Goal: Task Accomplishment & Management: Complete application form

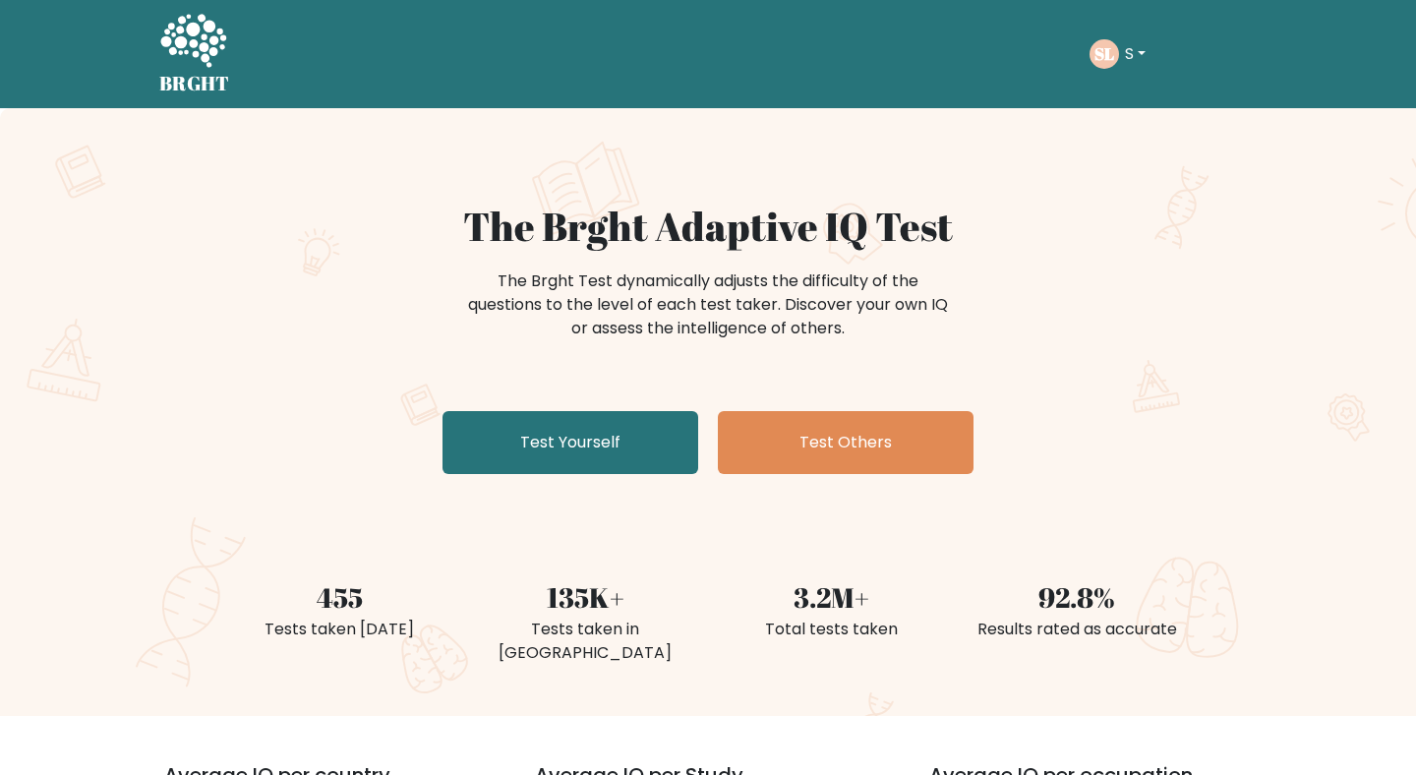
click at [1140, 63] on button "S" at bounding box center [1135, 54] width 32 height 26
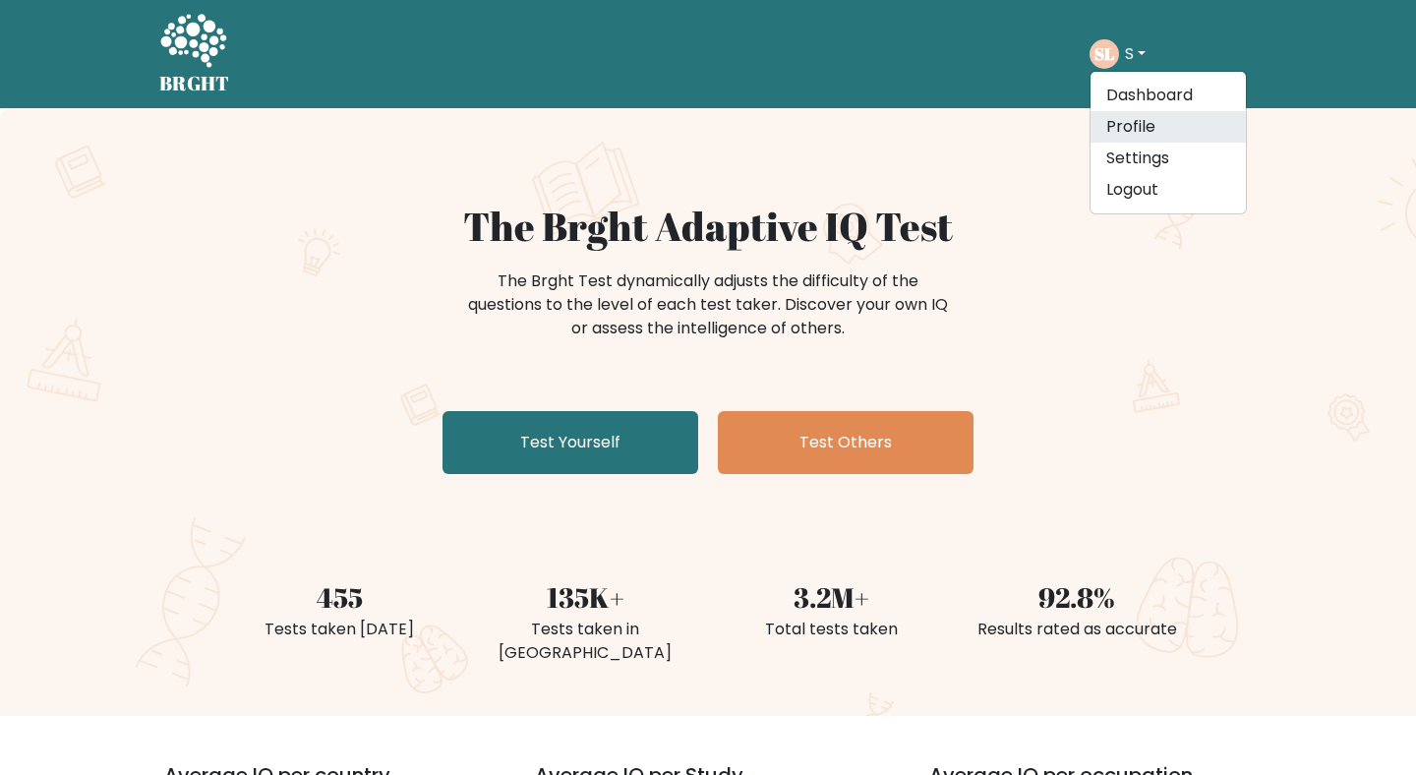
click at [1145, 127] on link "Profile" at bounding box center [1167, 126] width 155 height 31
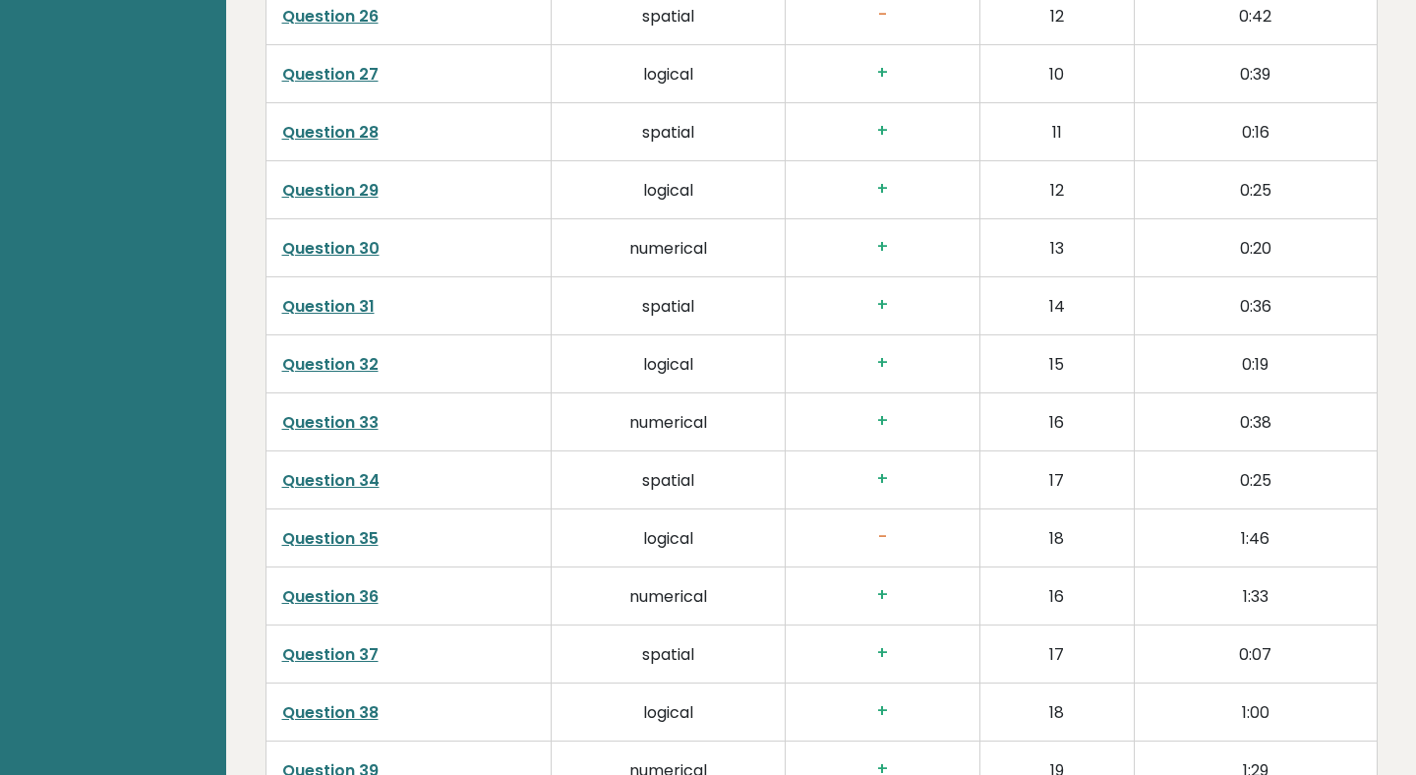
scroll to position [4950, 0]
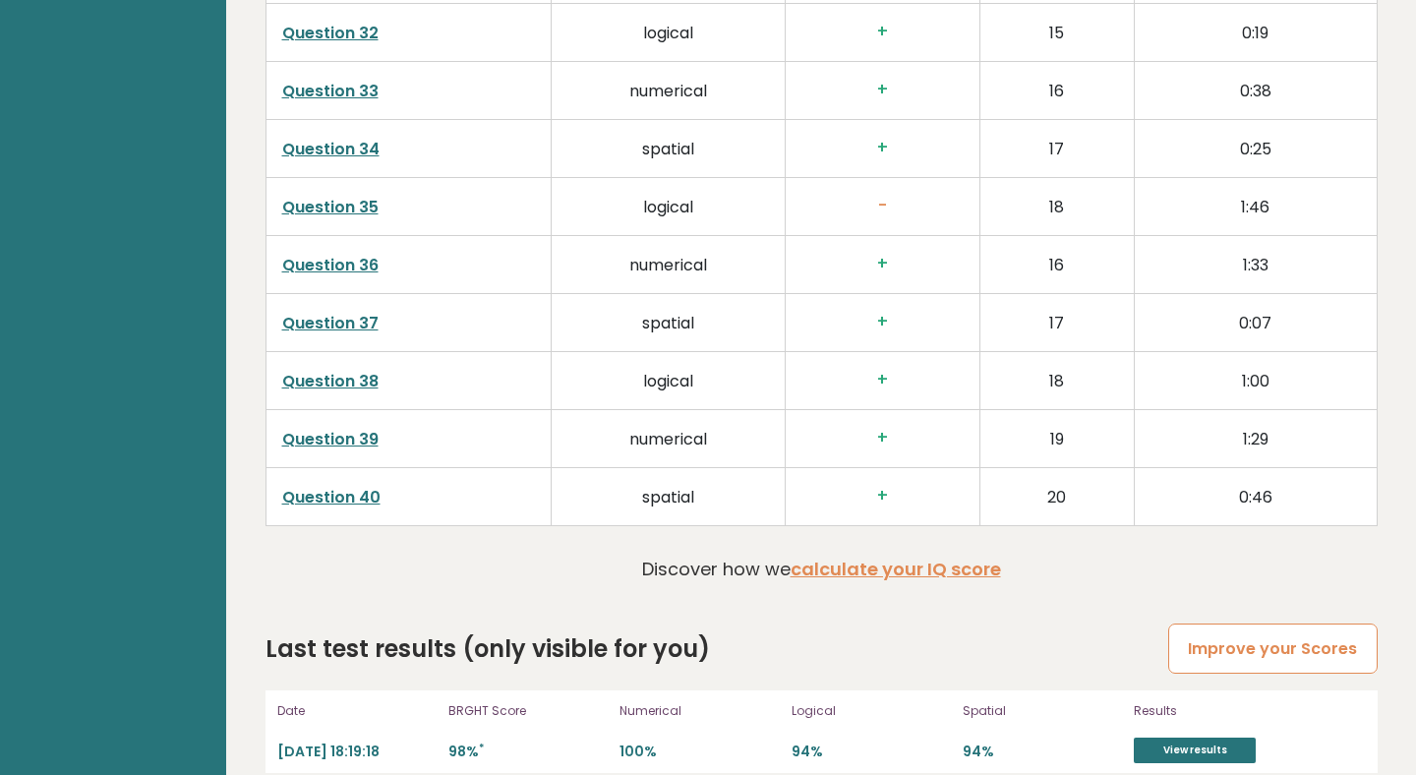
click at [1244, 623] on link "Improve your Scores" at bounding box center [1272, 648] width 208 height 50
click at [1254, 623] on link "Improve your Scores" at bounding box center [1272, 648] width 208 height 50
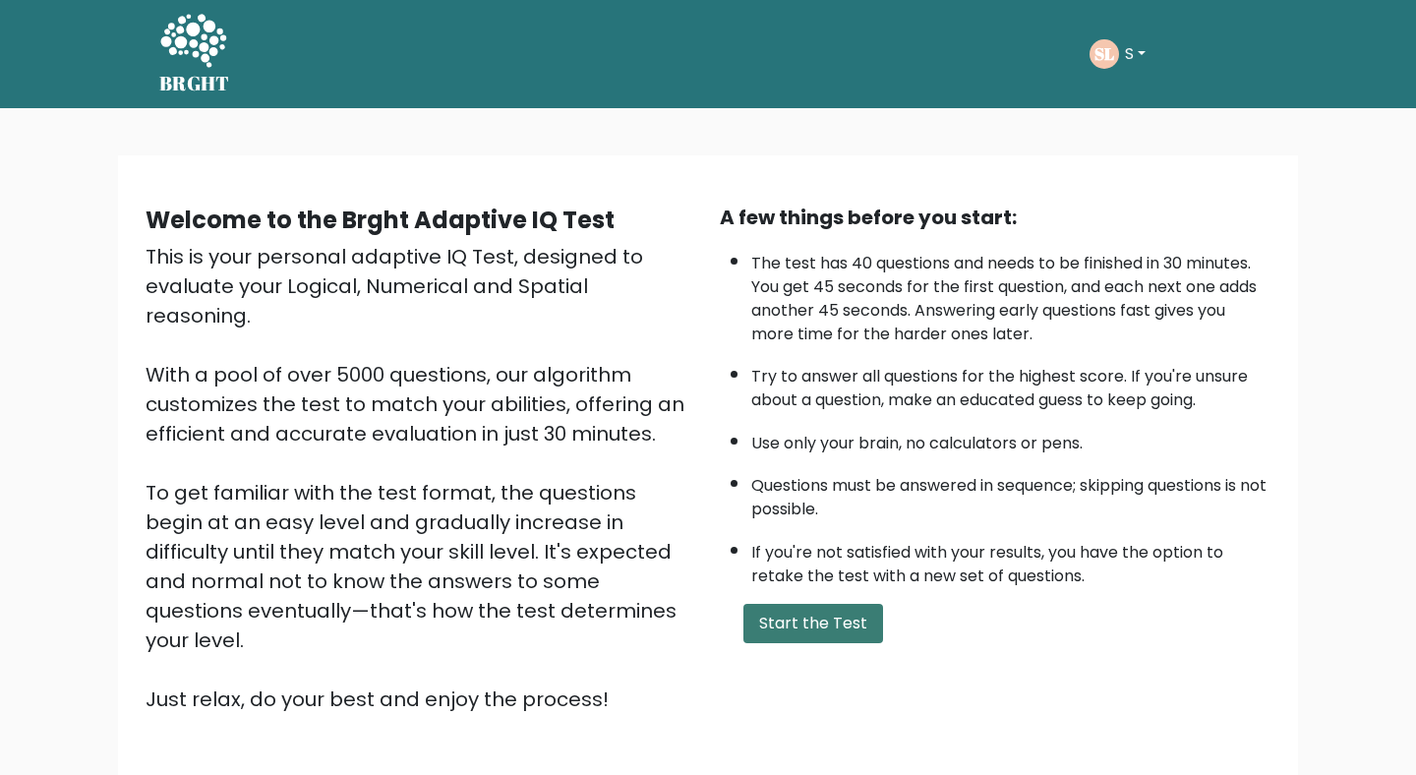
click at [821, 625] on button "Start the Test" at bounding box center [813, 623] width 140 height 39
click at [833, 619] on button "Start the Test" at bounding box center [813, 623] width 140 height 39
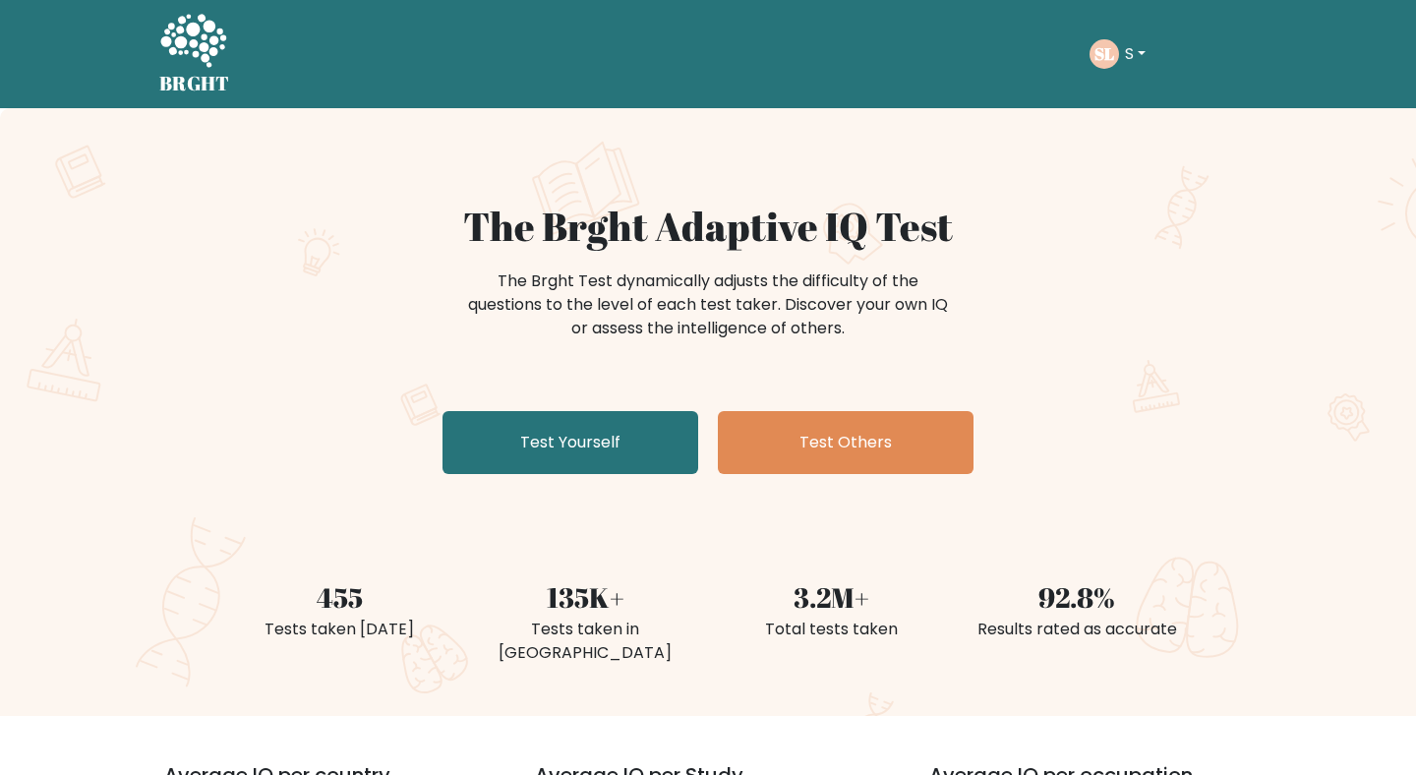
click at [1122, 58] on button "S" at bounding box center [1135, 54] width 32 height 26
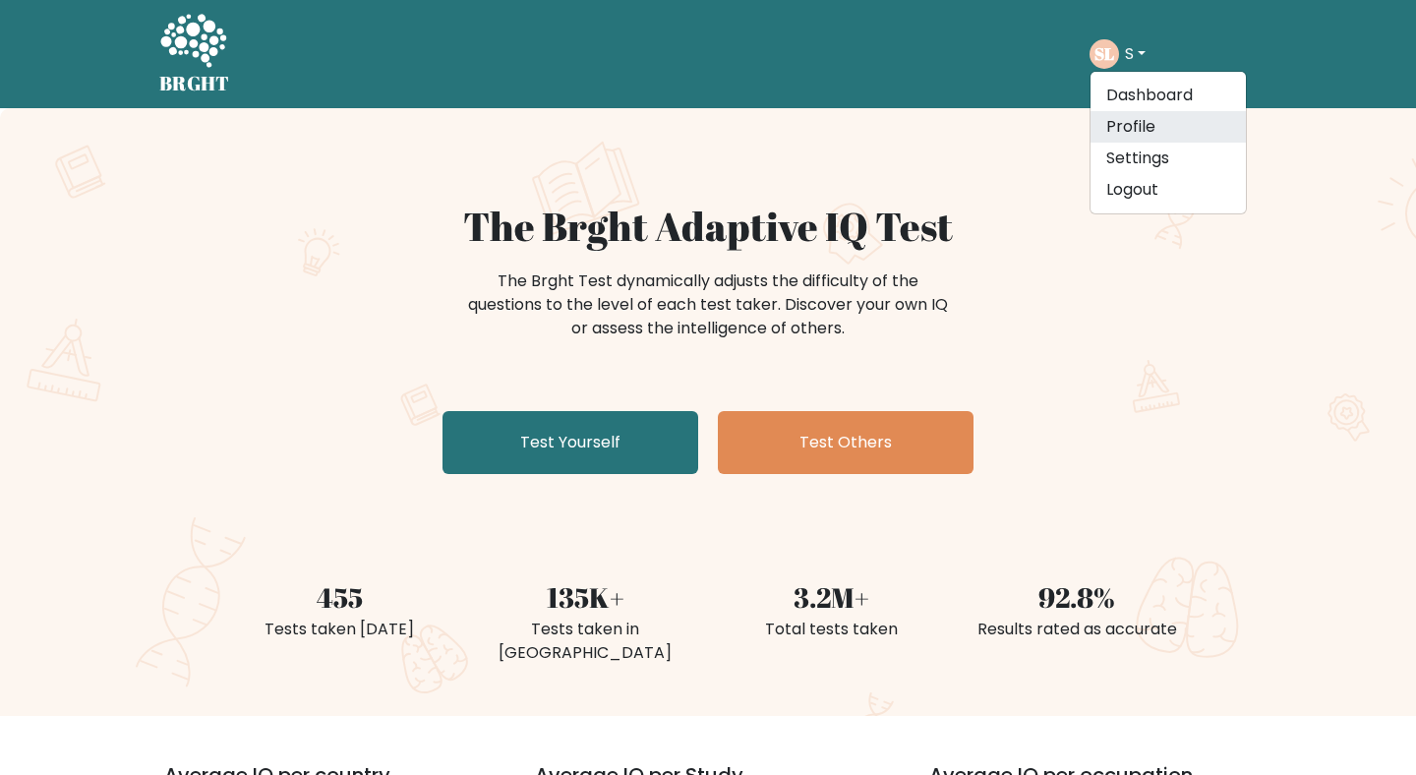
click at [1130, 128] on link "Profile" at bounding box center [1167, 126] width 155 height 31
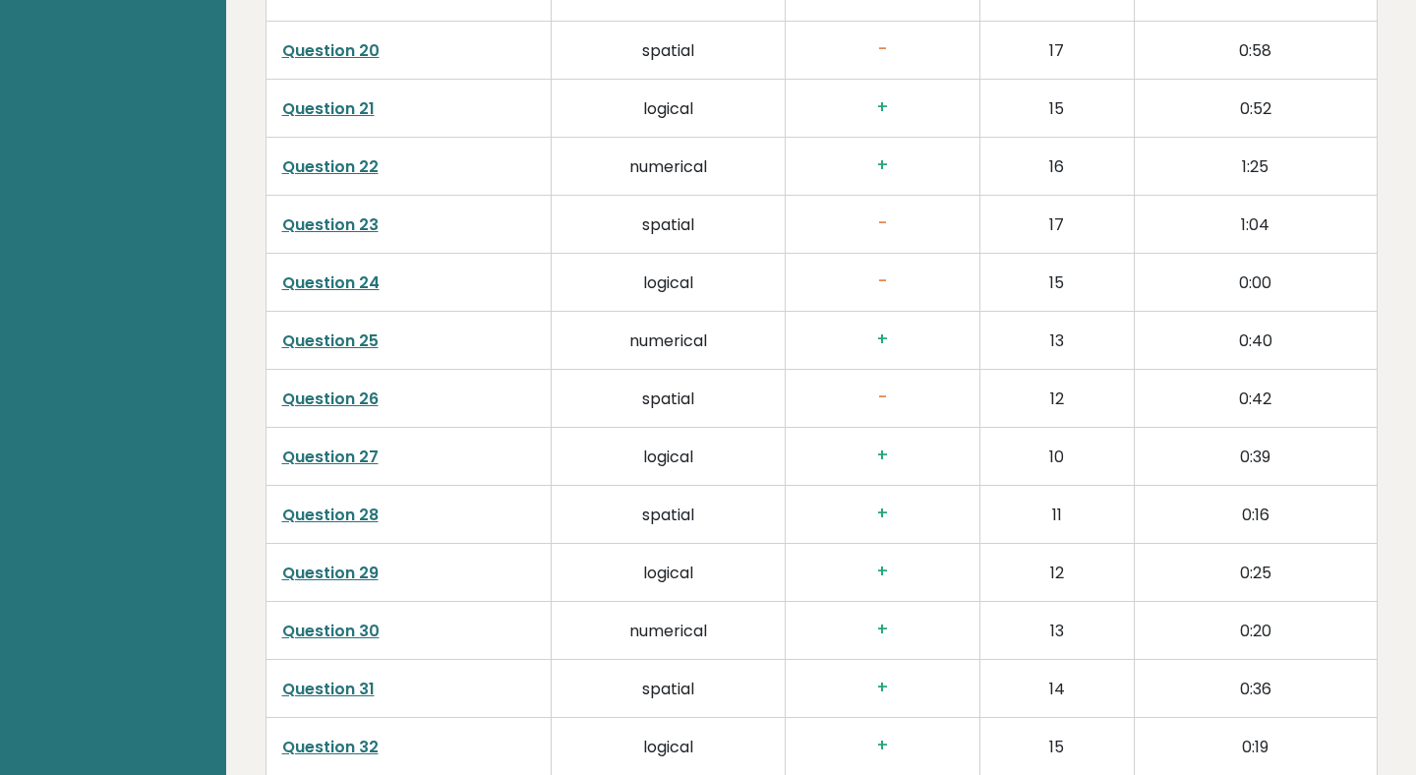
scroll to position [4950, 0]
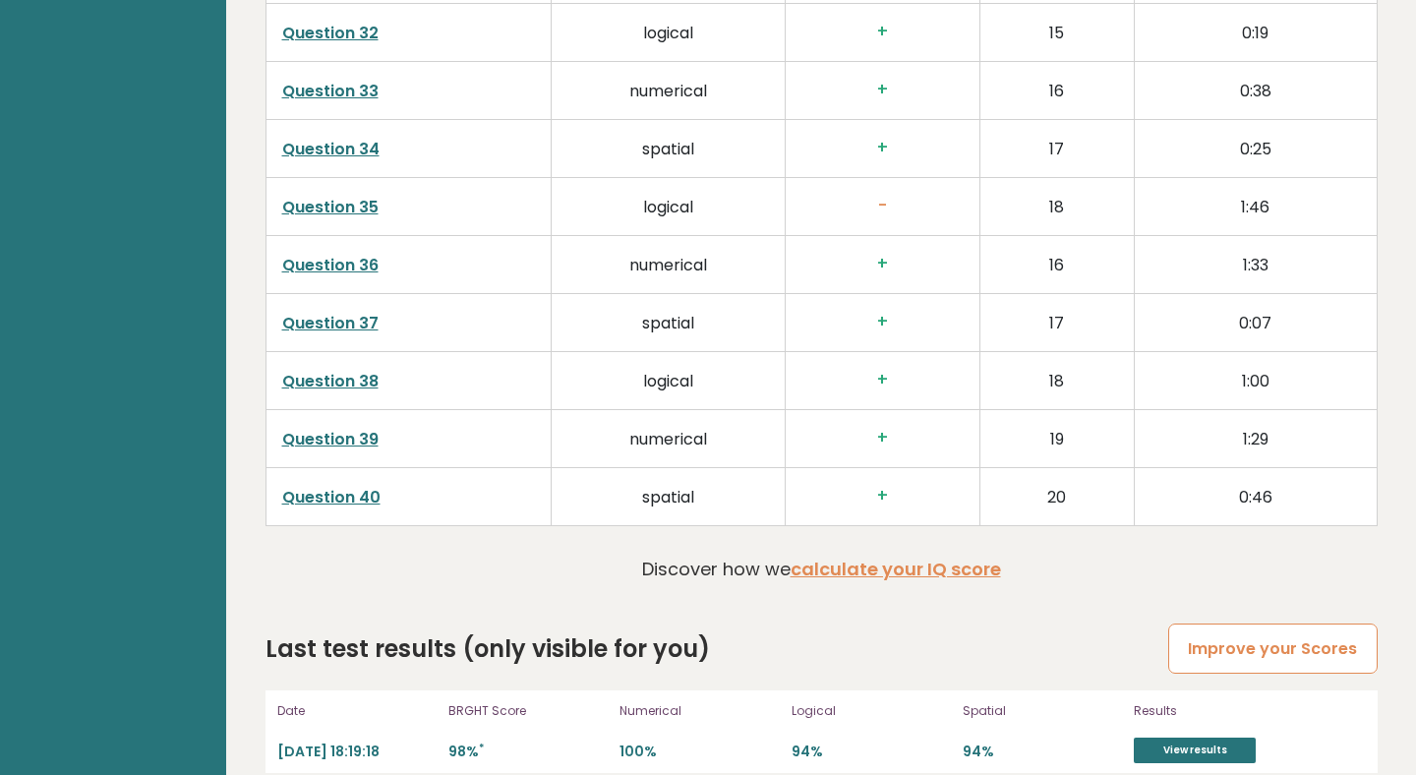
click at [1235, 623] on link "Improve your Scores" at bounding box center [1272, 648] width 208 height 50
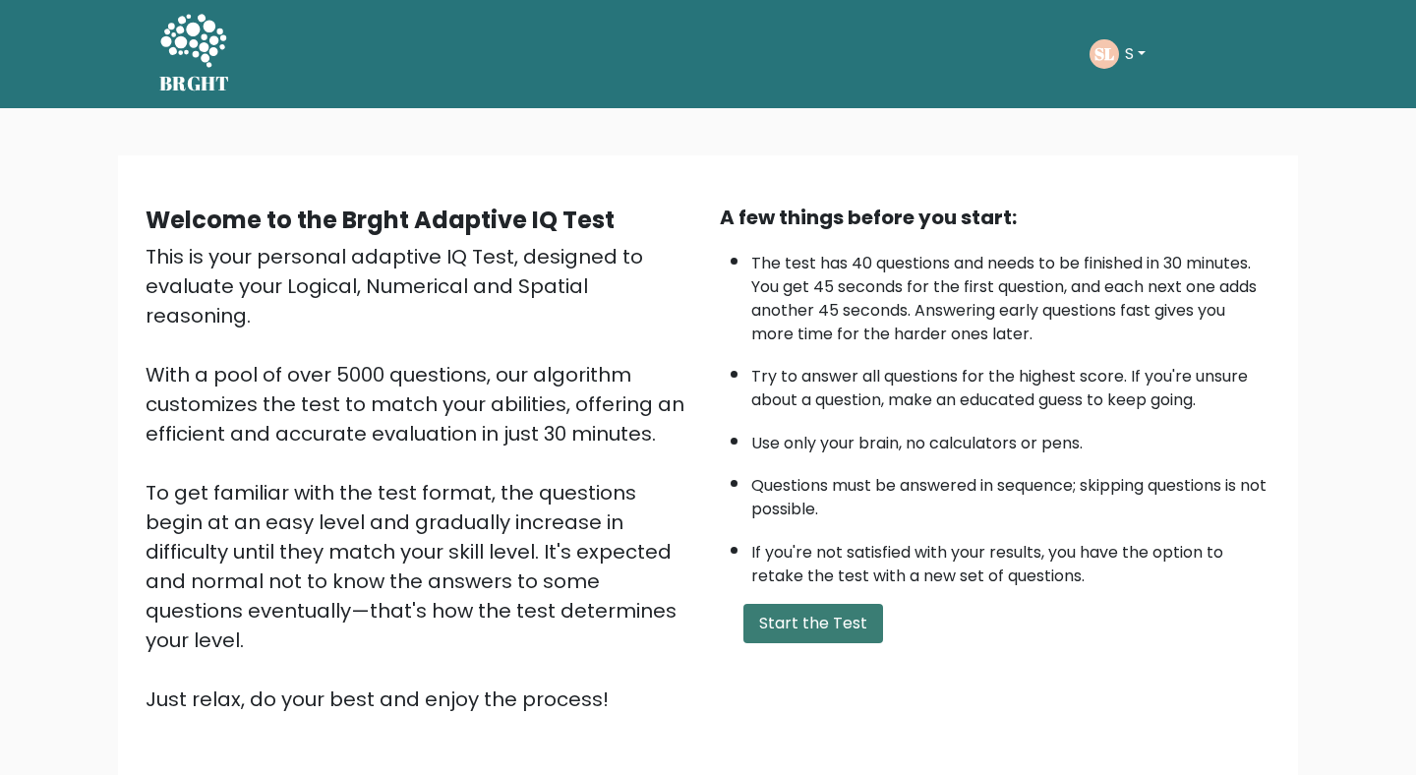
click at [786, 621] on button "Start the Test" at bounding box center [813, 623] width 140 height 39
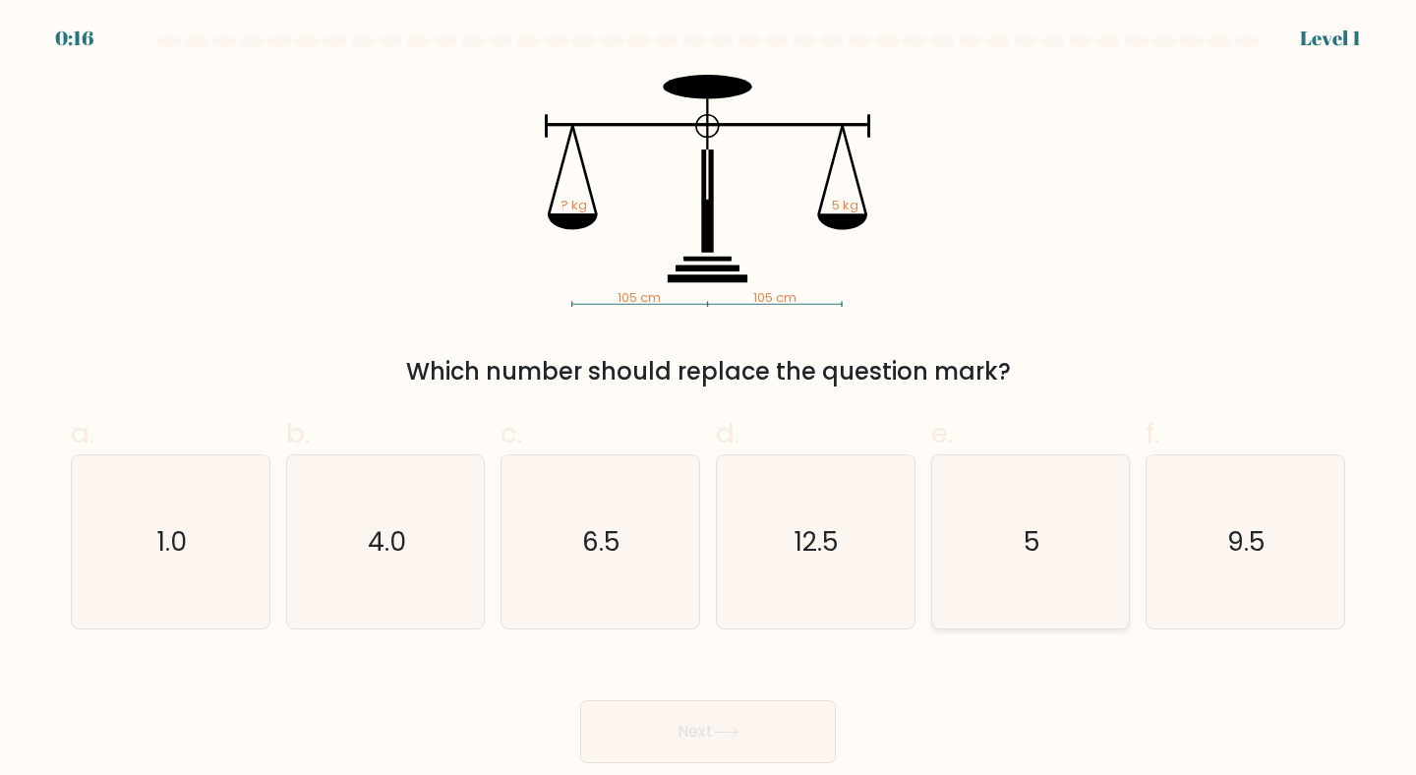
click at [1043, 547] on icon "5" at bounding box center [1031, 542] width 174 height 174
click at [709, 400] on input "e. 5" at bounding box center [708, 393] width 1 height 13
radio input "true"
click at [744, 733] on button "Next" at bounding box center [708, 731] width 256 height 63
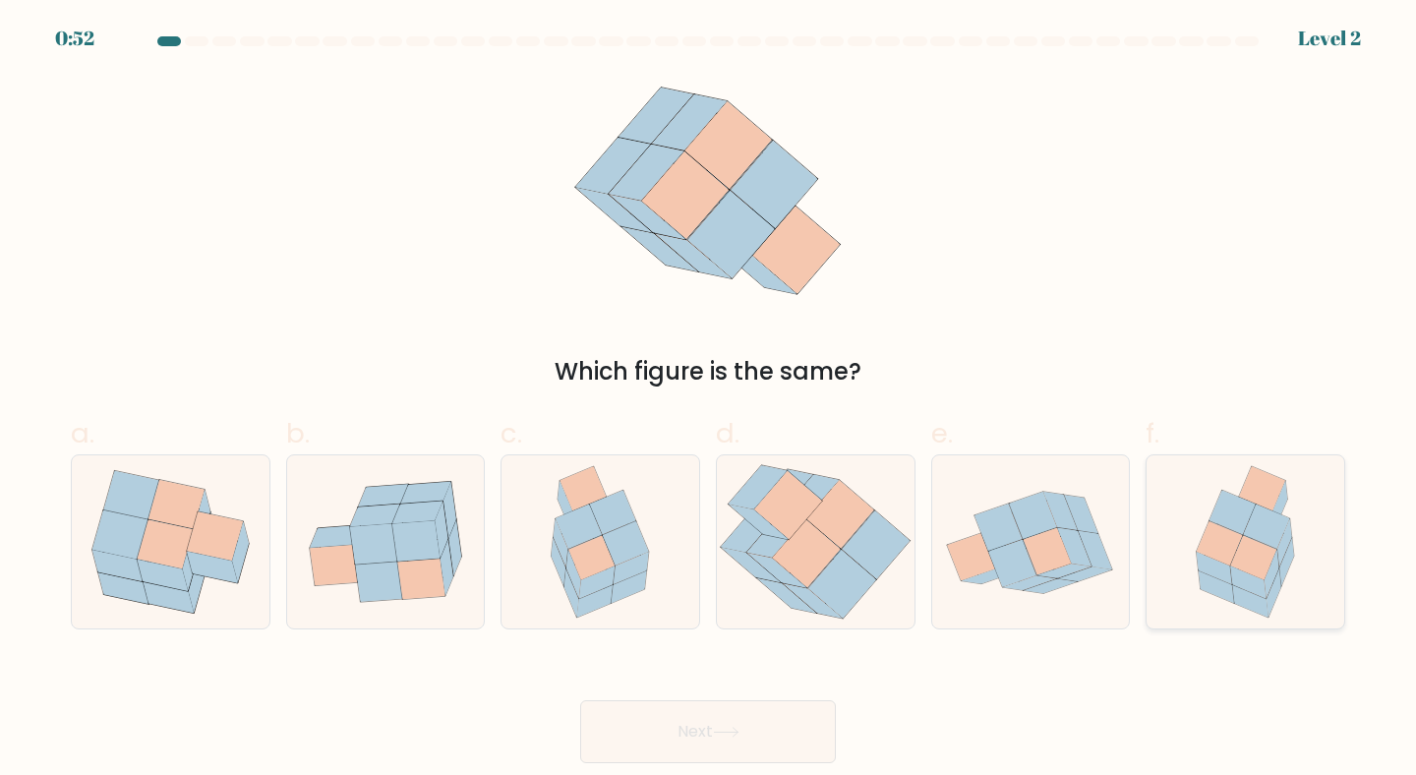
click at [1261, 547] on icon at bounding box center [1254, 557] width 46 height 44
click at [709, 400] on input "f." at bounding box center [708, 393] width 1 height 13
radio input "true"
click at [733, 718] on button "Next" at bounding box center [708, 731] width 256 height 63
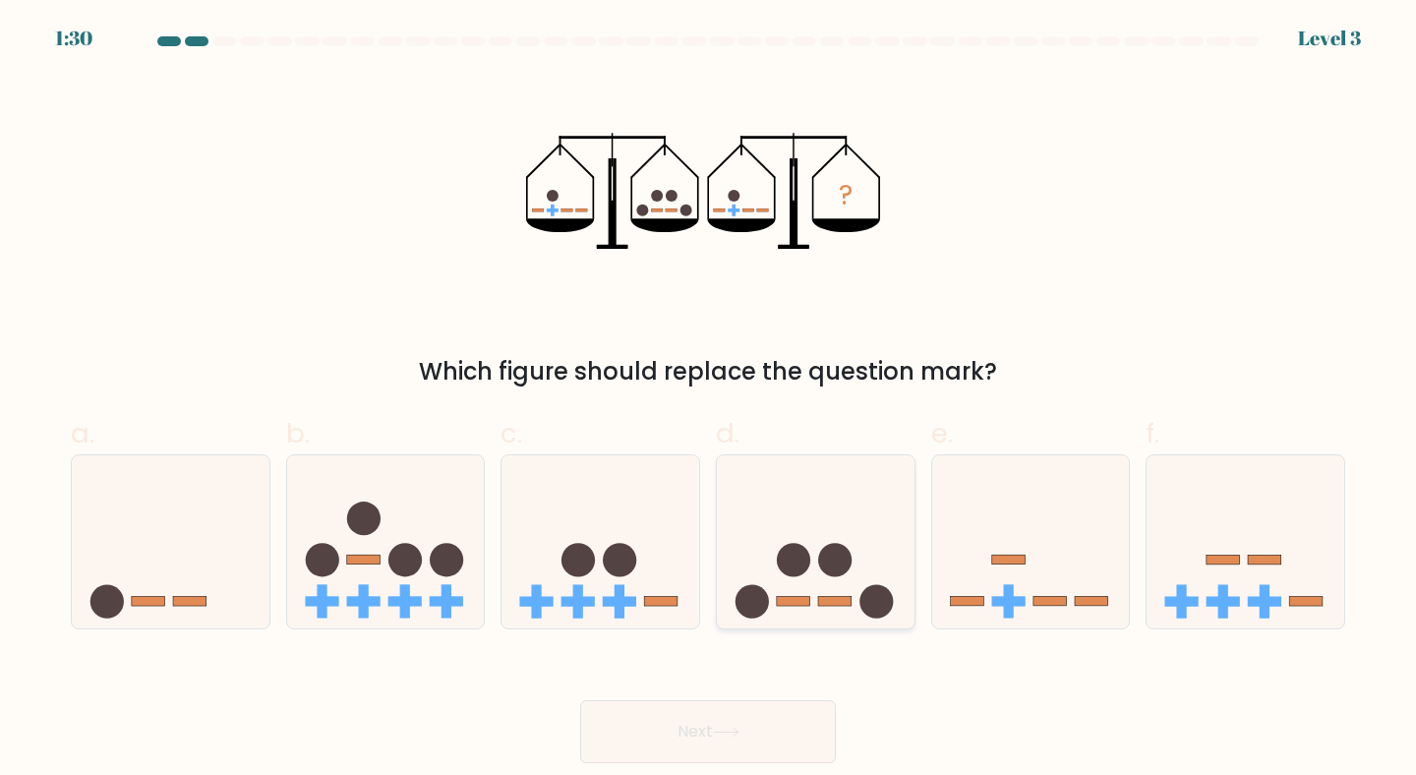
click at [829, 566] on circle at bounding box center [834, 559] width 33 height 33
click at [709, 400] on input "d." at bounding box center [708, 393] width 1 height 13
radio input "true"
click at [713, 717] on button "Next" at bounding box center [708, 731] width 256 height 63
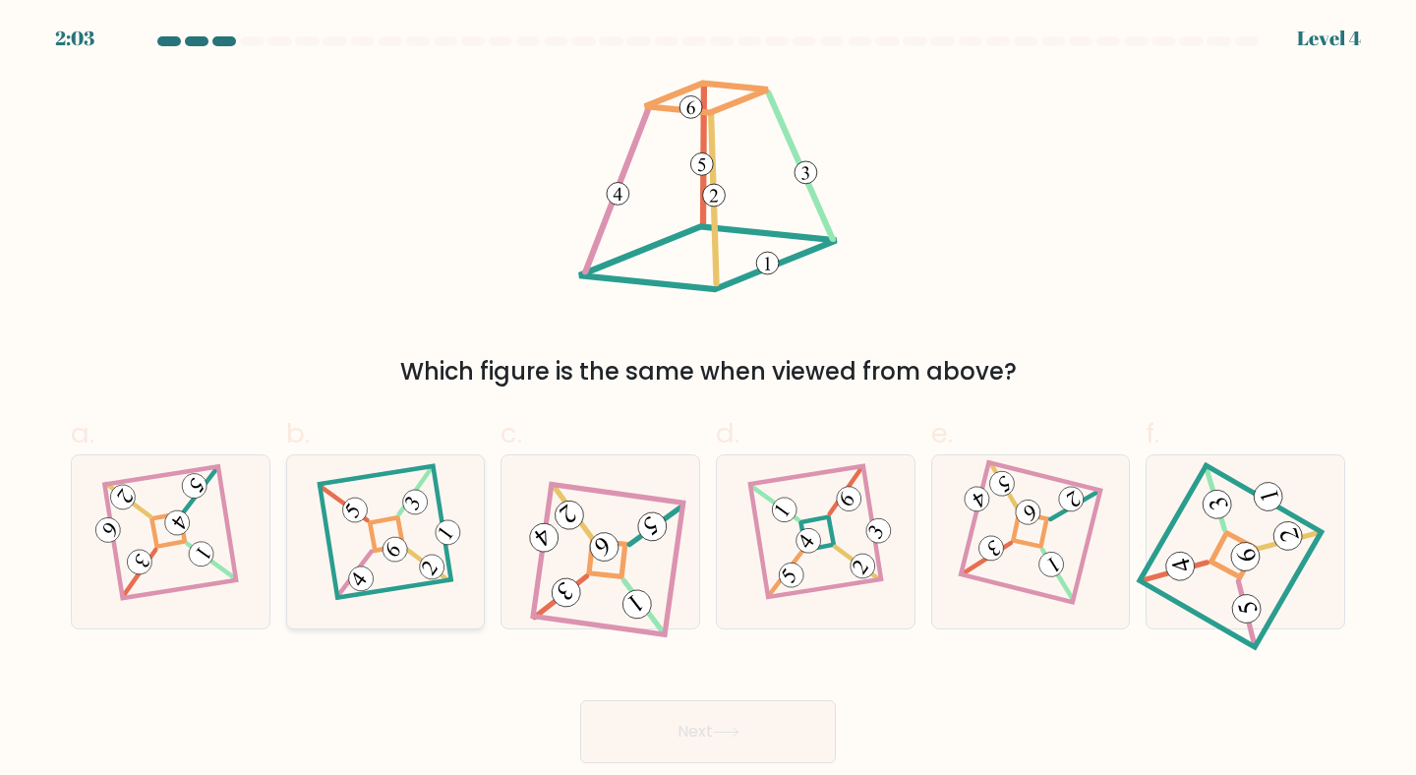
click at [406, 570] on icon at bounding box center [385, 541] width 120 height 139
click at [708, 400] on input "b." at bounding box center [708, 393] width 1 height 13
radio input "true"
click at [676, 733] on button "Next" at bounding box center [708, 731] width 256 height 63
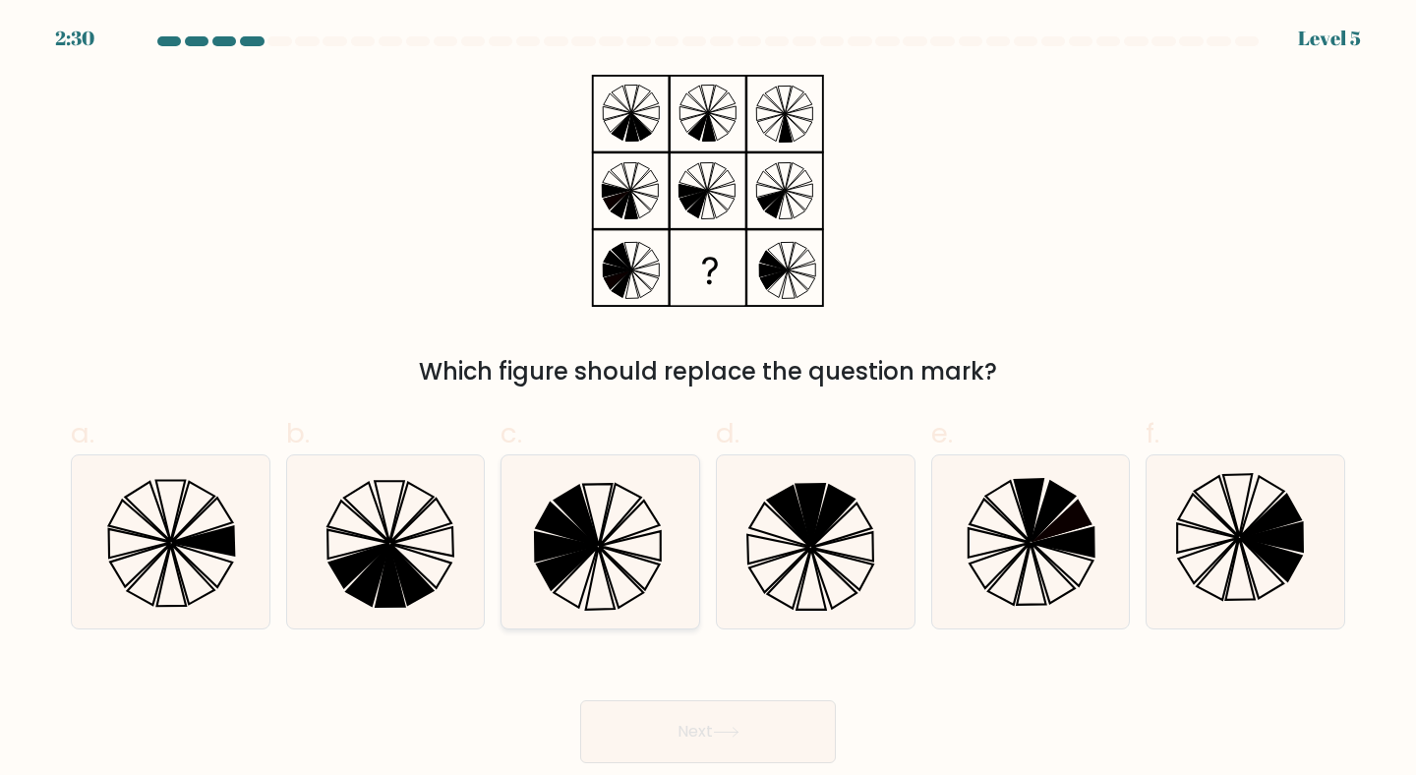
click at [615, 576] on icon at bounding box center [600, 542] width 174 height 174
click at [708, 400] on input "c." at bounding box center [708, 393] width 1 height 13
radio input "true"
click at [715, 737] on button "Next" at bounding box center [708, 731] width 256 height 63
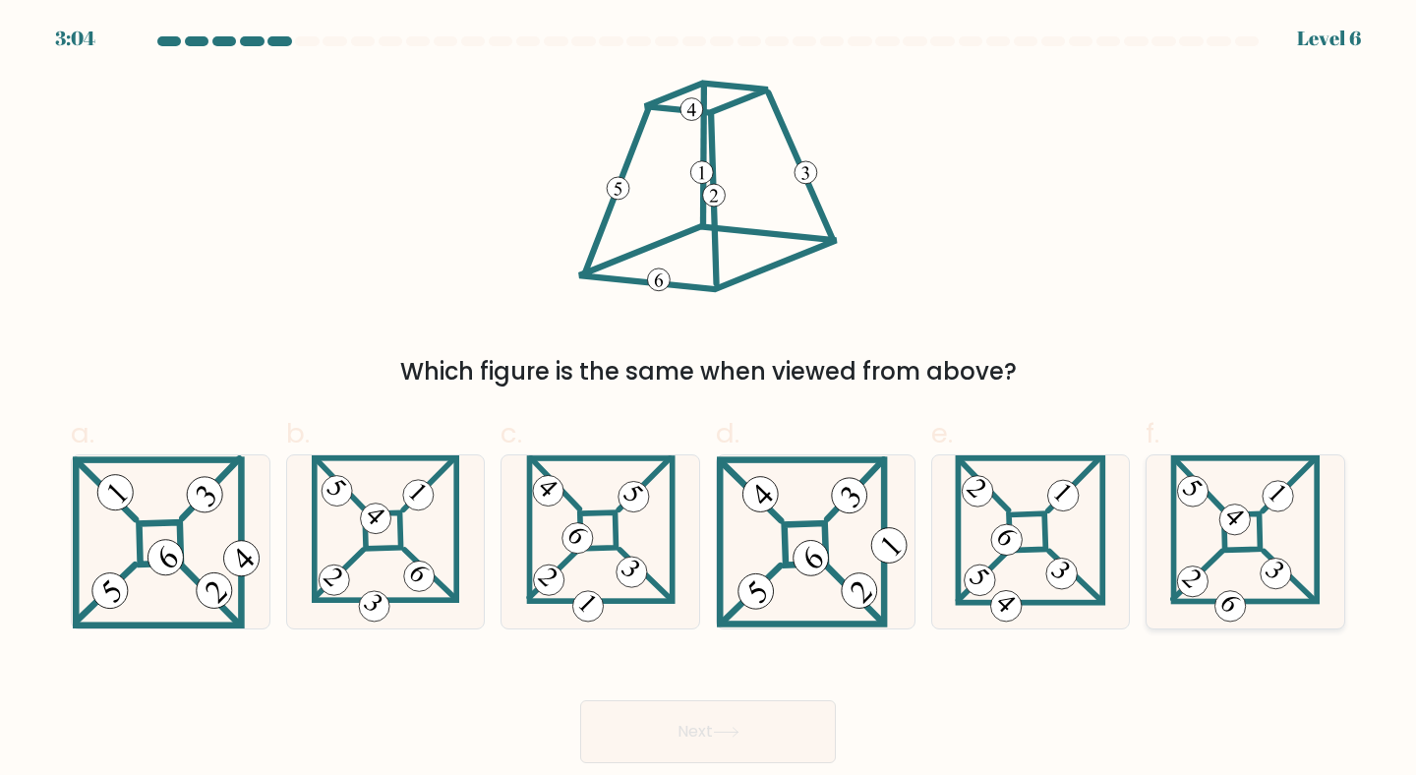
click at [1216, 517] on icon at bounding box center [1245, 542] width 150 height 174
click at [709, 400] on input "f." at bounding box center [708, 393] width 1 height 13
radio input "true"
click at [751, 733] on button "Next" at bounding box center [708, 731] width 256 height 63
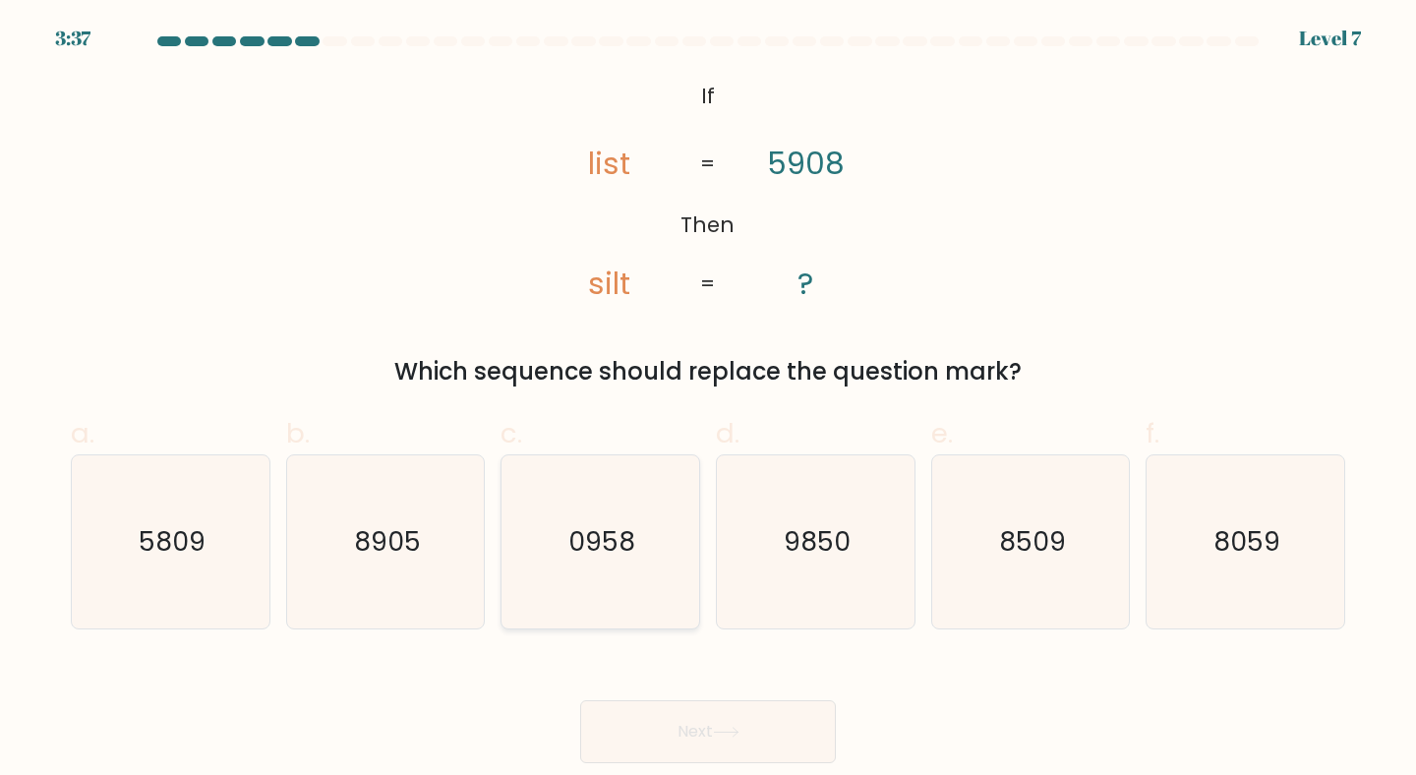
click at [616, 562] on icon "0958" at bounding box center [600, 542] width 174 height 174
click at [708, 400] on input "c. 0958" at bounding box center [708, 393] width 1 height 13
radio input "true"
click at [721, 721] on button "Next" at bounding box center [708, 731] width 256 height 63
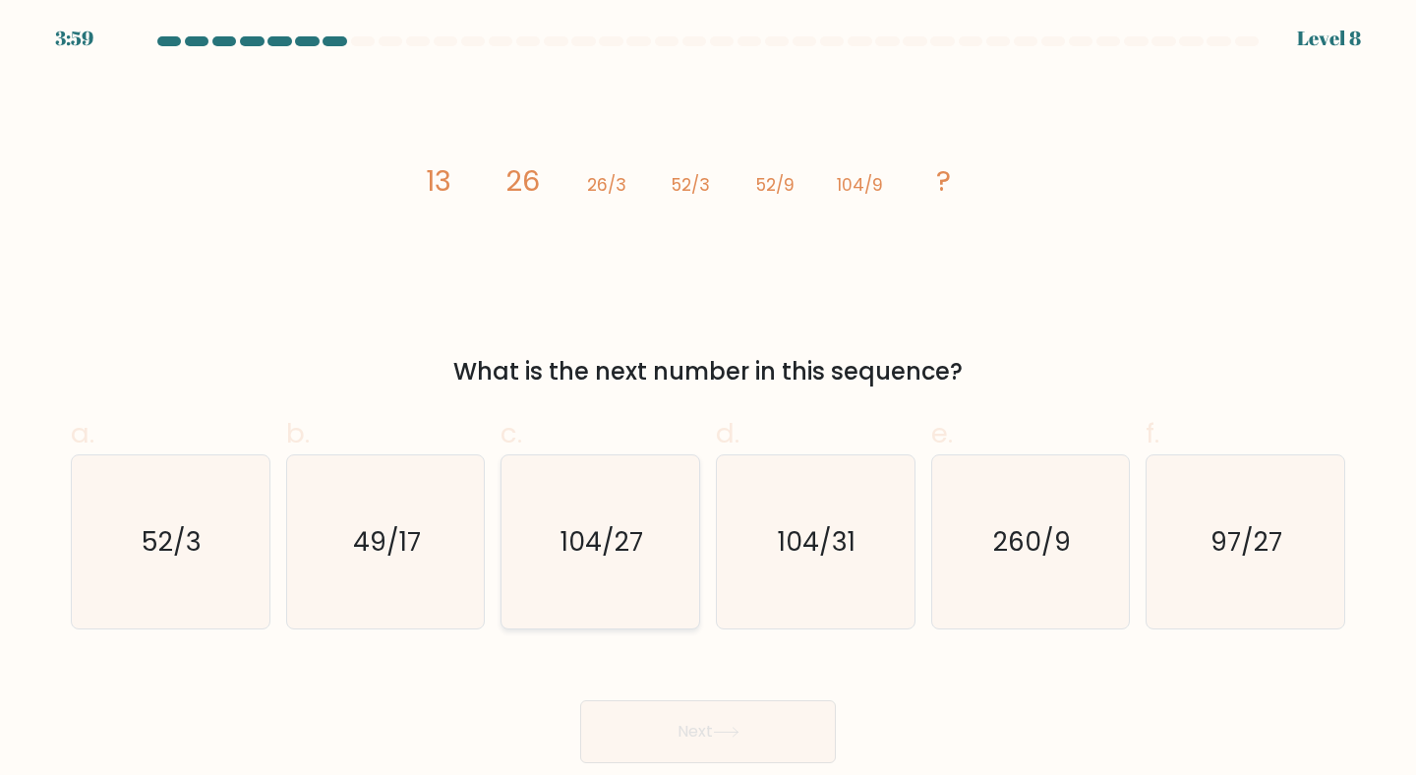
click at [591, 584] on icon "104/27" at bounding box center [600, 542] width 174 height 174
click at [708, 400] on input "c. 104/27" at bounding box center [708, 393] width 1 height 13
radio input "true"
click at [692, 722] on button "Next" at bounding box center [708, 731] width 256 height 63
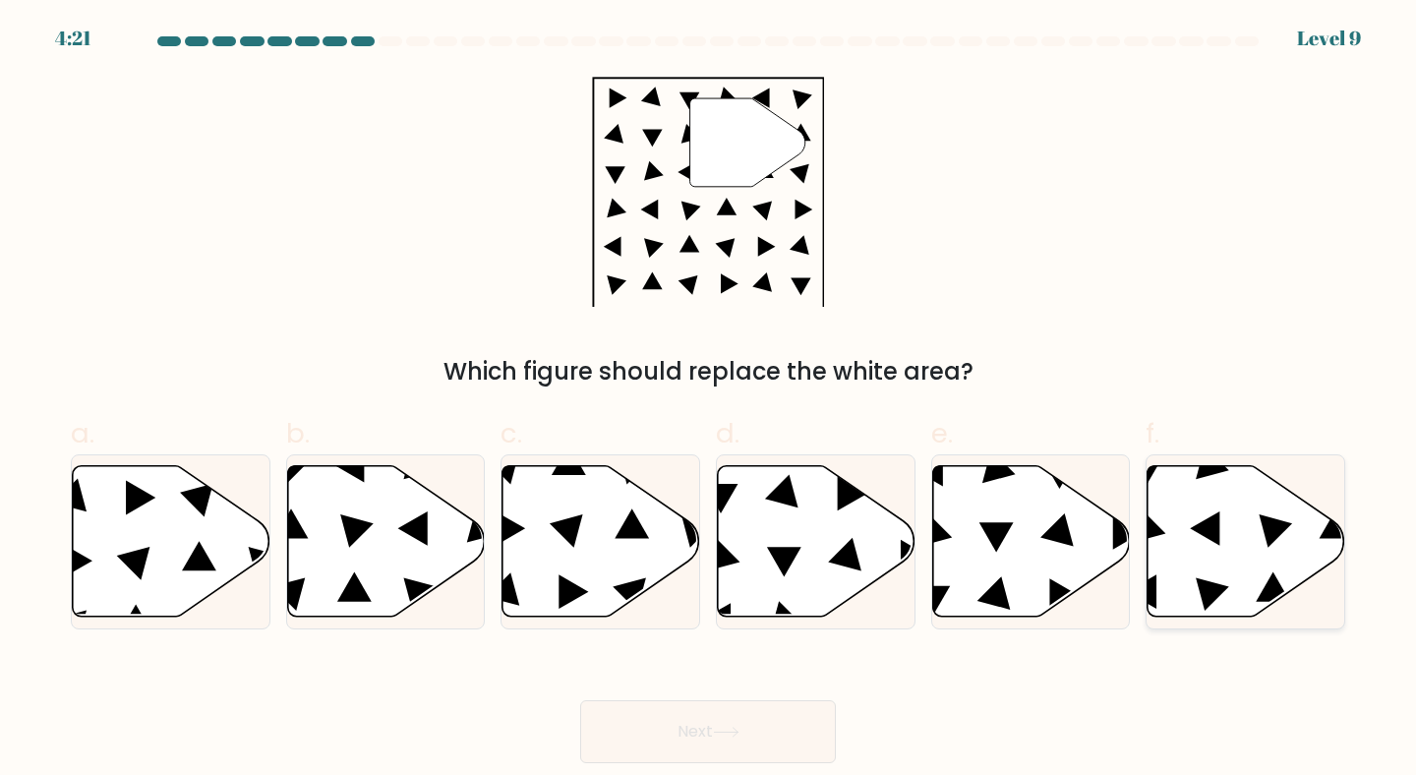
click at [1197, 576] on icon at bounding box center [1246, 540] width 198 height 151
click at [709, 400] on input "f." at bounding box center [708, 393] width 1 height 13
radio input "true"
click at [698, 744] on button "Next" at bounding box center [708, 731] width 256 height 63
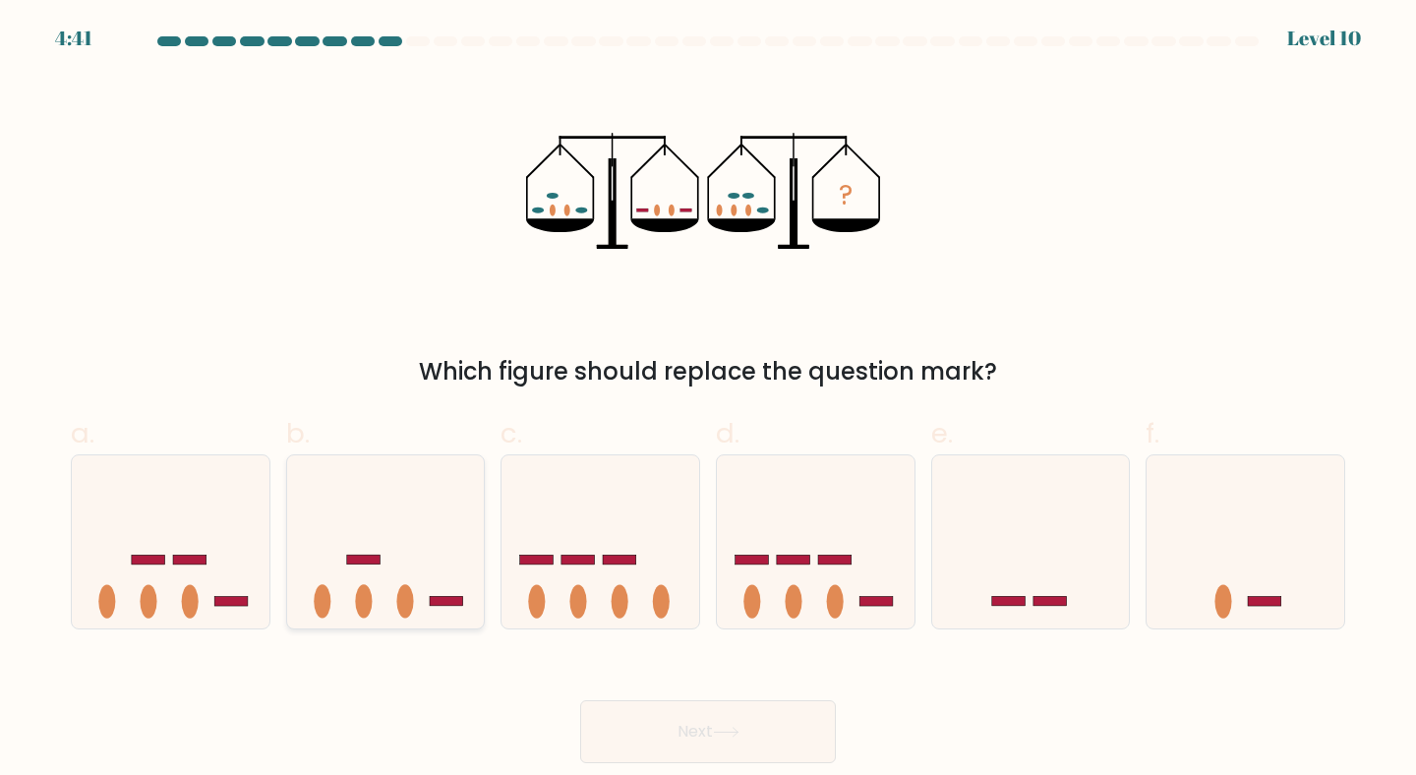
click at [433, 587] on icon at bounding box center [386, 541] width 198 height 163
click at [708, 400] on input "b." at bounding box center [708, 393] width 1 height 13
radio input "true"
click at [752, 720] on button "Next" at bounding box center [708, 731] width 256 height 63
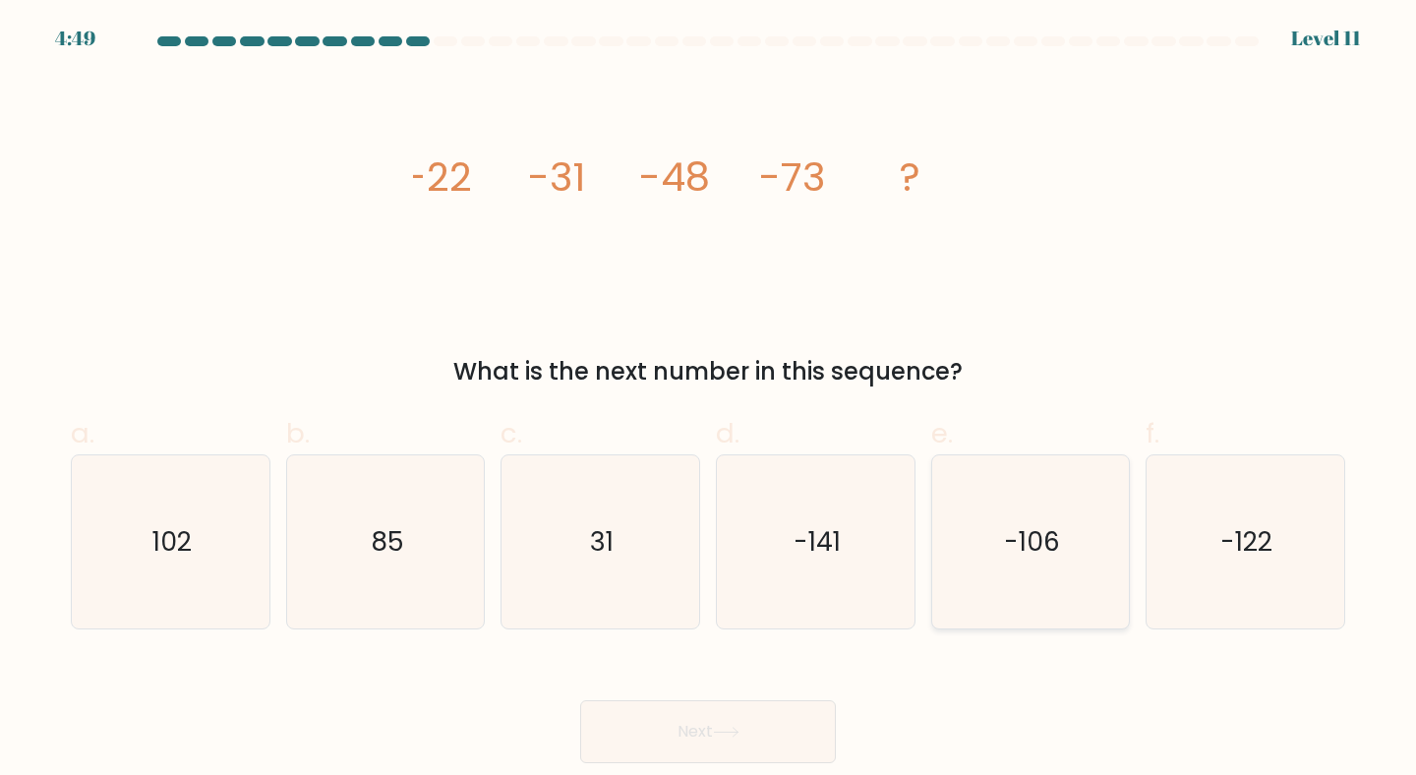
click at [979, 544] on icon "-106" at bounding box center [1031, 542] width 174 height 174
click at [709, 400] on input "e. -106" at bounding box center [708, 393] width 1 height 13
radio input "true"
click at [723, 728] on icon at bounding box center [726, 732] width 27 height 11
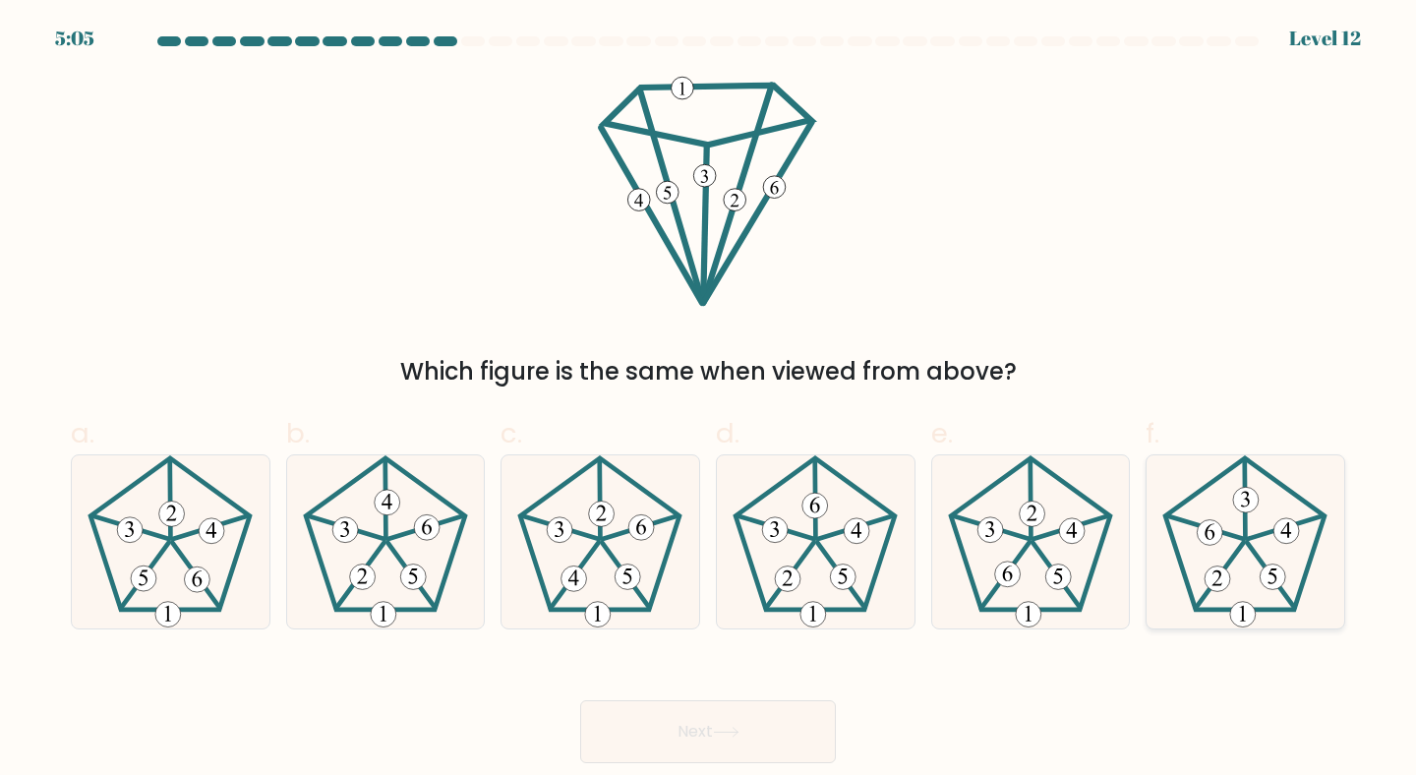
click at [1234, 552] on 350 at bounding box center [1219, 575] width 48 height 66
click at [709, 400] on input "f." at bounding box center [708, 393] width 1 height 13
radio input "true"
click at [756, 720] on button "Next" at bounding box center [708, 731] width 256 height 63
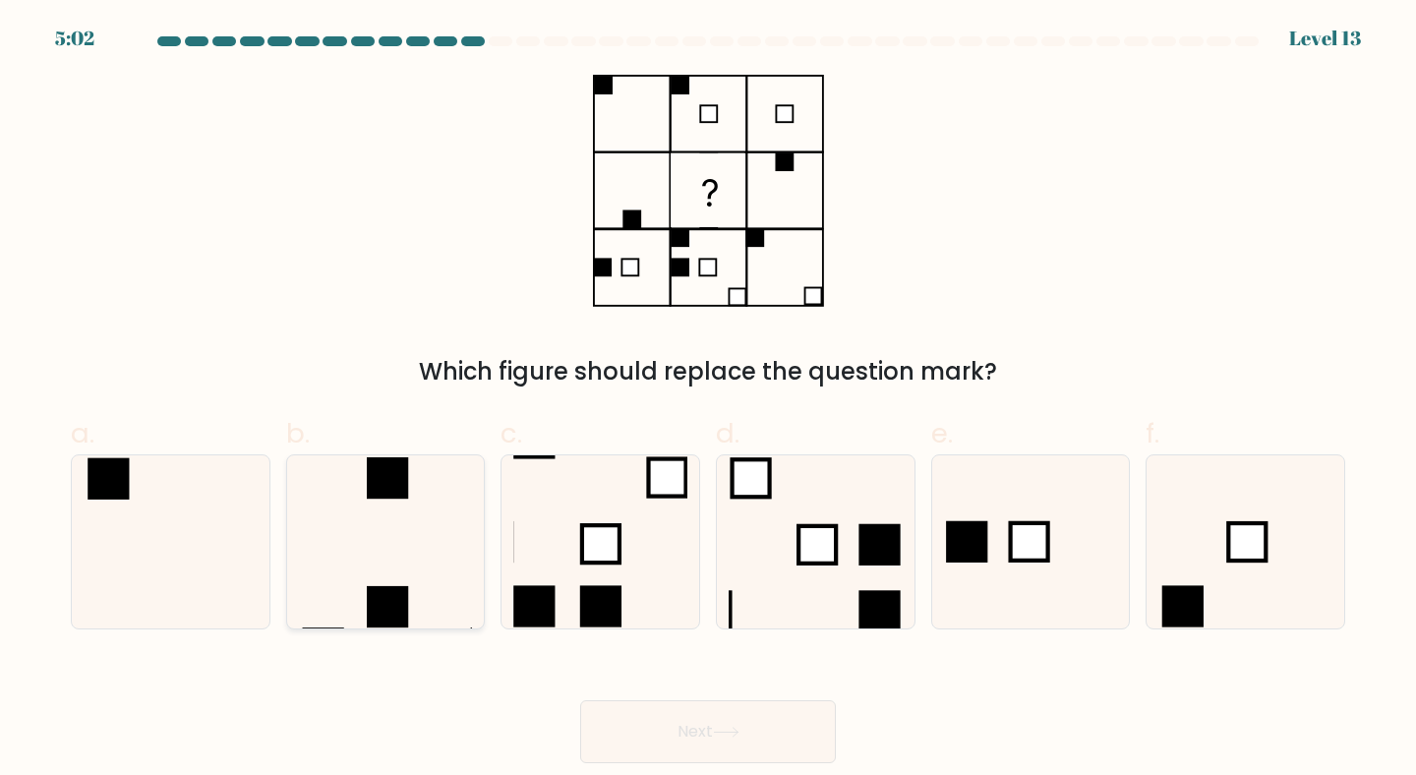
click at [397, 561] on icon at bounding box center [386, 542] width 174 height 174
click at [708, 400] on input "b." at bounding box center [708, 393] width 1 height 13
radio input "true"
click at [686, 724] on button "Next" at bounding box center [708, 731] width 256 height 63
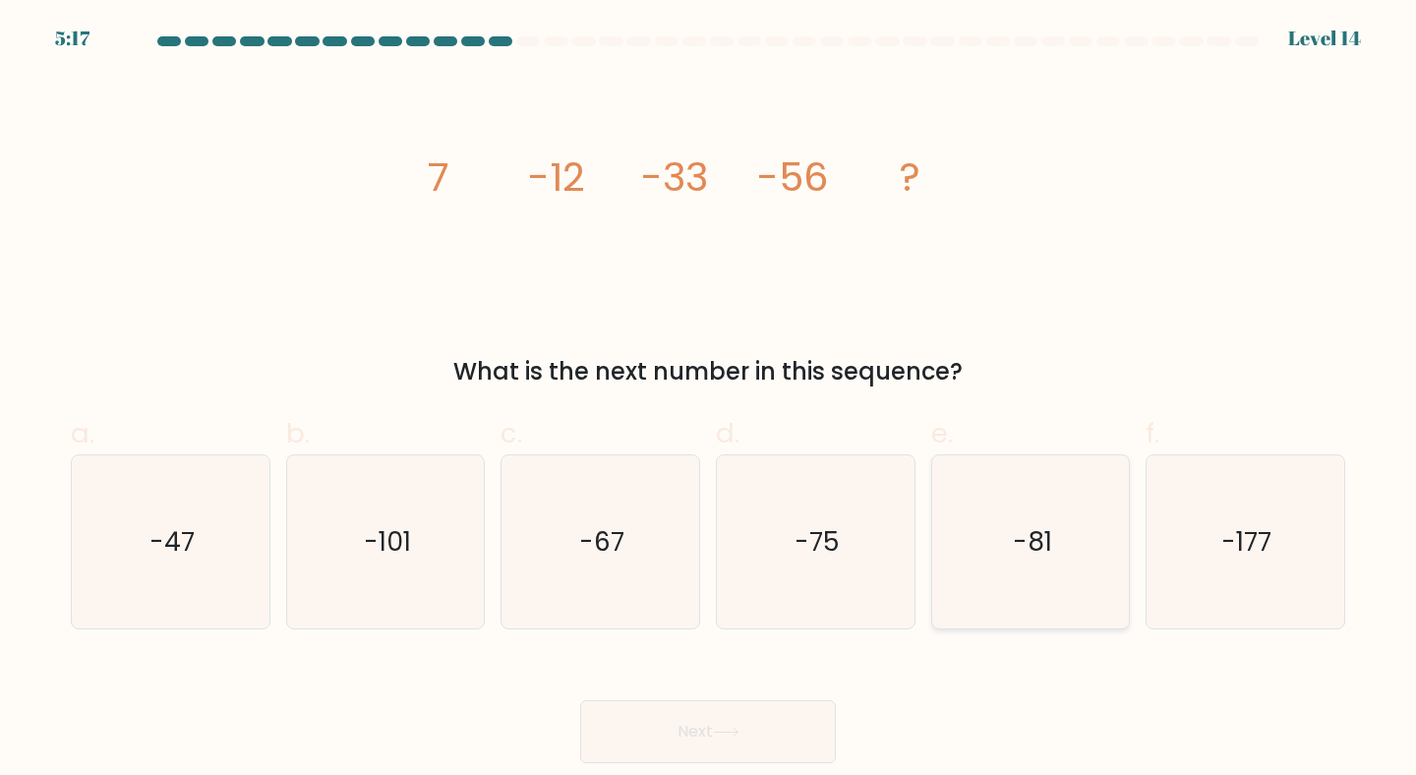
click at [1025, 518] on icon "-81" at bounding box center [1031, 542] width 174 height 174
click at [709, 400] on input "e. -81" at bounding box center [708, 393] width 1 height 13
radio input "true"
click at [730, 734] on icon at bounding box center [726, 732] width 27 height 11
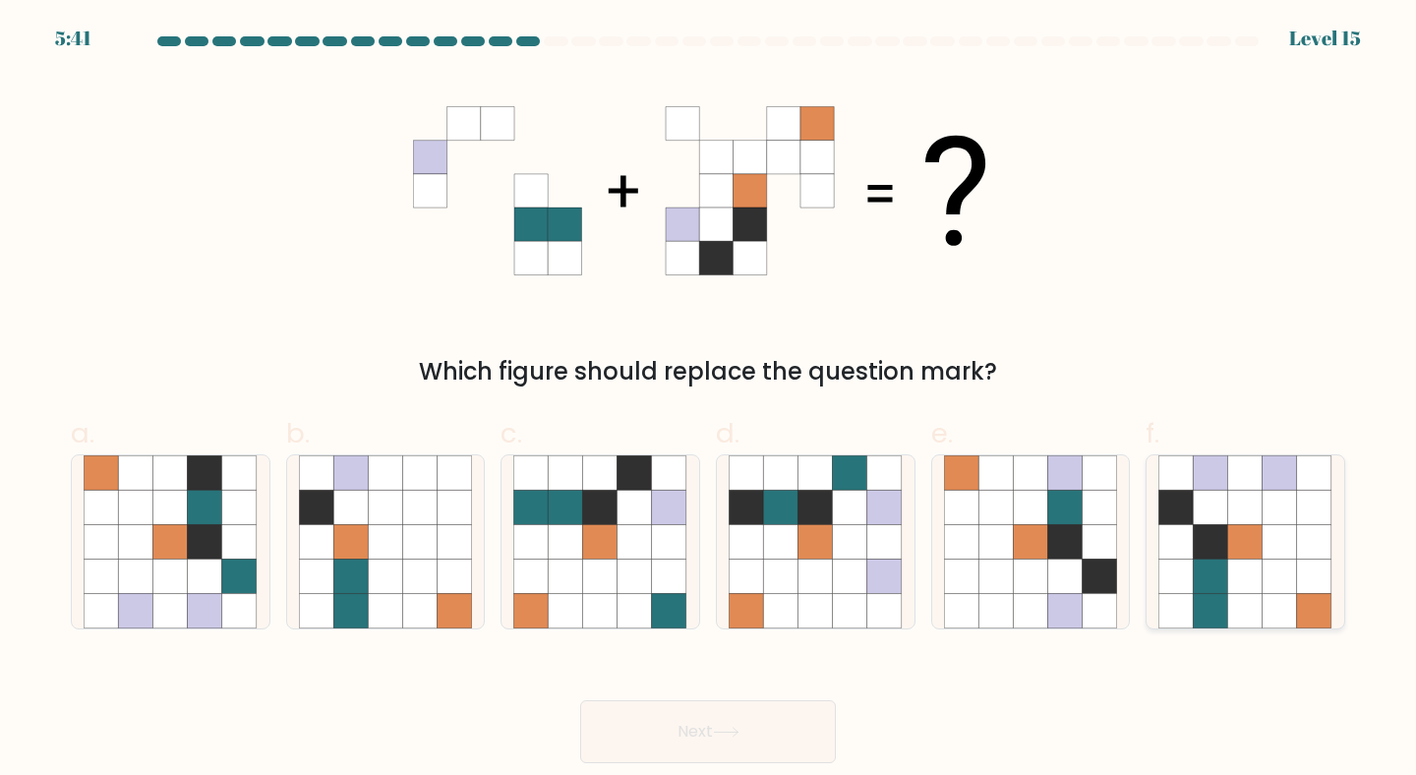
click at [1203, 557] on icon at bounding box center [1211, 541] width 34 height 34
click at [709, 400] on input "f." at bounding box center [708, 393] width 1 height 13
radio input "true"
click at [716, 730] on button "Next" at bounding box center [708, 731] width 256 height 63
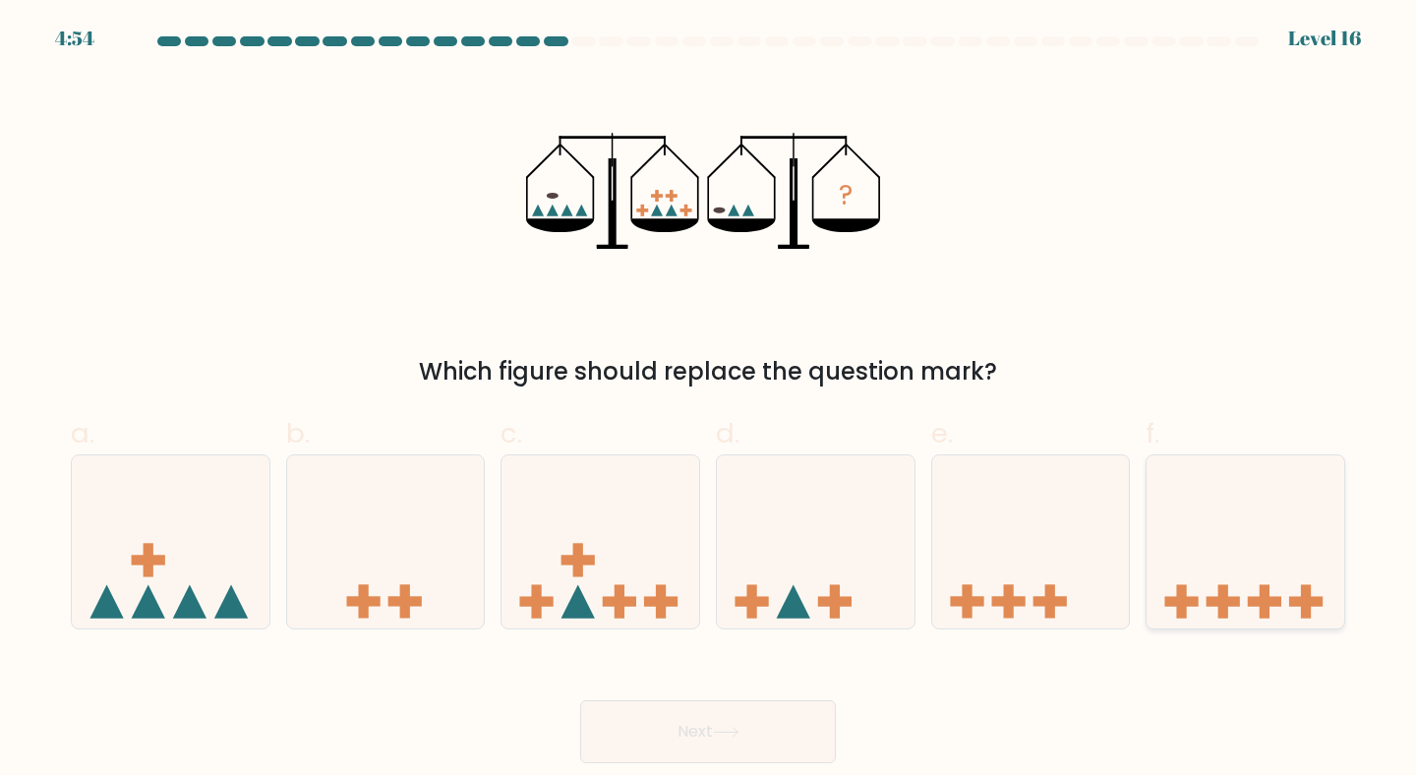
click at [1225, 553] on icon at bounding box center [1245, 541] width 198 height 163
click at [709, 400] on input "f." at bounding box center [708, 393] width 1 height 13
radio input "true"
click at [716, 755] on button "Next" at bounding box center [708, 731] width 256 height 63
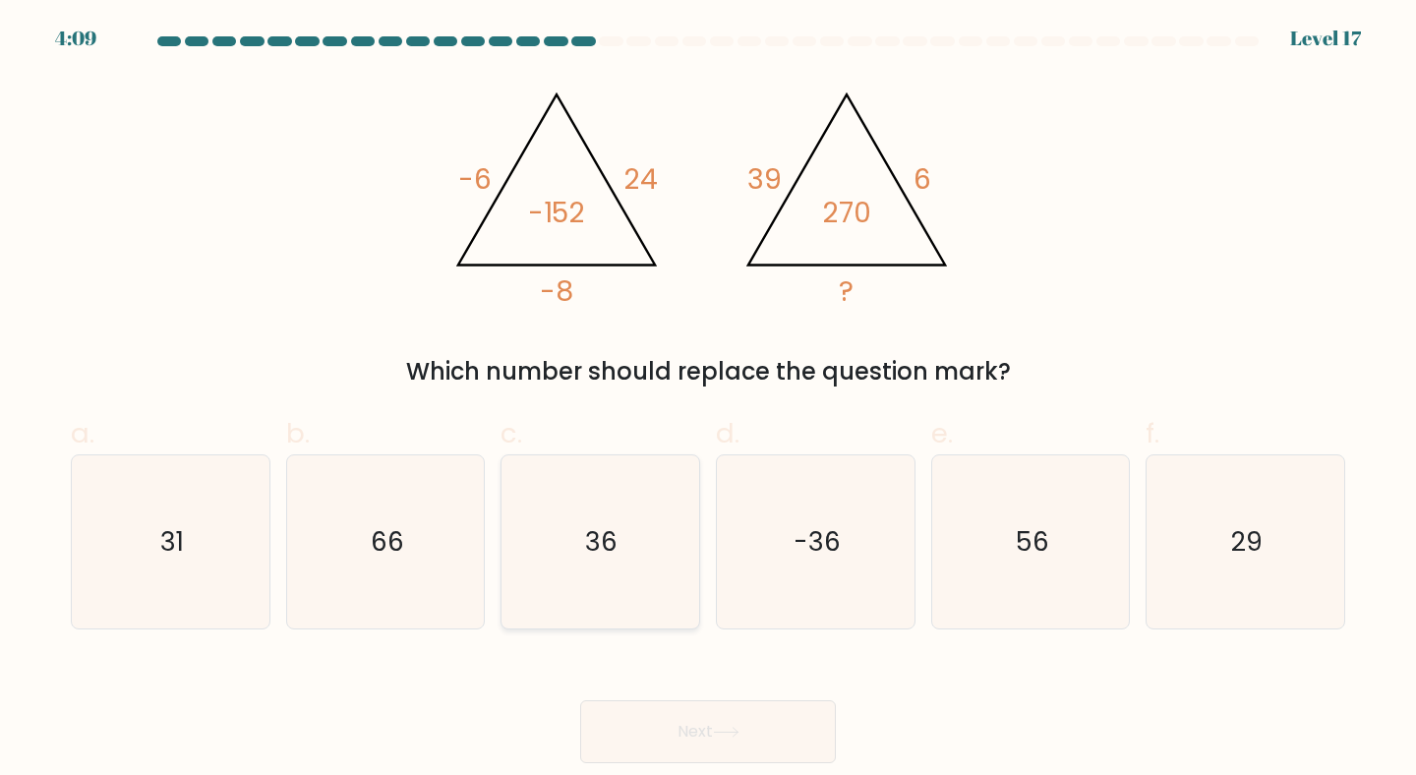
click at [640, 568] on icon "36" at bounding box center [600, 542] width 174 height 174
click at [708, 400] on input "c. 36" at bounding box center [708, 393] width 1 height 13
radio input "true"
click at [712, 727] on button "Next" at bounding box center [708, 731] width 256 height 63
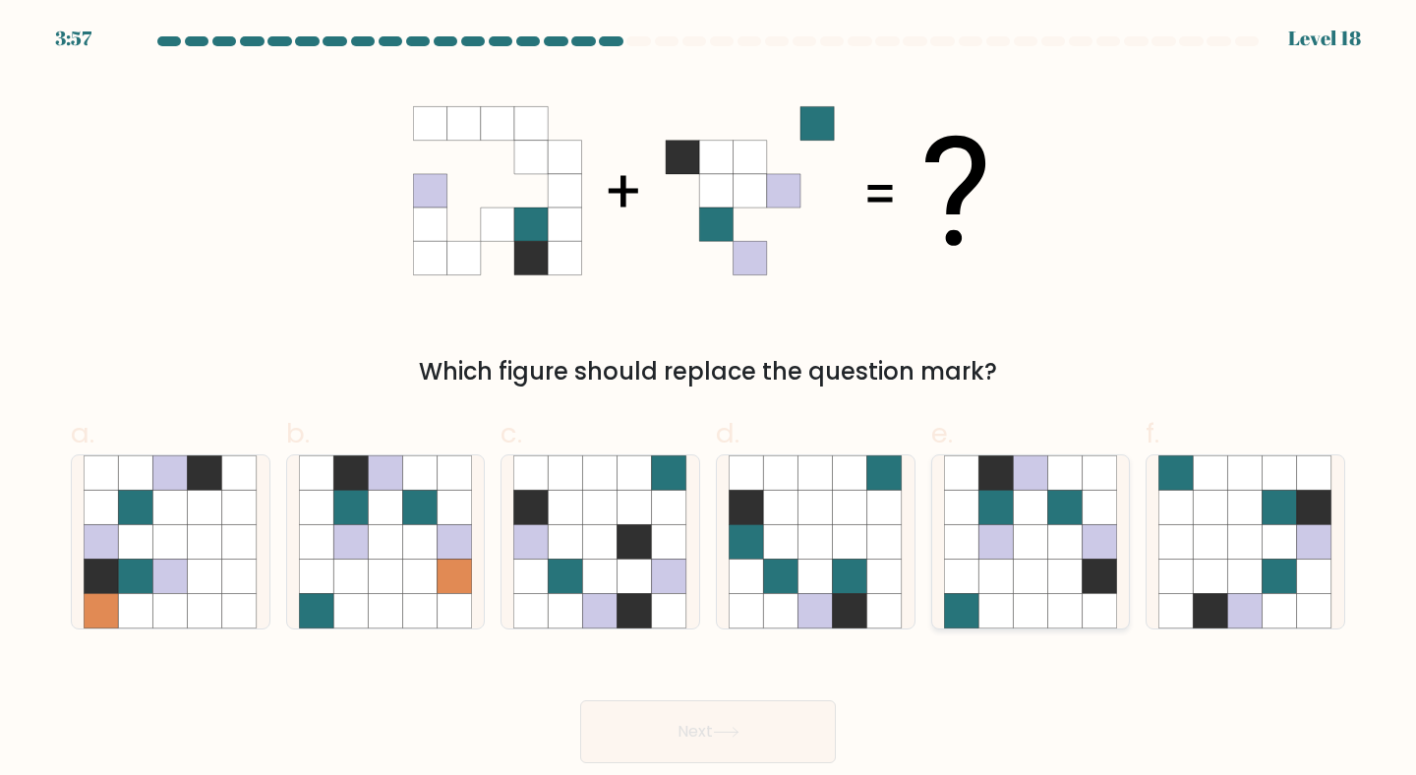
click at [1045, 557] on icon at bounding box center [1030, 541] width 34 height 34
click at [709, 400] on input "e." at bounding box center [708, 393] width 1 height 13
radio input "true"
click at [782, 712] on button "Next" at bounding box center [708, 731] width 256 height 63
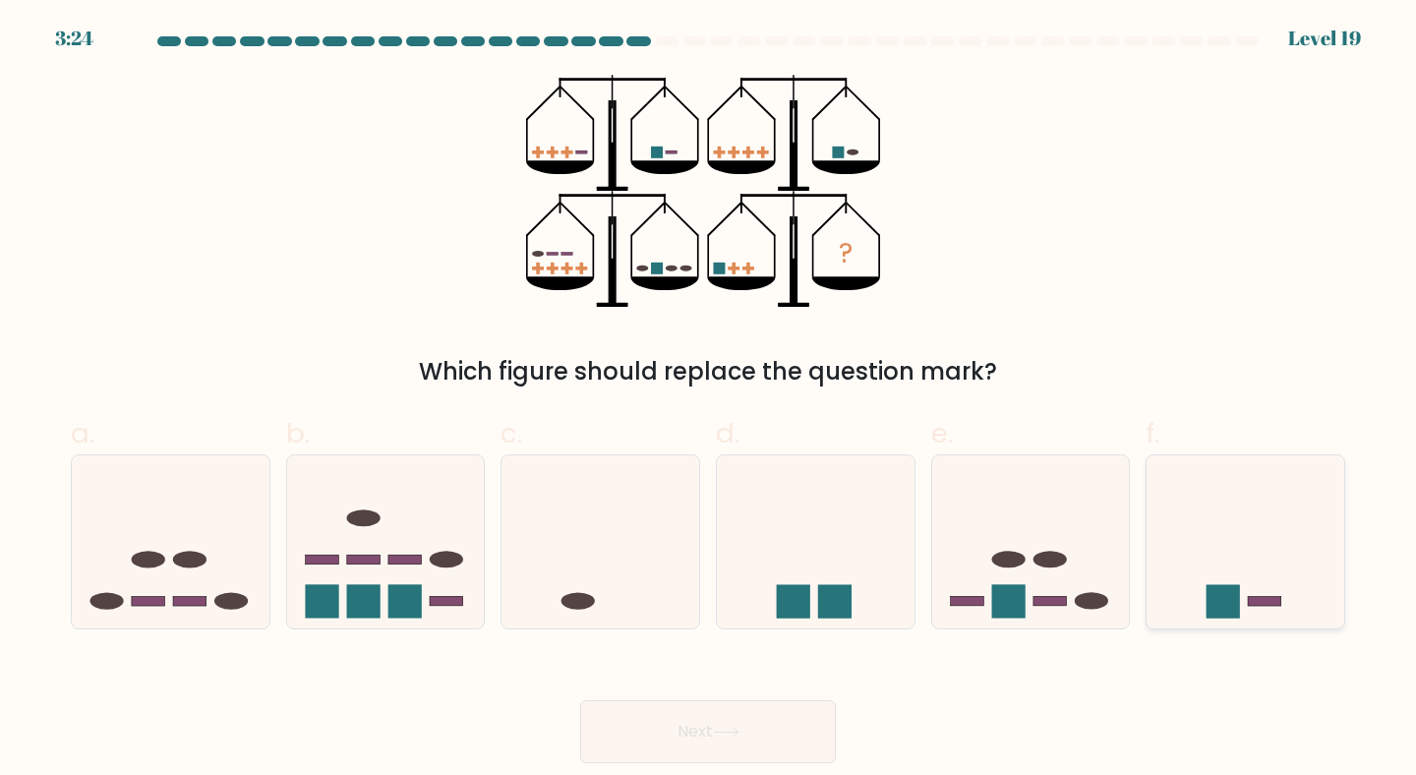
click at [1204, 536] on icon at bounding box center [1245, 541] width 198 height 163
click at [709, 400] on input "f." at bounding box center [708, 393] width 1 height 13
radio input "true"
click at [745, 727] on button "Next" at bounding box center [708, 731] width 256 height 63
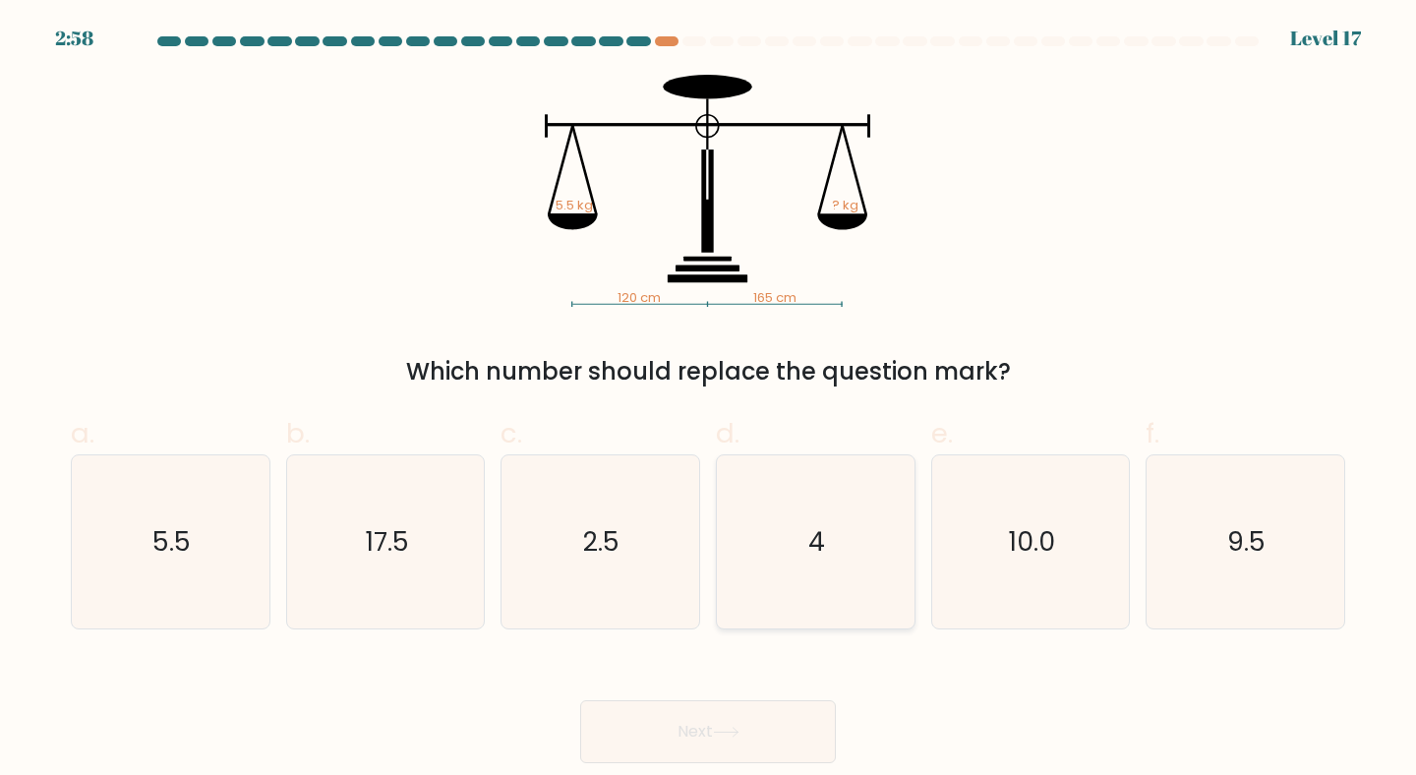
click at [827, 539] on icon "4" at bounding box center [815, 542] width 174 height 174
click at [709, 400] on input "d. 4" at bounding box center [708, 393] width 1 height 13
radio input "true"
click at [726, 736] on icon at bounding box center [726, 732] width 27 height 11
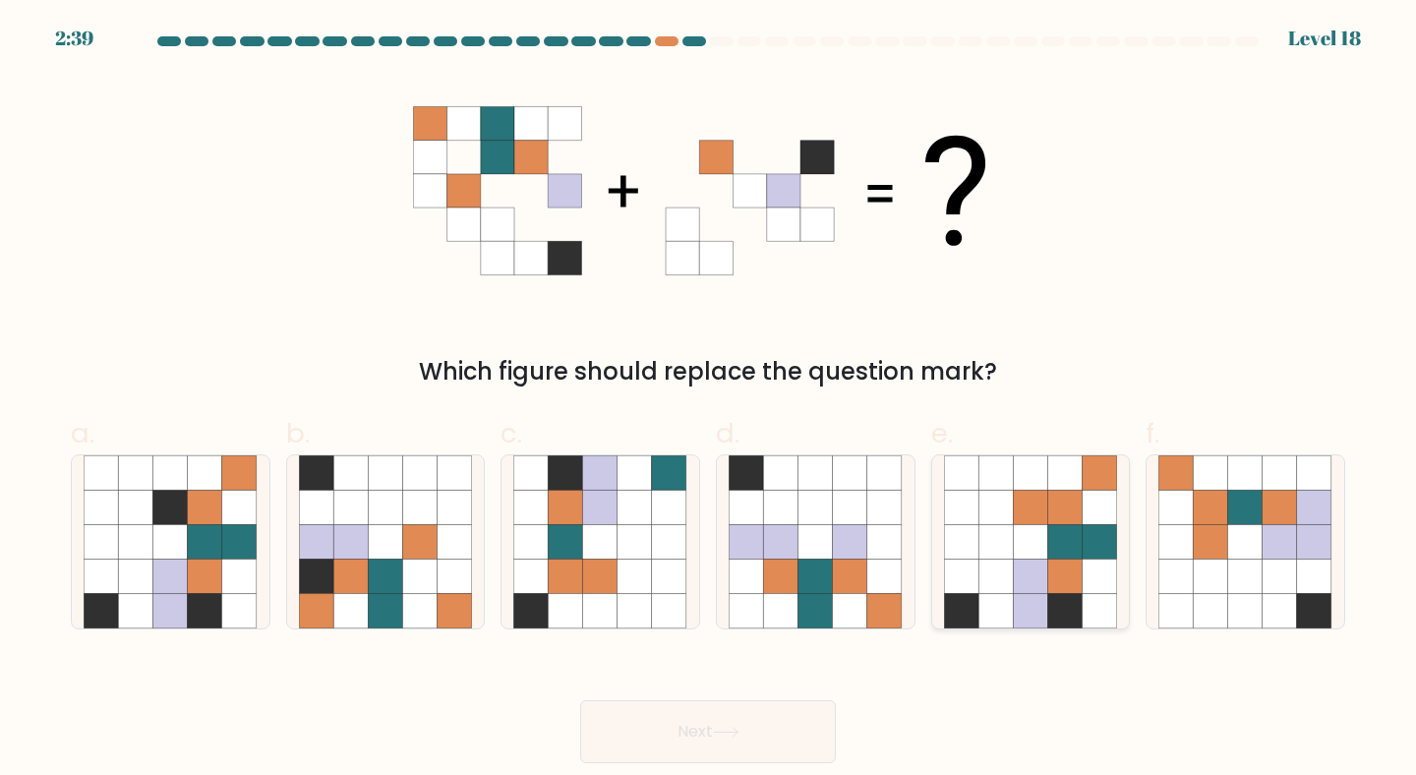
click at [1004, 554] on icon at bounding box center [995, 541] width 34 height 34
click at [709, 400] on input "e." at bounding box center [708, 393] width 1 height 13
radio input "true"
click at [733, 725] on button "Next" at bounding box center [708, 731] width 256 height 63
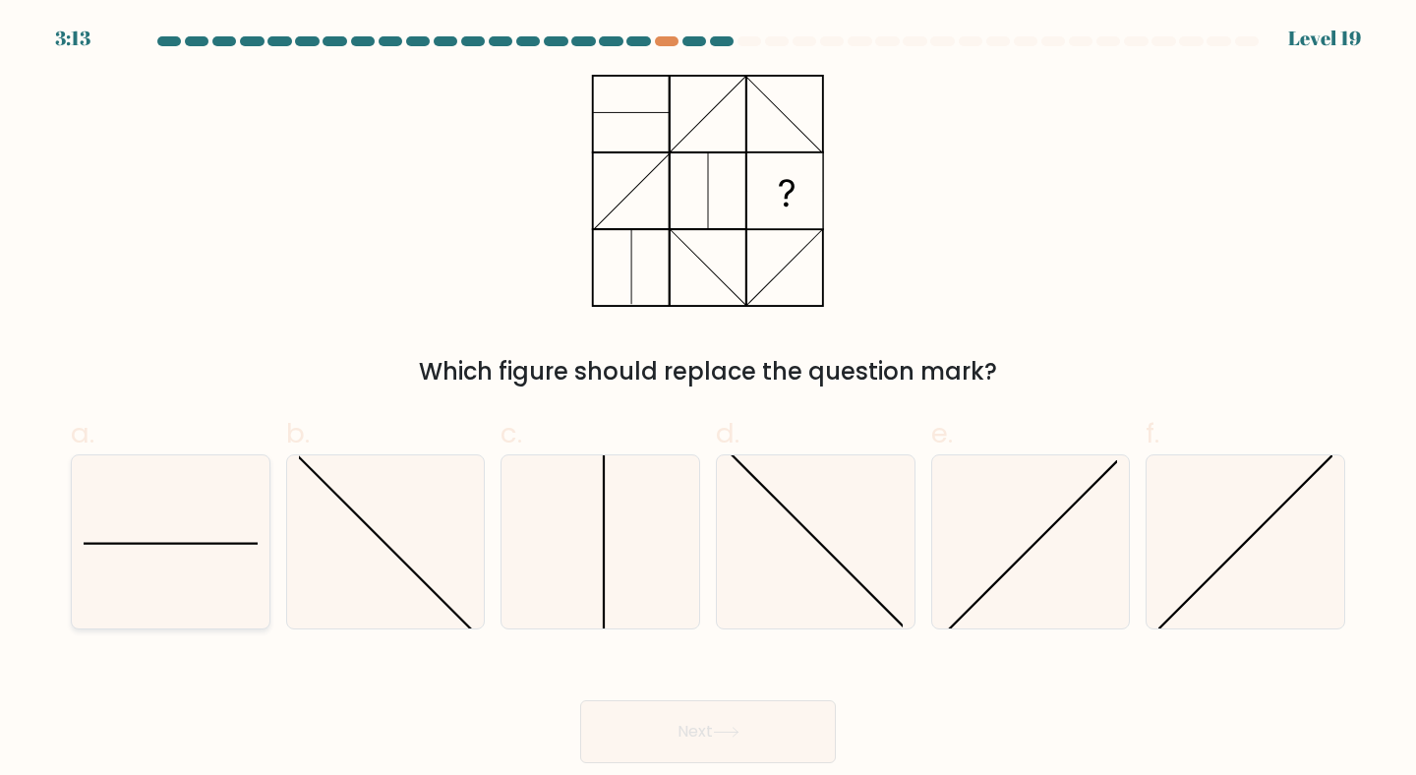
click at [172, 553] on icon at bounding box center [171, 542] width 174 height 174
click at [708, 400] on input "a." at bounding box center [708, 393] width 1 height 13
radio input "true"
click at [746, 737] on button "Next" at bounding box center [708, 731] width 256 height 63
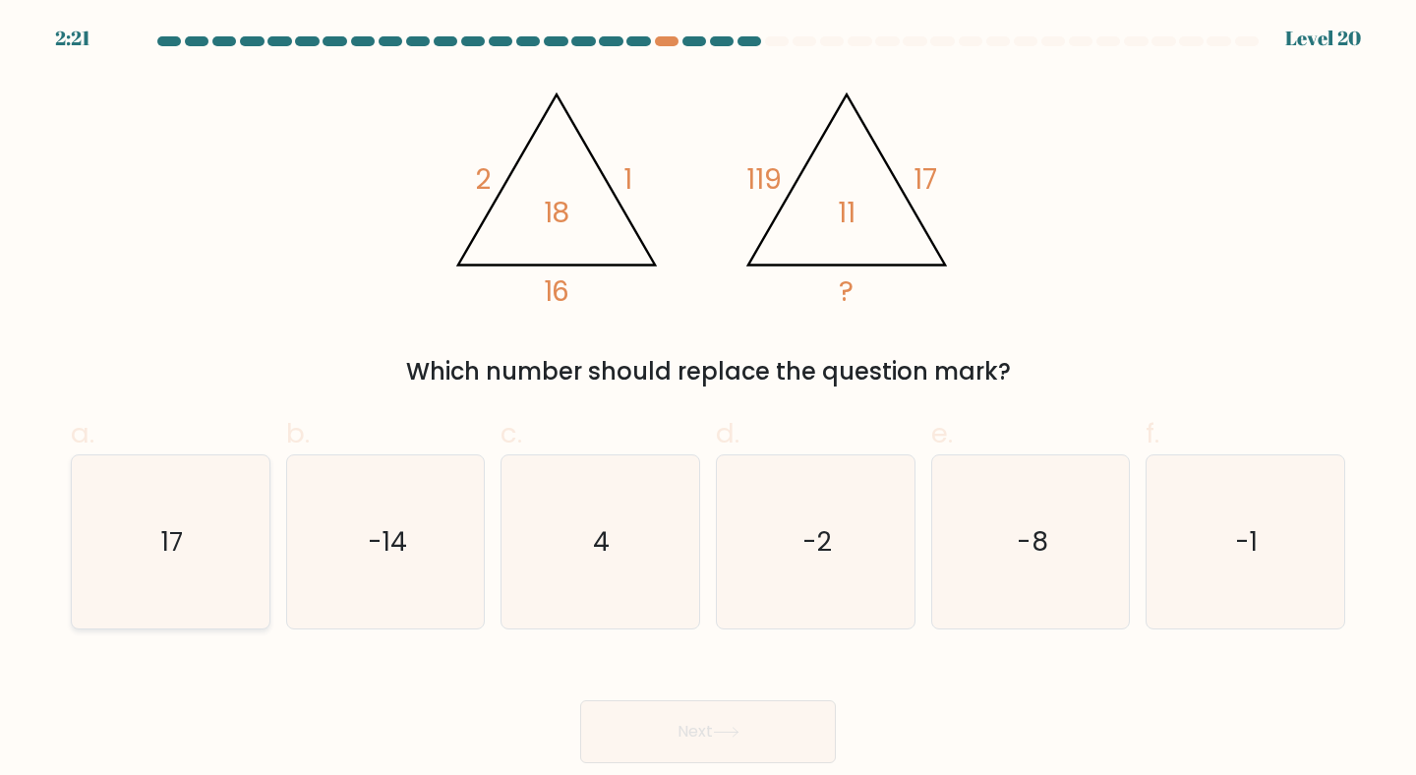
click at [170, 562] on icon "17" at bounding box center [171, 542] width 174 height 174
click at [708, 400] on input "a. 17" at bounding box center [708, 393] width 1 height 13
radio input "true"
click at [661, 727] on button "Next" at bounding box center [708, 731] width 256 height 63
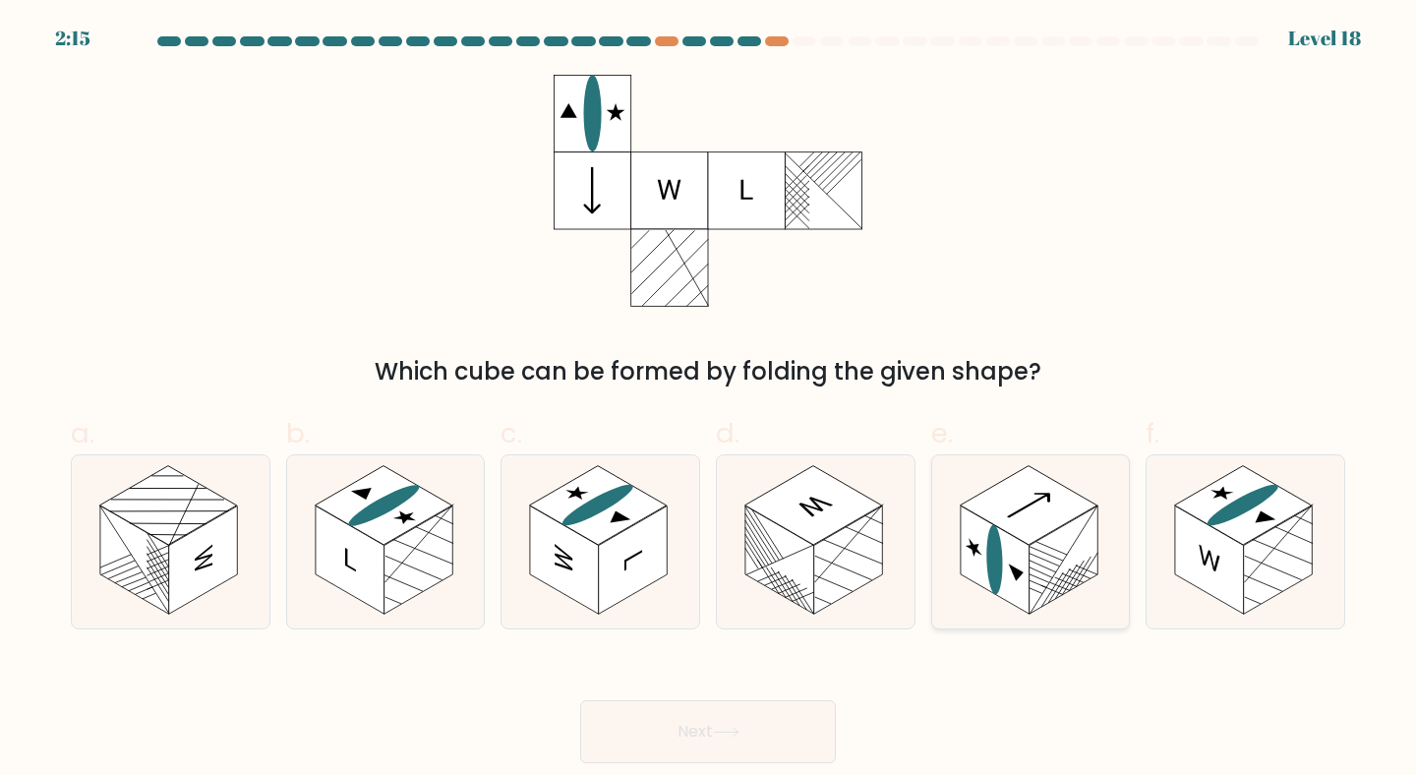
click at [1057, 578] on rect at bounding box center [1063, 559] width 69 height 108
click at [709, 400] on input "e." at bounding box center [708, 393] width 1 height 13
radio input "true"
click at [658, 747] on button "Next" at bounding box center [708, 731] width 256 height 63
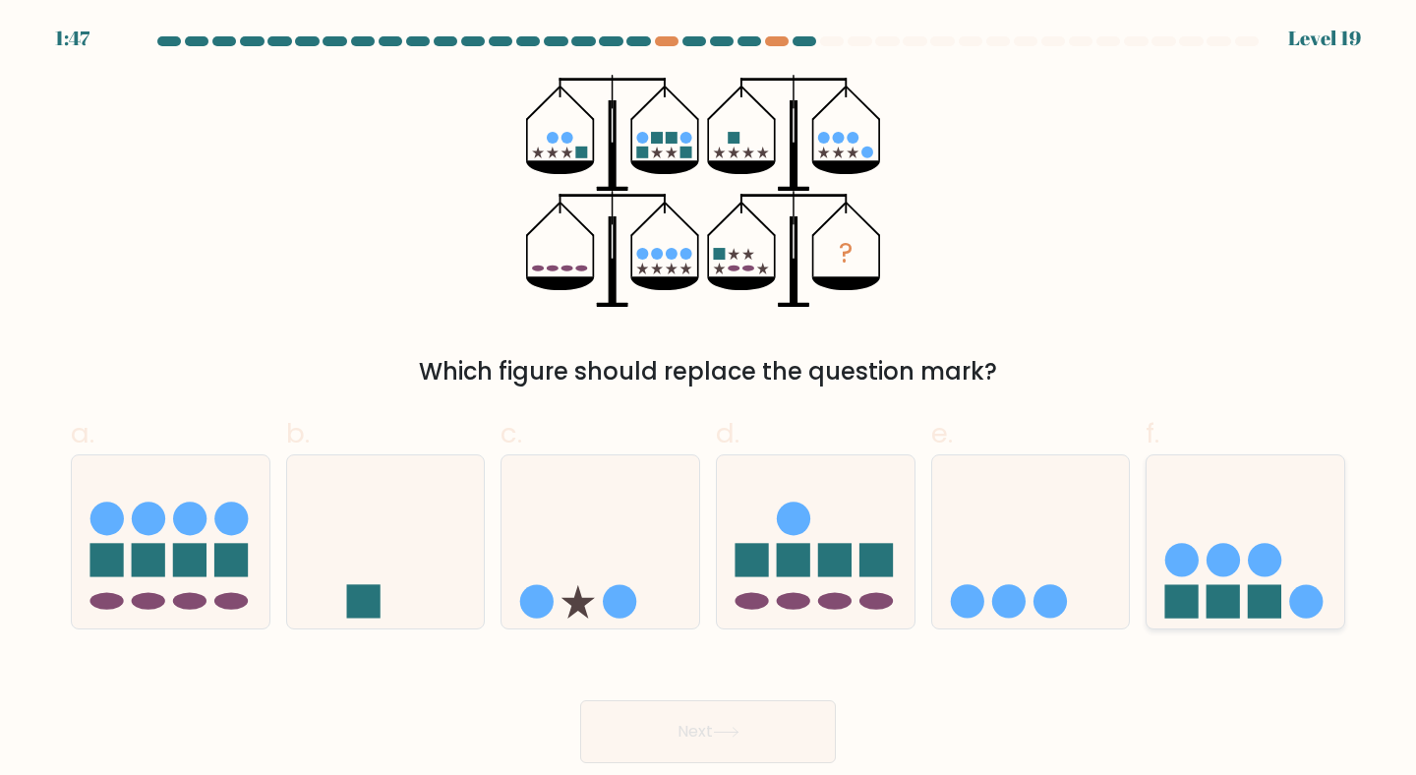
click at [1249, 564] on circle at bounding box center [1265, 559] width 33 height 33
click at [709, 400] on input "f." at bounding box center [708, 393] width 1 height 13
radio input "true"
click at [738, 722] on button "Next" at bounding box center [708, 731] width 256 height 63
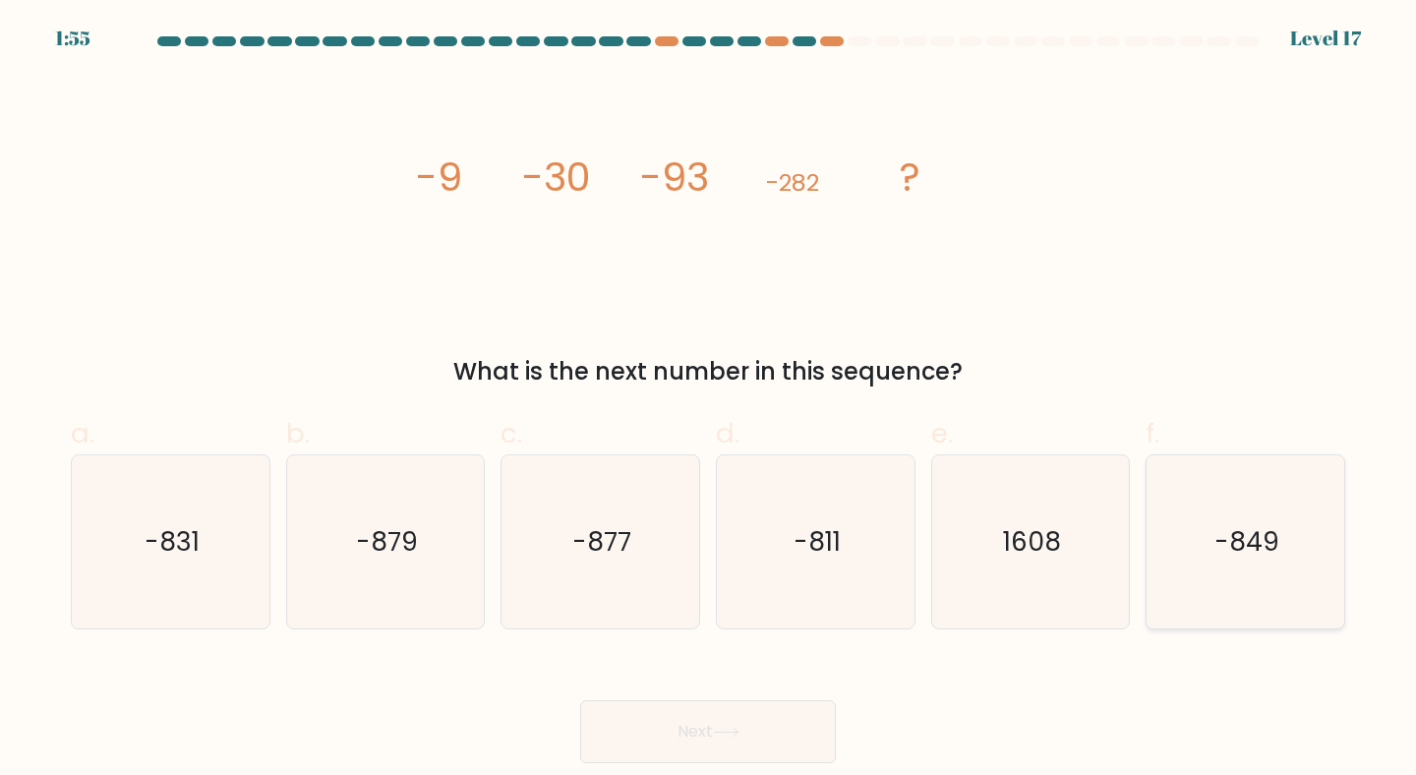
click at [1237, 576] on icon "-849" at bounding box center [1245, 542] width 174 height 174
click at [709, 400] on input "f. -849" at bounding box center [708, 393] width 1 height 13
radio input "true"
click at [786, 720] on button "Next" at bounding box center [708, 731] width 256 height 63
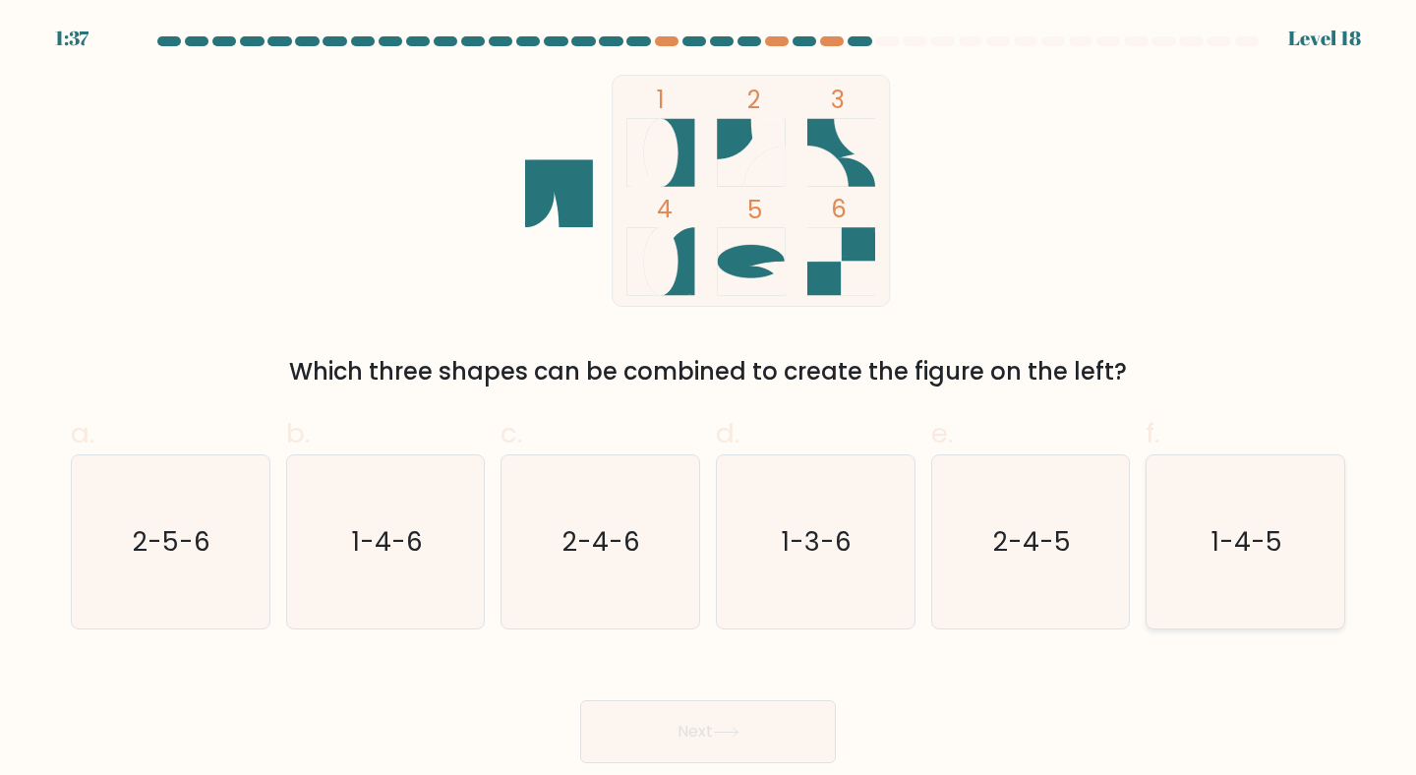
click at [1305, 493] on icon "1-4-5" at bounding box center [1245, 542] width 174 height 174
click at [709, 400] on input "f. 1-4-5" at bounding box center [708, 393] width 1 height 13
radio input "true"
click at [709, 728] on button "Next" at bounding box center [708, 731] width 256 height 63
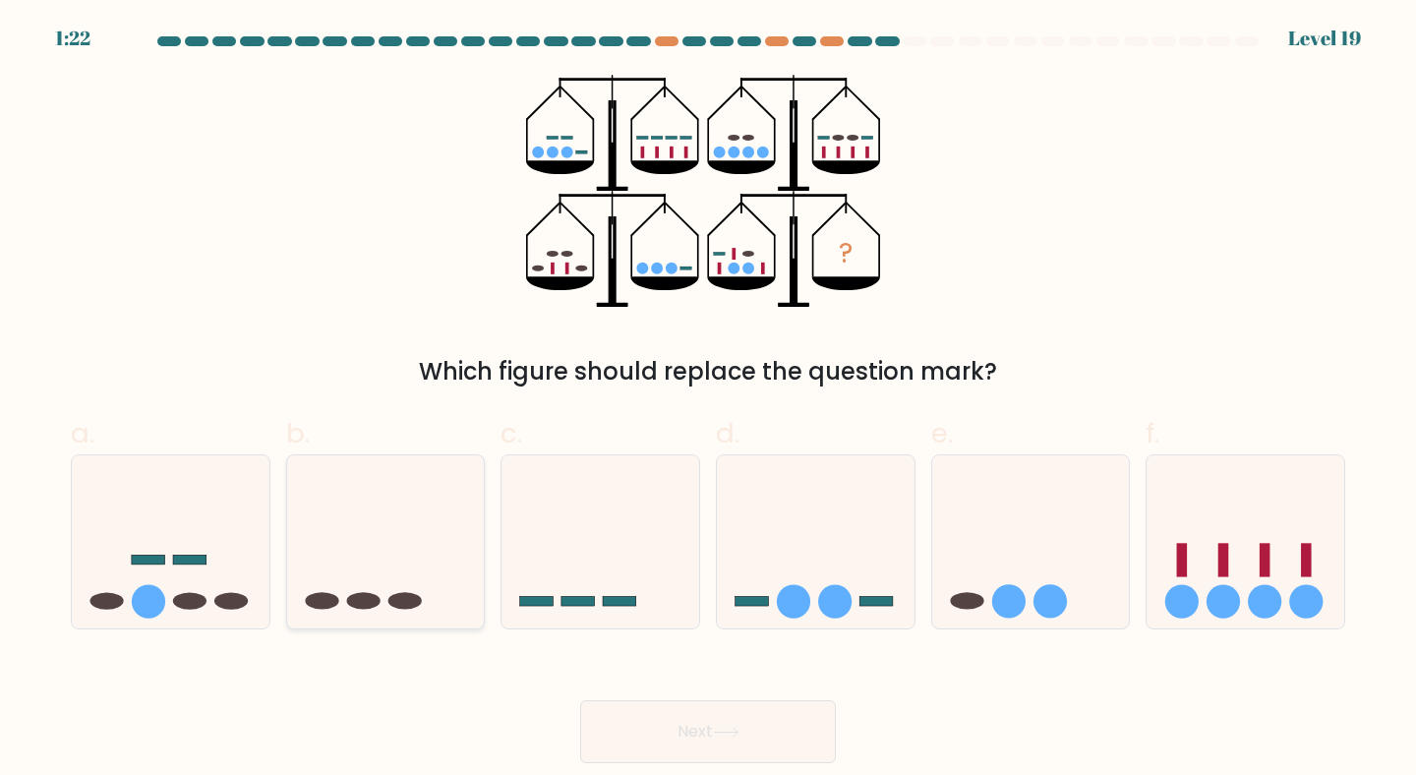
click at [399, 558] on icon at bounding box center [386, 541] width 198 height 163
click at [708, 400] on input "b." at bounding box center [708, 393] width 1 height 13
radio input "true"
click at [712, 721] on button "Next" at bounding box center [708, 731] width 256 height 63
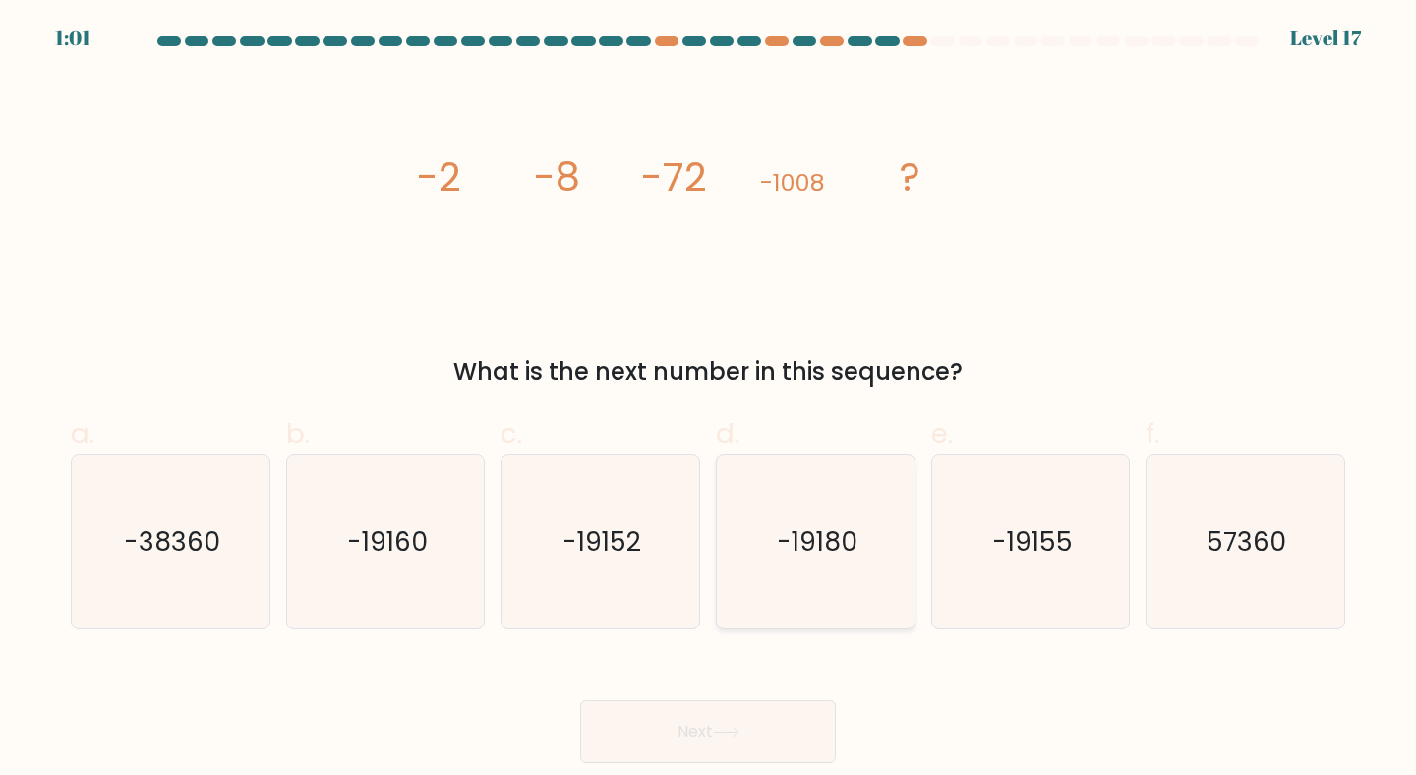
click at [758, 540] on icon "-19180" at bounding box center [815, 542] width 174 height 174
click at [709, 400] on input "d. -19180" at bounding box center [708, 393] width 1 height 13
radio input "true"
click at [712, 724] on button "Next" at bounding box center [708, 731] width 256 height 63
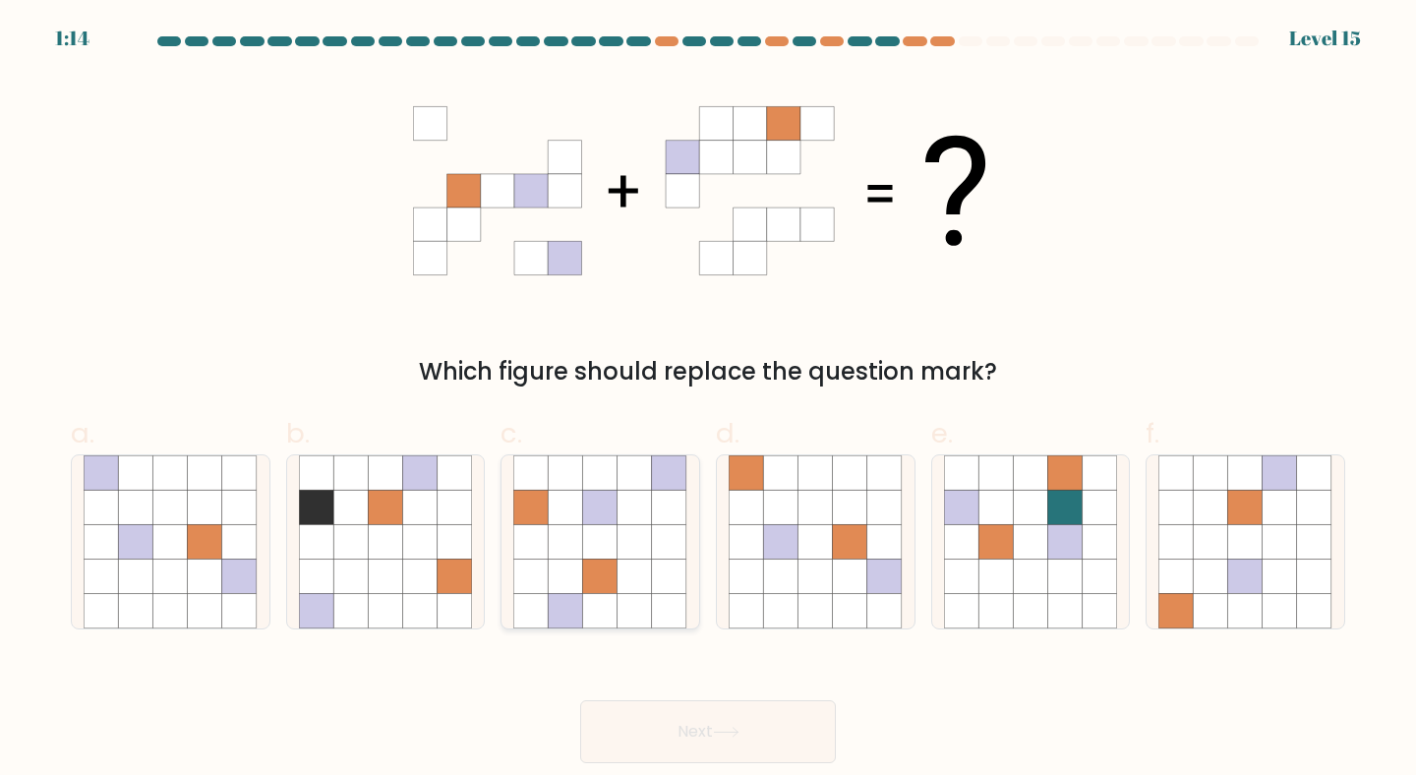
click at [643, 546] on icon at bounding box center [634, 541] width 34 height 34
click at [708, 400] on input "c." at bounding box center [708, 393] width 1 height 13
radio input "true"
click at [683, 723] on button "Next" at bounding box center [708, 731] width 256 height 63
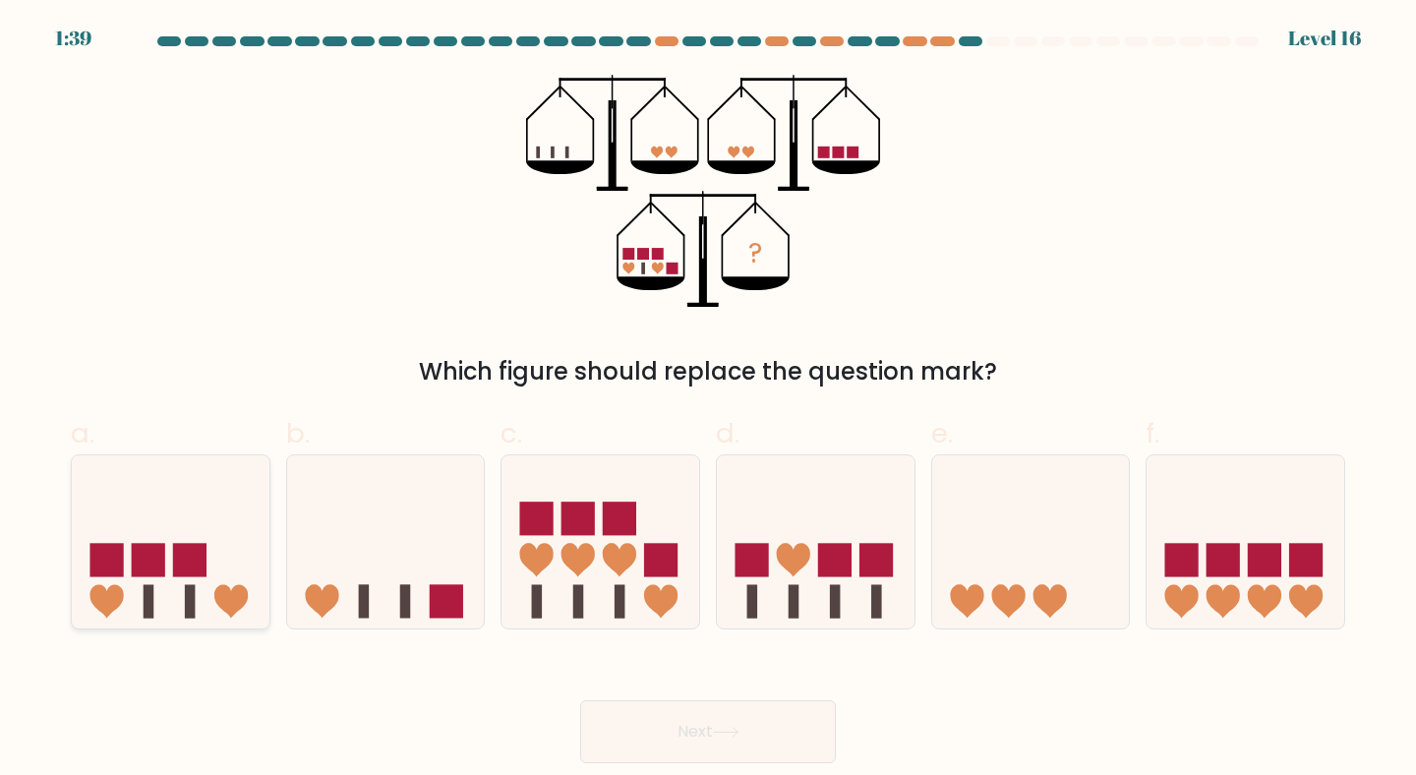
click at [226, 543] on icon at bounding box center [171, 541] width 198 height 163
click at [708, 400] on input "a." at bounding box center [708, 393] width 1 height 13
radio input "true"
click at [732, 729] on icon at bounding box center [726, 732] width 27 height 11
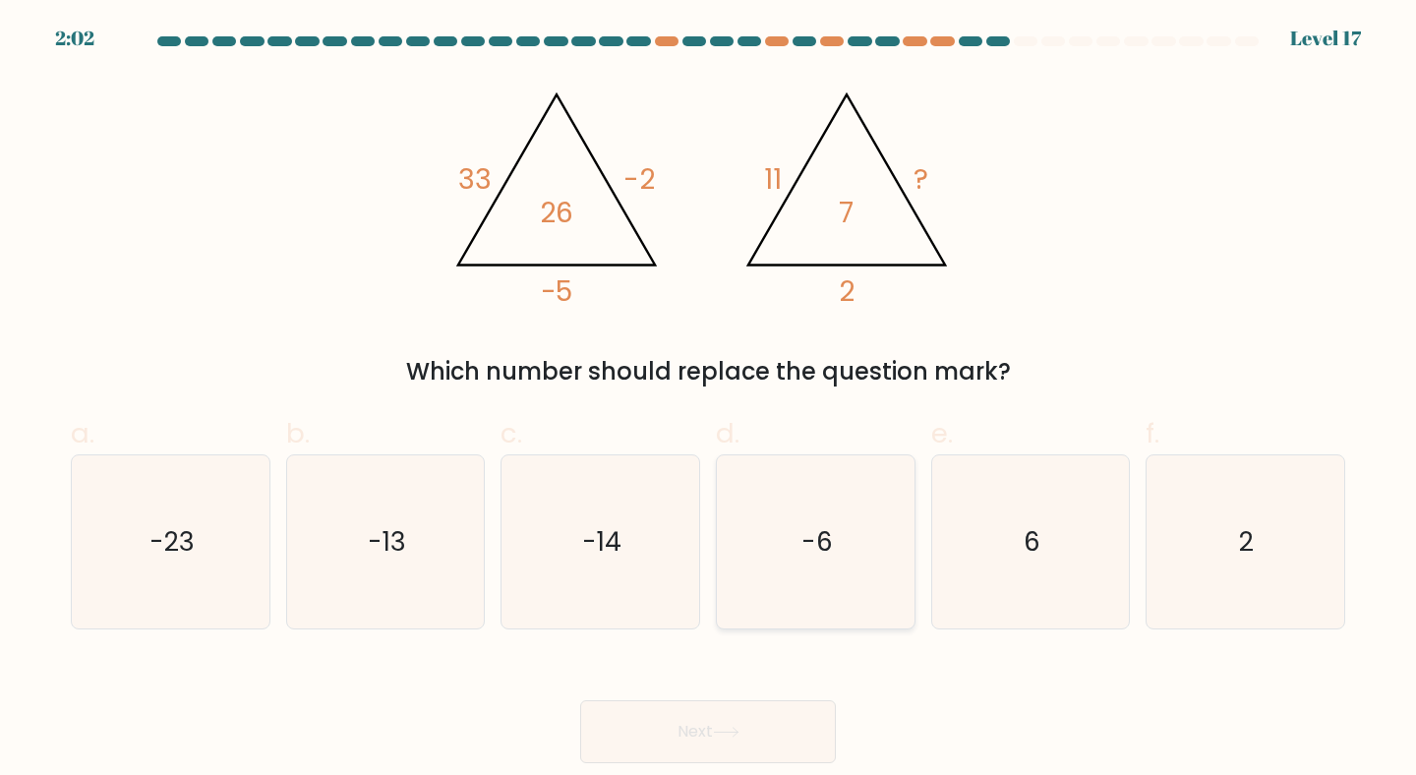
click at [773, 513] on icon "-6" at bounding box center [815, 542] width 174 height 174
click at [709, 400] on input "d. -6" at bounding box center [708, 393] width 1 height 13
radio input "true"
click at [664, 740] on button "Next" at bounding box center [708, 731] width 256 height 63
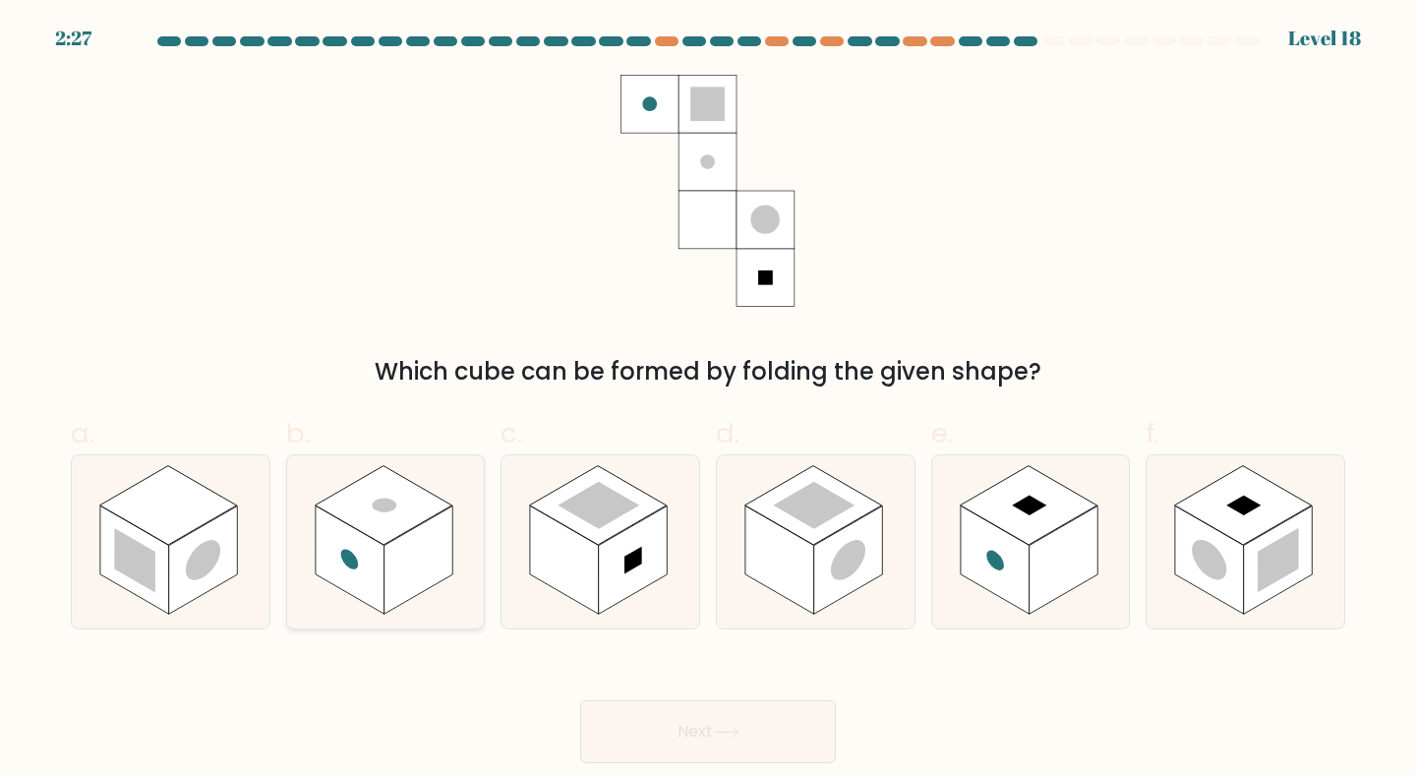
click at [418, 565] on rect at bounding box center [418, 559] width 69 height 108
click at [708, 400] on input "b." at bounding box center [708, 393] width 1 height 13
radio input "true"
click at [662, 728] on button "Next" at bounding box center [708, 731] width 256 height 63
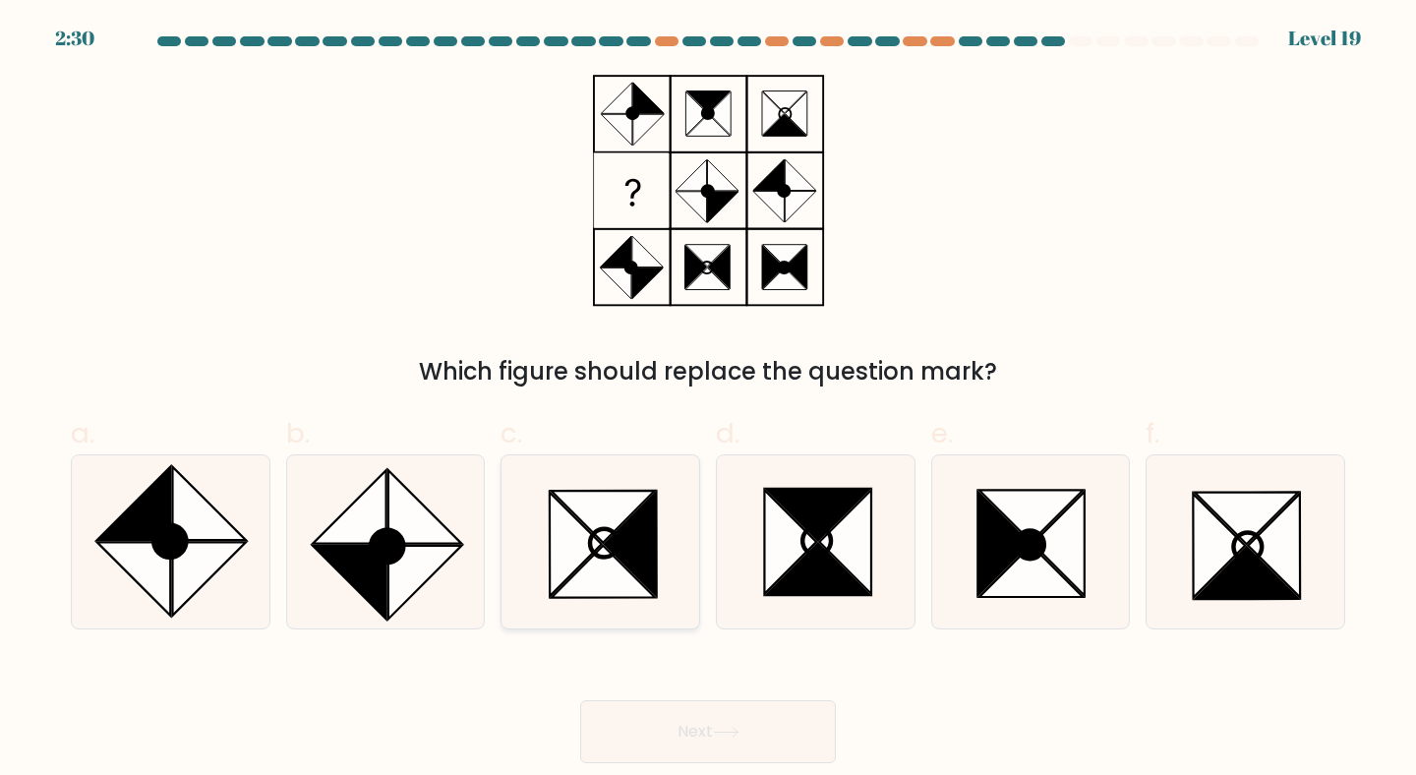
click at [638, 561] on icon at bounding box center [632, 544] width 52 height 104
click at [708, 400] on input "c." at bounding box center [708, 393] width 1 height 13
radio input "true"
click at [1191, 529] on icon at bounding box center [1245, 542] width 174 height 174
click at [709, 400] on input "f." at bounding box center [708, 393] width 1 height 13
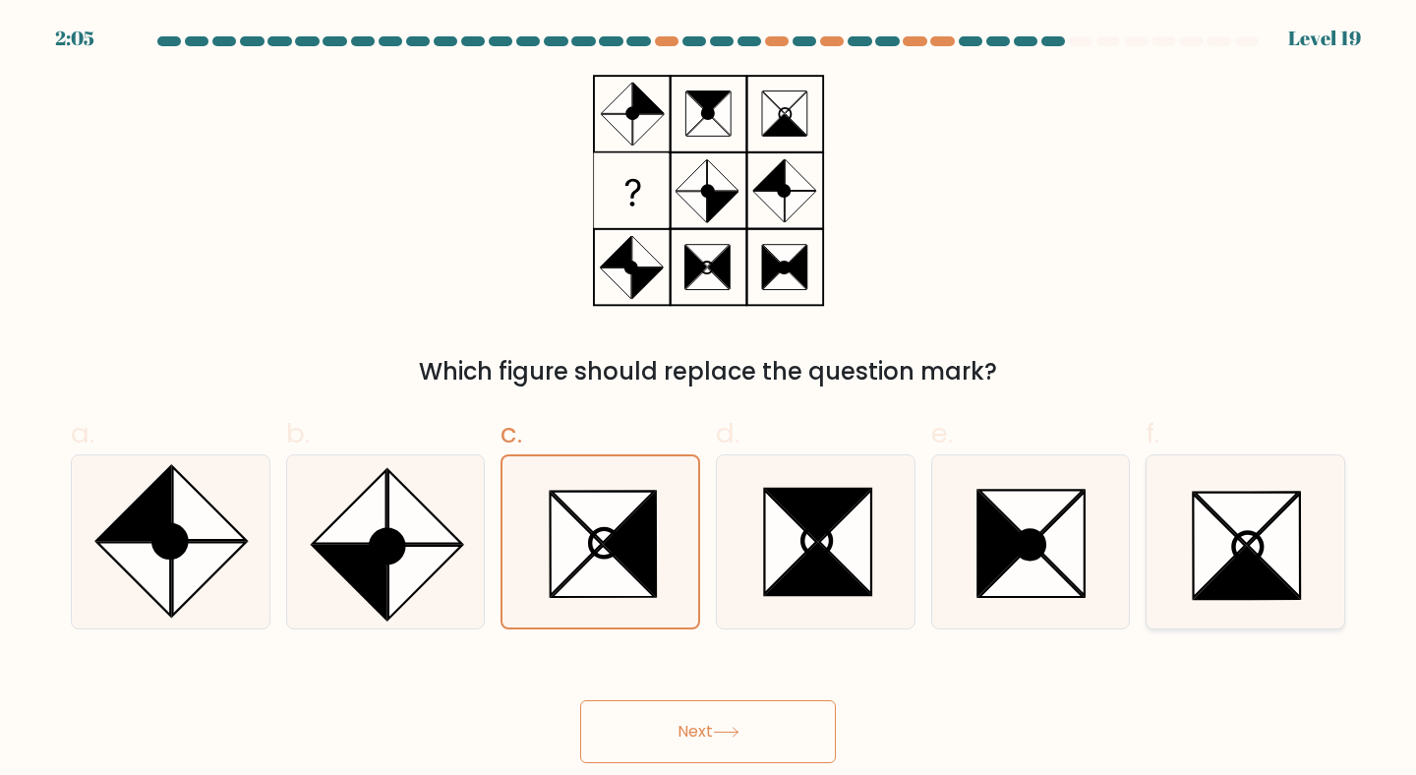
radio input "true"
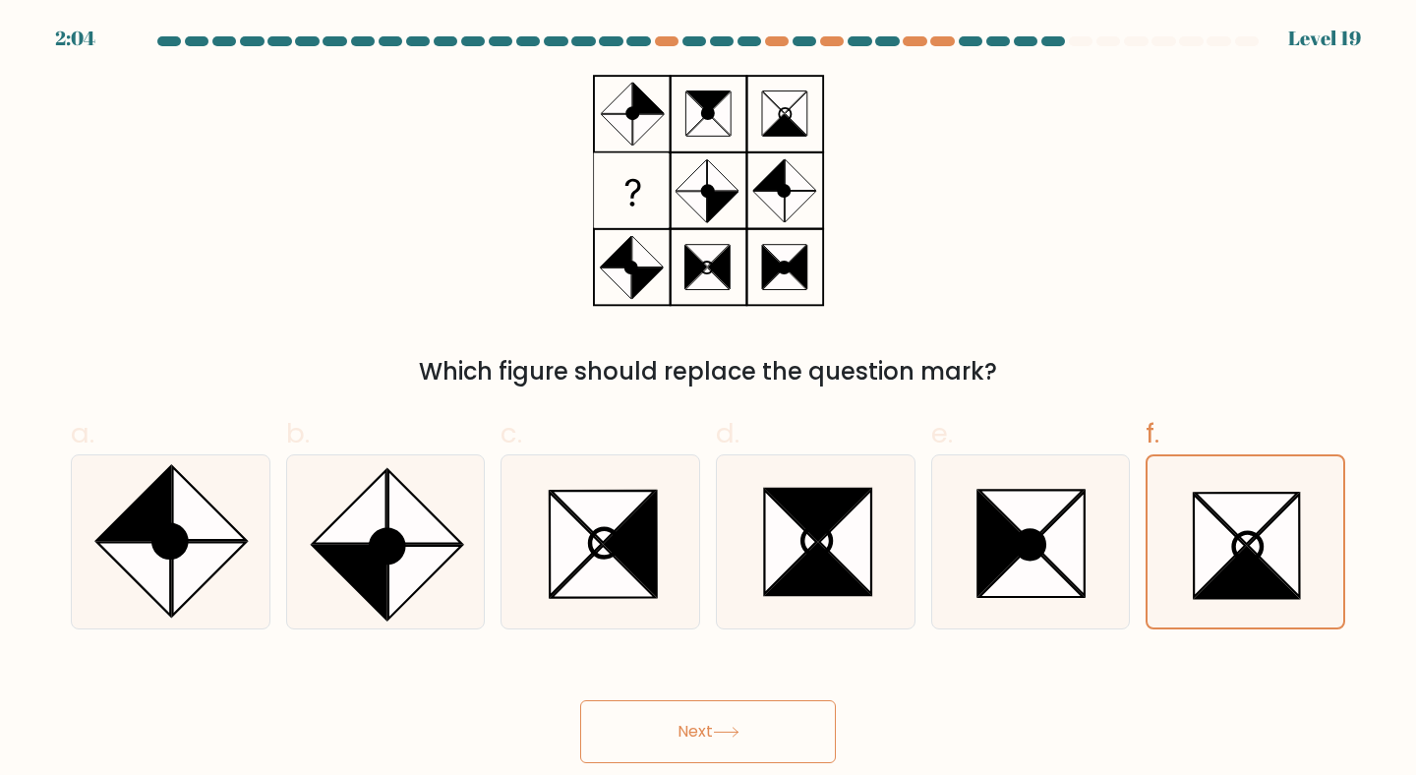
click at [725, 742] on button "Next" at bounding box center [708, 731] width 256 height 63
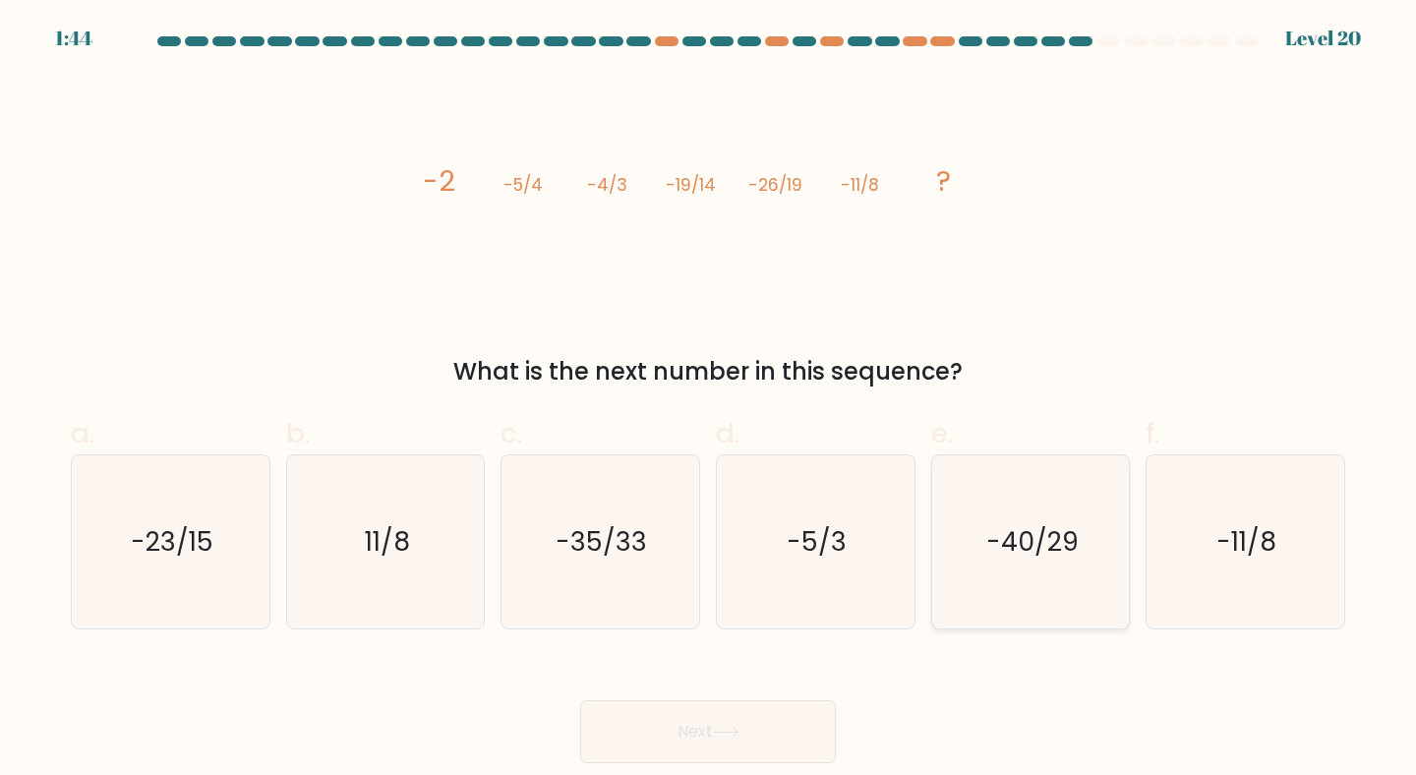
click at [990, 548] on text "-40/29" at bounding box center [1032, 541] width 92 height 36
click at [709, 400] on input "e. -40/29" at bounding box center [708, 393] width 1 height 13
radio input "true"
click at [731, 729] on icon at bounding box center [726, 732] width 27 height 11
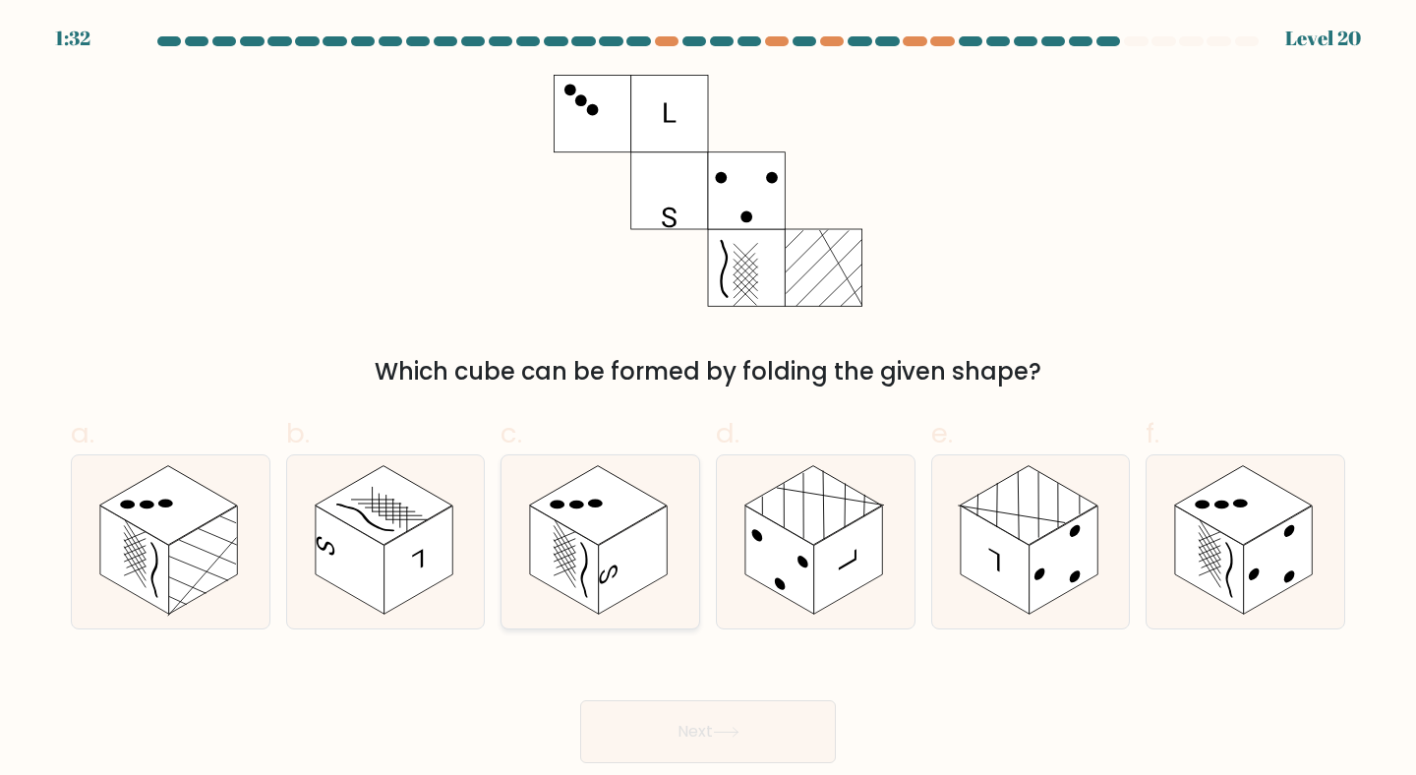
click at [651, 557] on rect at bounding box center [633, 559] width 69 height 108
click at [708, 400] on input "c." at bounding box center [708, 393] width 1 height 13
radio input "true"
click at [666, 717] on button "Next" at bounding box center [708, 731] width 256 height 63
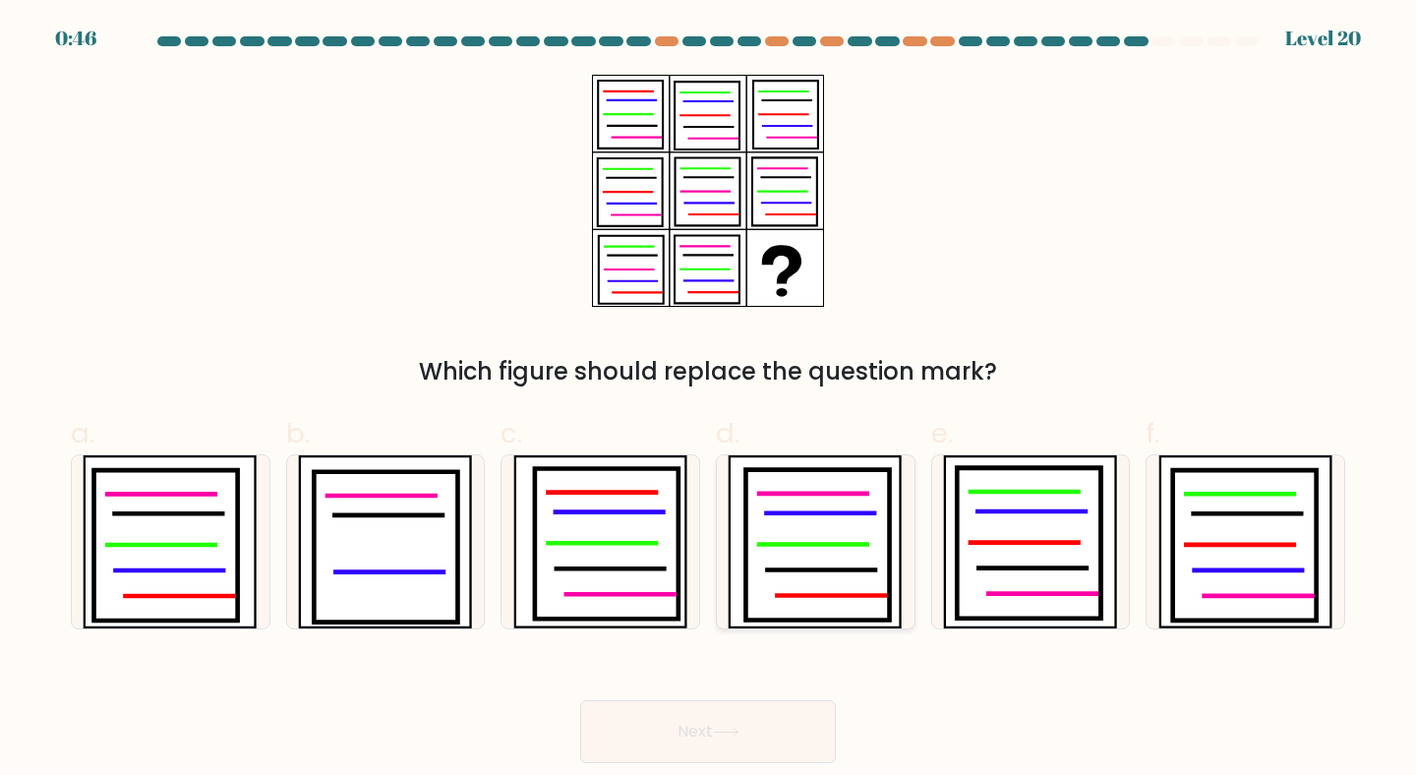
click at [833, 540] on icon at bounding box center [818, 544] width 145 height 150
click at [709, 400] on input "d." at bounding box center [708, 393] width 1 height 13
radio input "true"
click at [681, 731] on button "Next" at bounding box center [708, 731] width 256 height 63
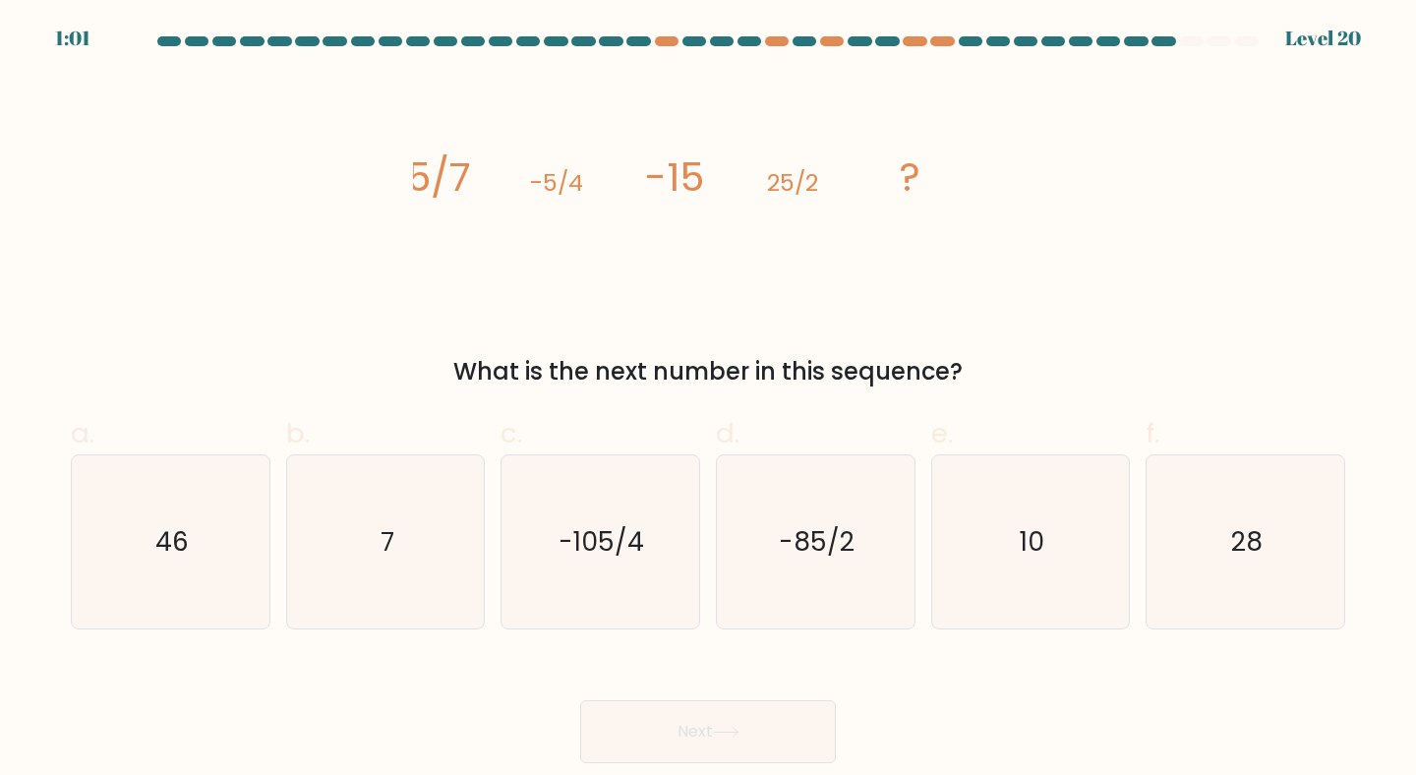
click at [448, 174] on tspan "5/7" at bounding box center [438, 176] width 65 height 55
click at [400, 172] on div "image/svg+xml 5/7 -5/4 -15 25/2 ? What is the next number in this sequence?" at bounding box center [708, 232] width 1298 height 315
click at [412, 175] on div "image/svg+xml 5/7 -5/4 -15 25/2 ? What is the next number in this sequence?" at bounding box center [708, 232] width 1298 height 315
click at [598, 511] on icon "-105/4" at bounding box center [600, 542] width 174 height 174
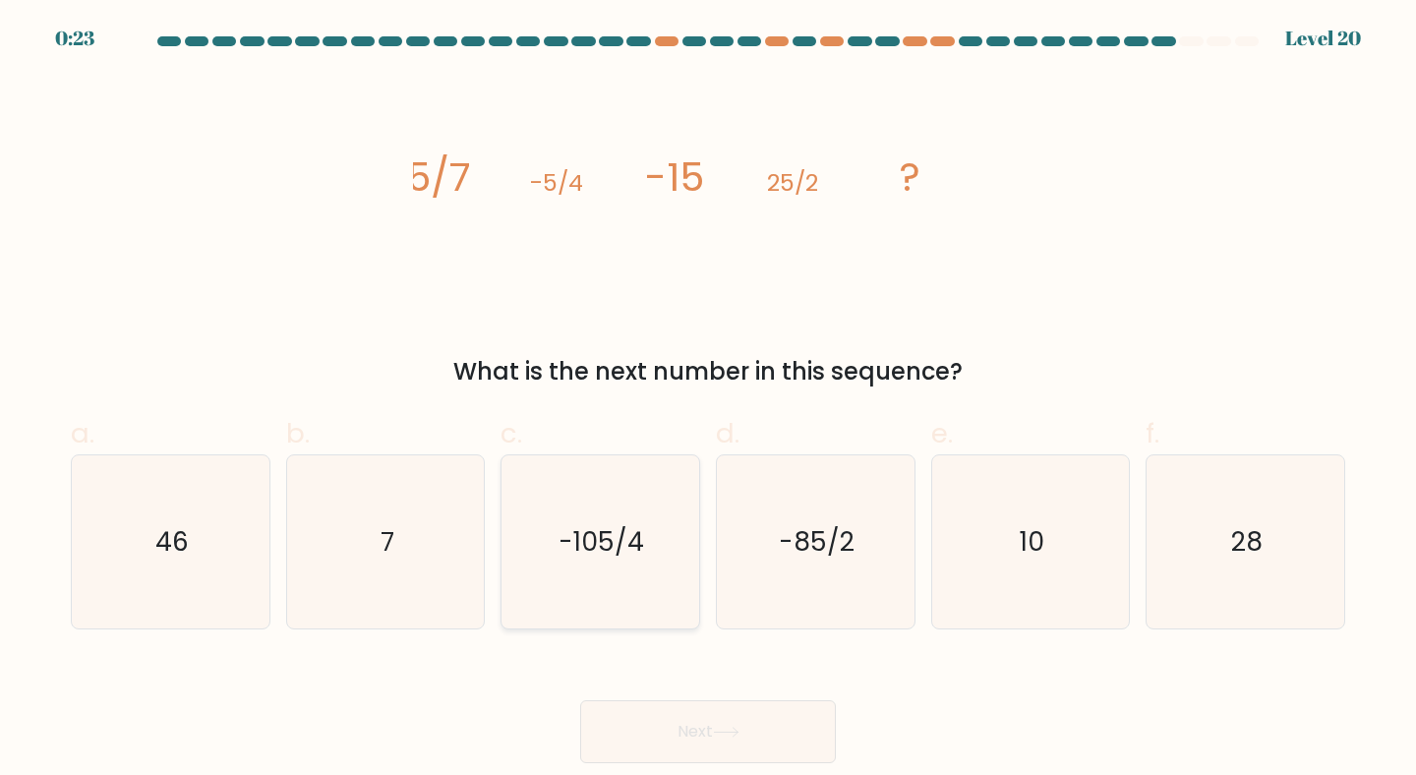
click at [708, 400] on input "c. -105/4" at bounding box center [708, 393] width 1 height 13
radio input "true"
click at [648, 724] on button "Next" at bounding box center [708, 731] width 256 height 63
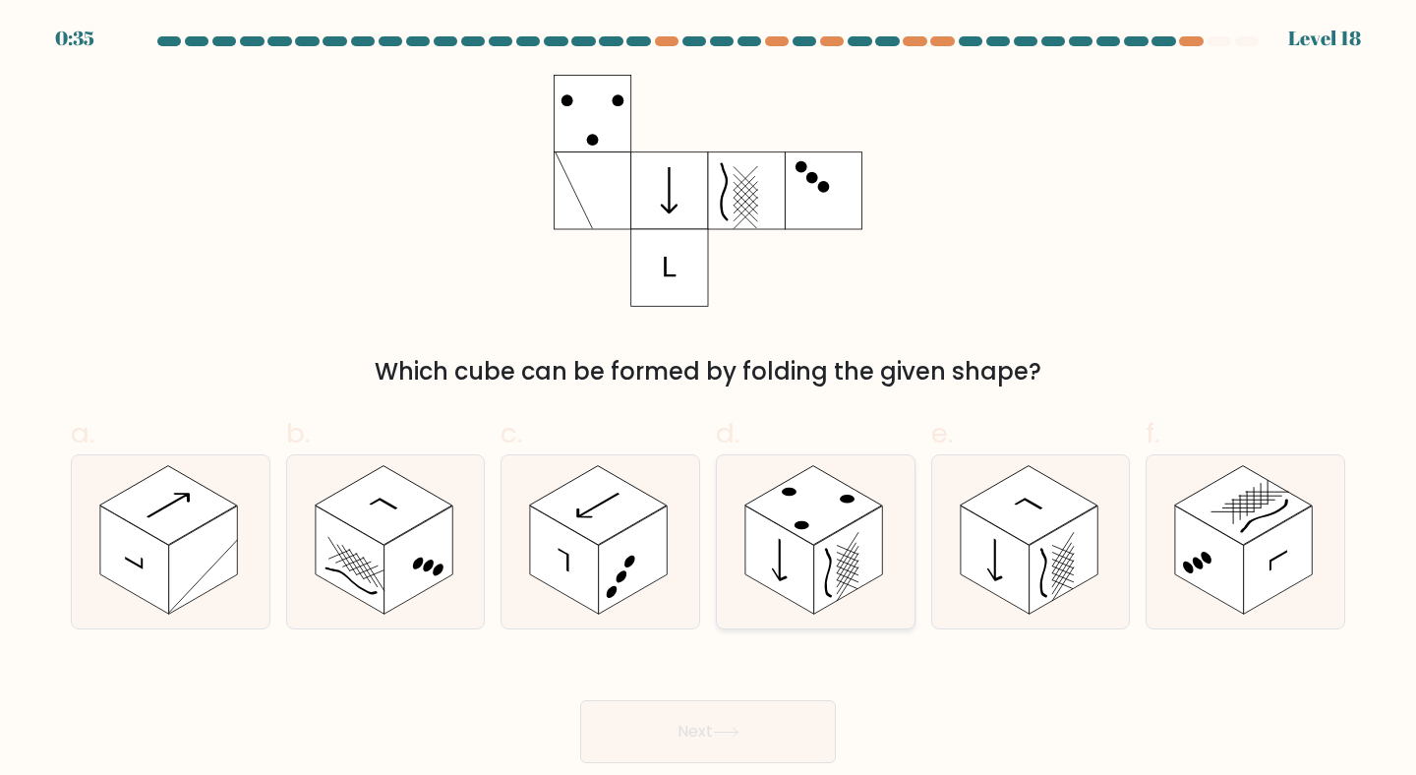
click at [873, 559] on rect at bounding box center [848, 559] width 69 height 108
click at [709, 400] on input "d." at bounding box center [708, 393] width 1 height 13
radio input "true"
click at [748, 716] on button "Next" at bounding box center [708, 731] width 256 height 63
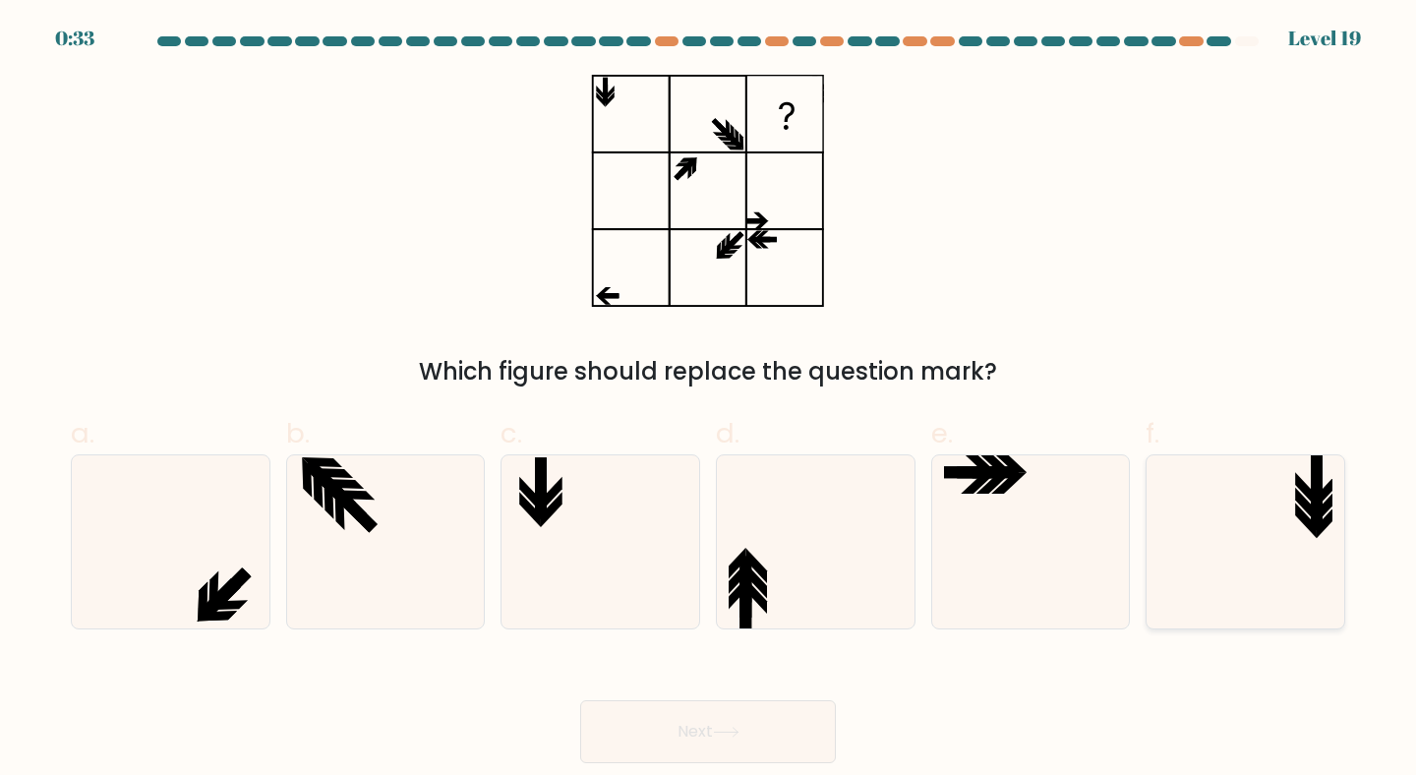
click at [1252, 554] on icon at bounding box center [1245, 542] width 174 height 174
click at [709, 400] on input "f." at bounding box center [708, 393] width 1 height 13
radio input "true"
click at [769, 722] on button "Next" at bounding box center [708, 731] width 256 height 63
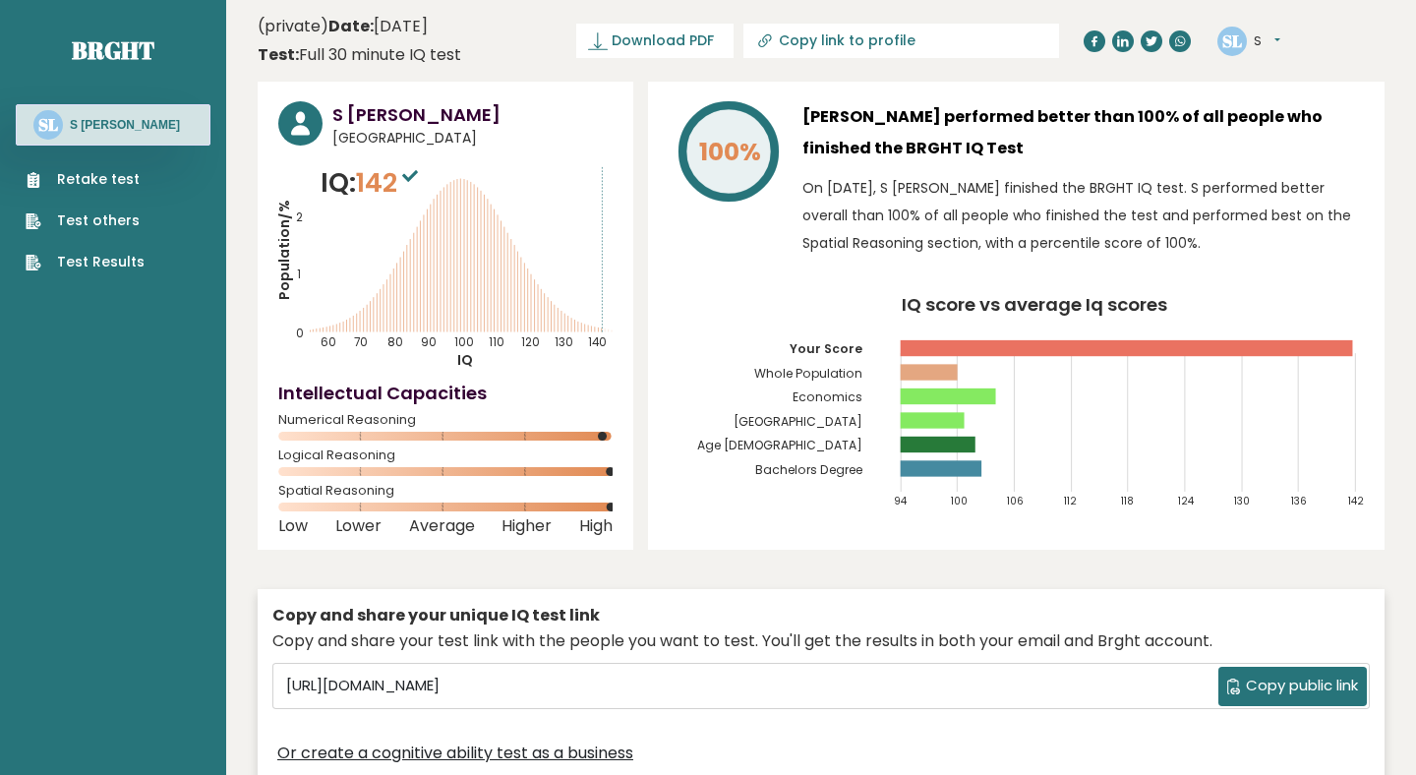
click at [876, 582] on div "Copy and share your unique IQ test link Copy and share your test link with the …" at bounding box center [821, 685] width 1127 height 213
click at [112, 267] on link "Test Results" at bounding box center [85, 262] width 119 height 21
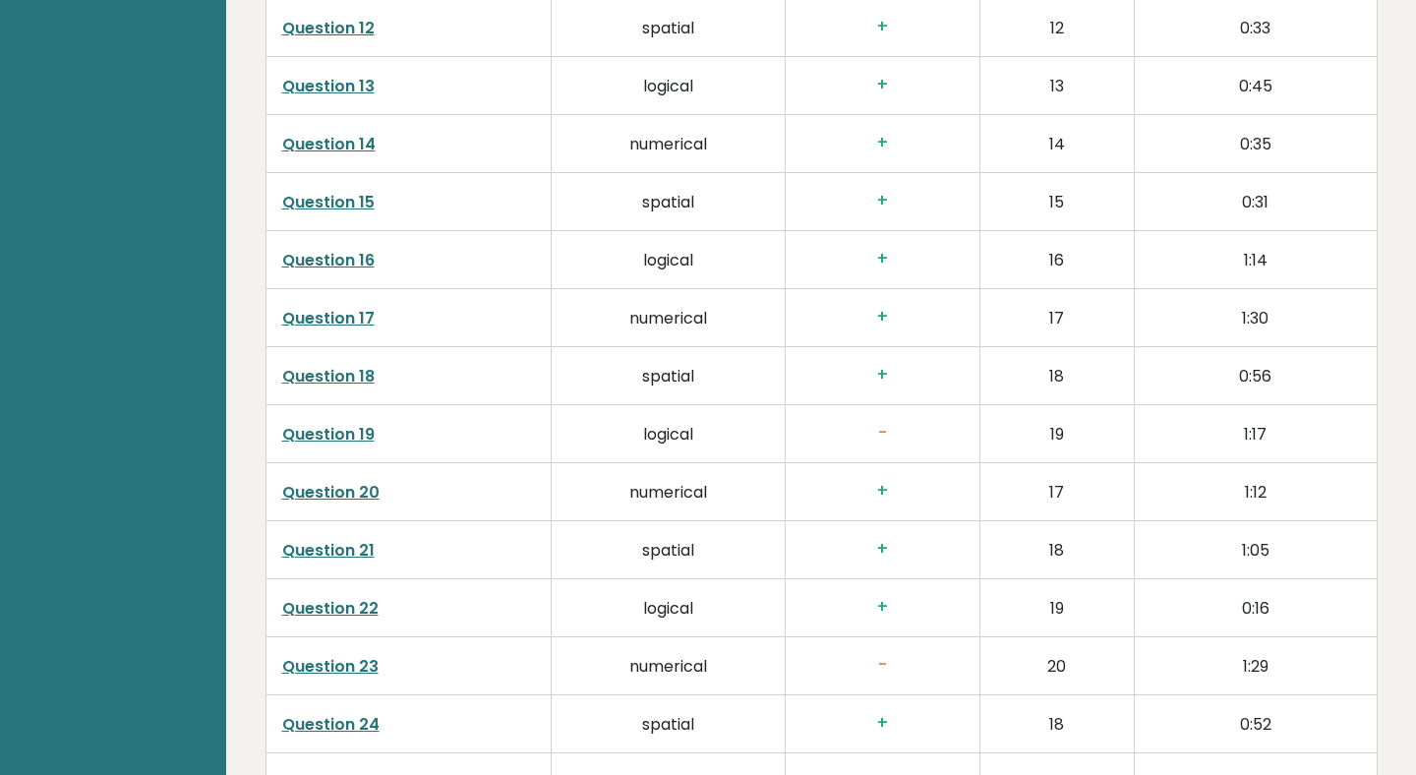
scroll to position [3803, 0]
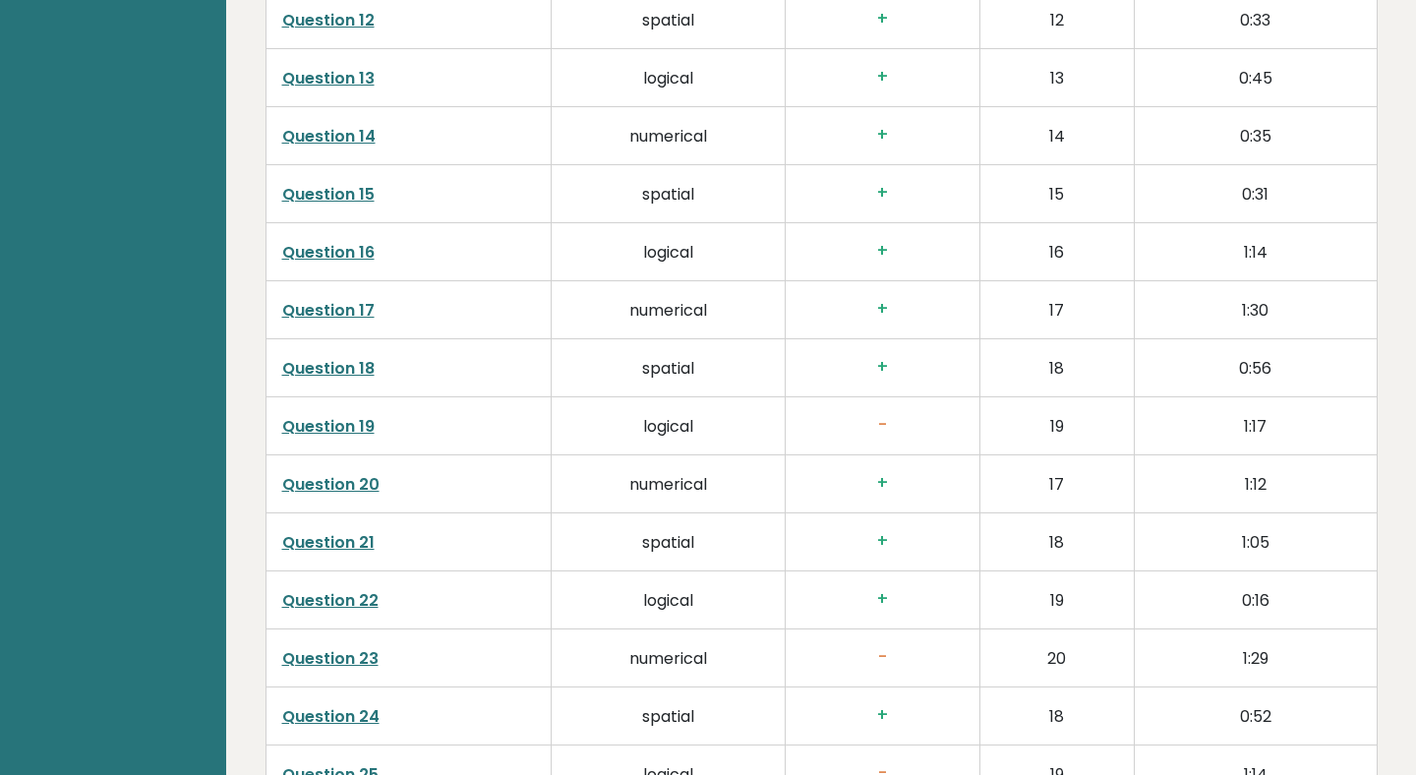
click at [338, 357] on link "Question 18" at bounding box center [328, 368] width 92 height 23
click at [338, 299] on link "Question 17" at bounding box center [328, 310] width 92 height 23
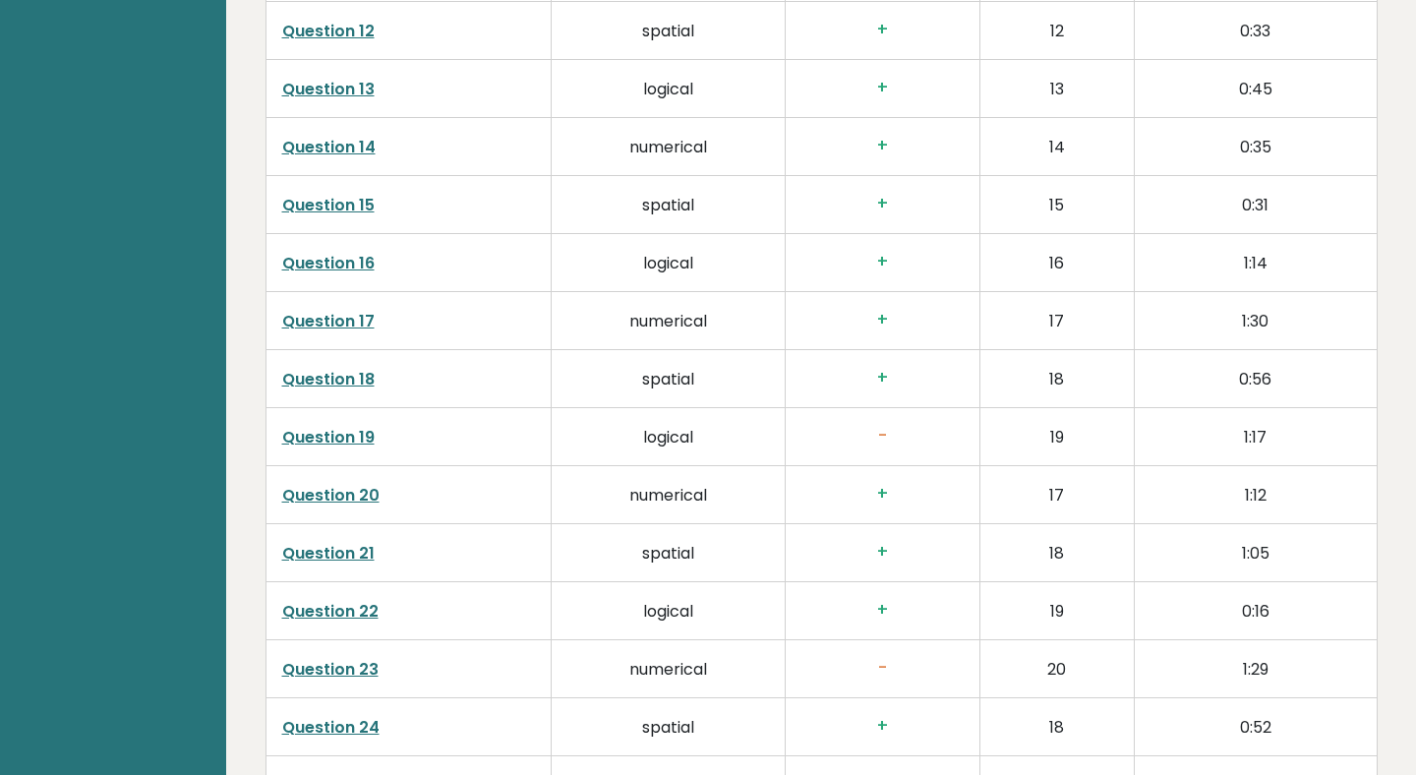
scroll to position [3791, 0]
click at [354, 485] on link "Question 20" at bounding box center [330, 496] width 97 height 23
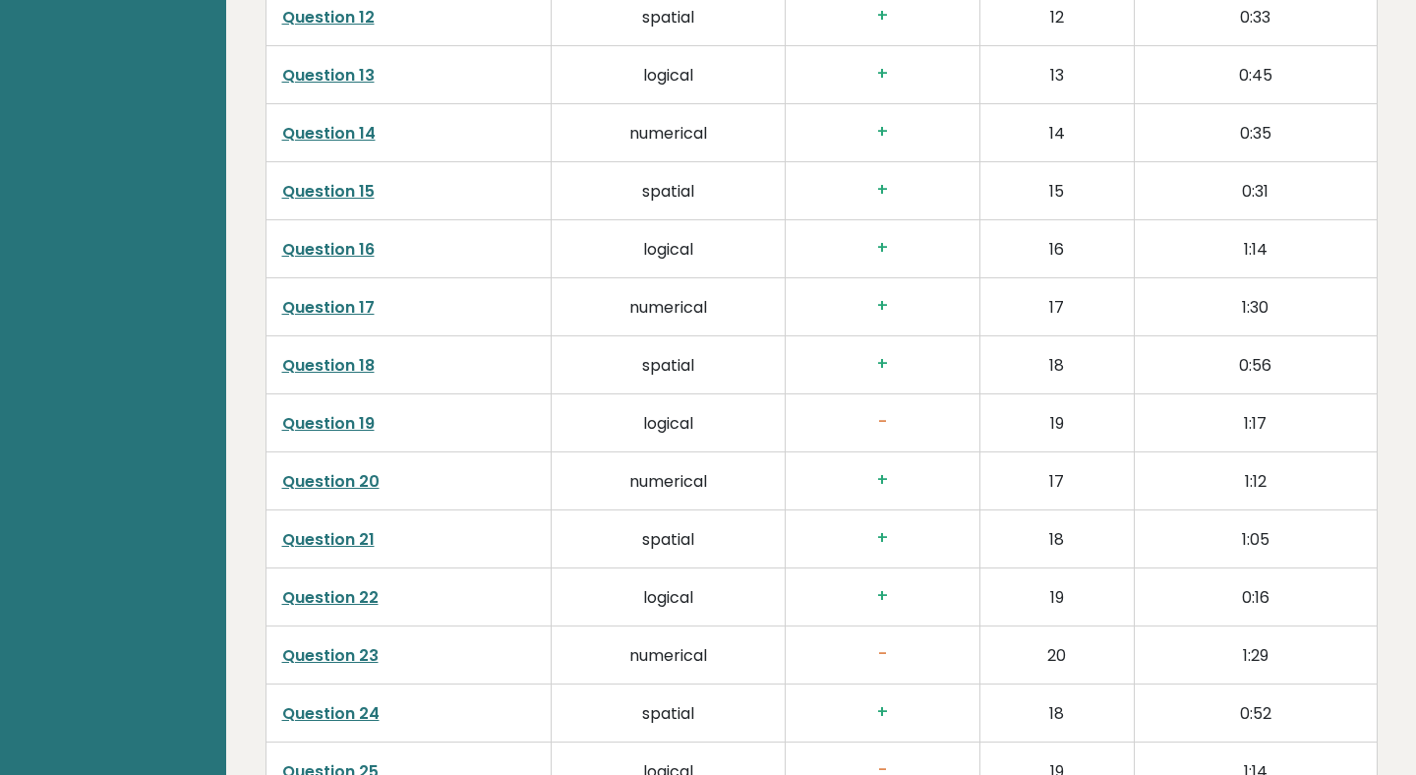
scroll to position [3809, 0]
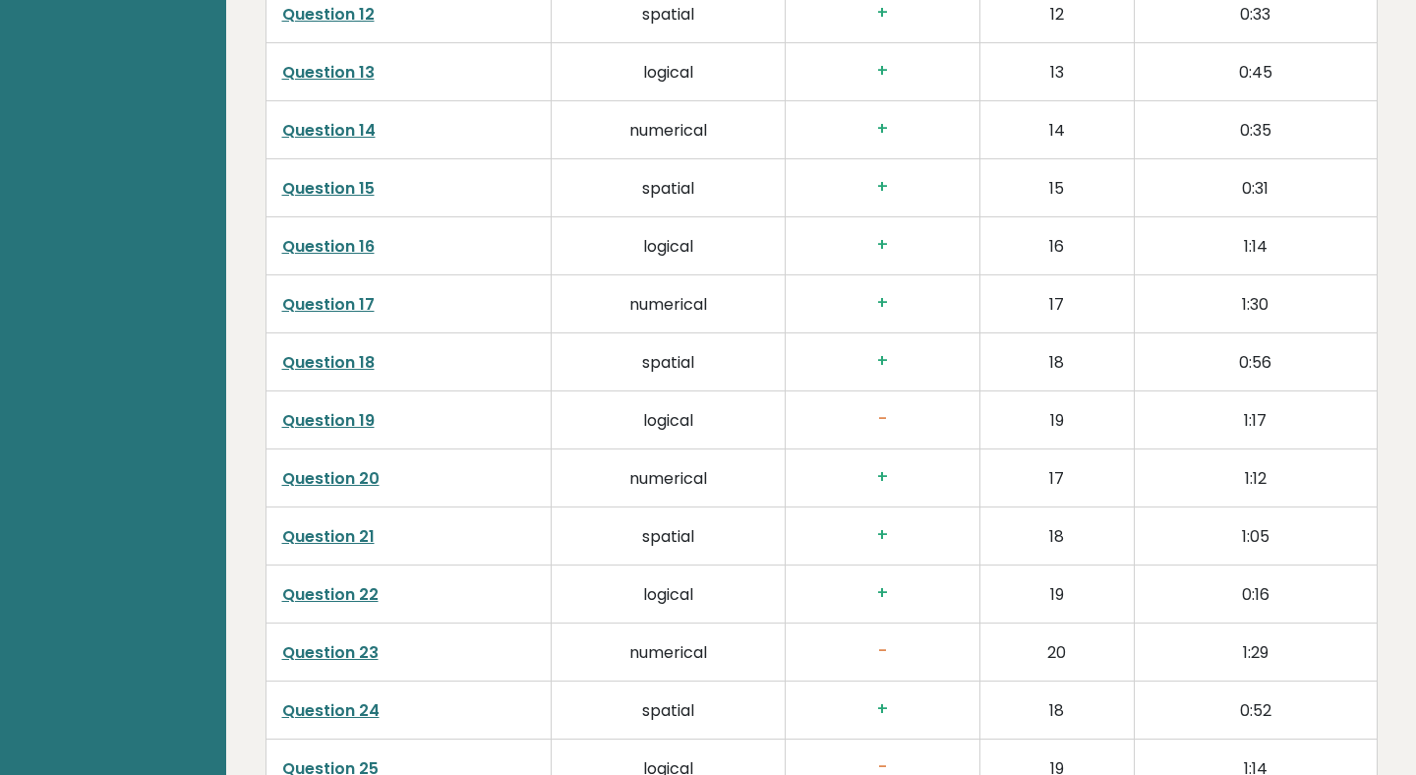
click at [331, 409] on link "Question 19" at bounding box center [328, 420] width 92 height 23
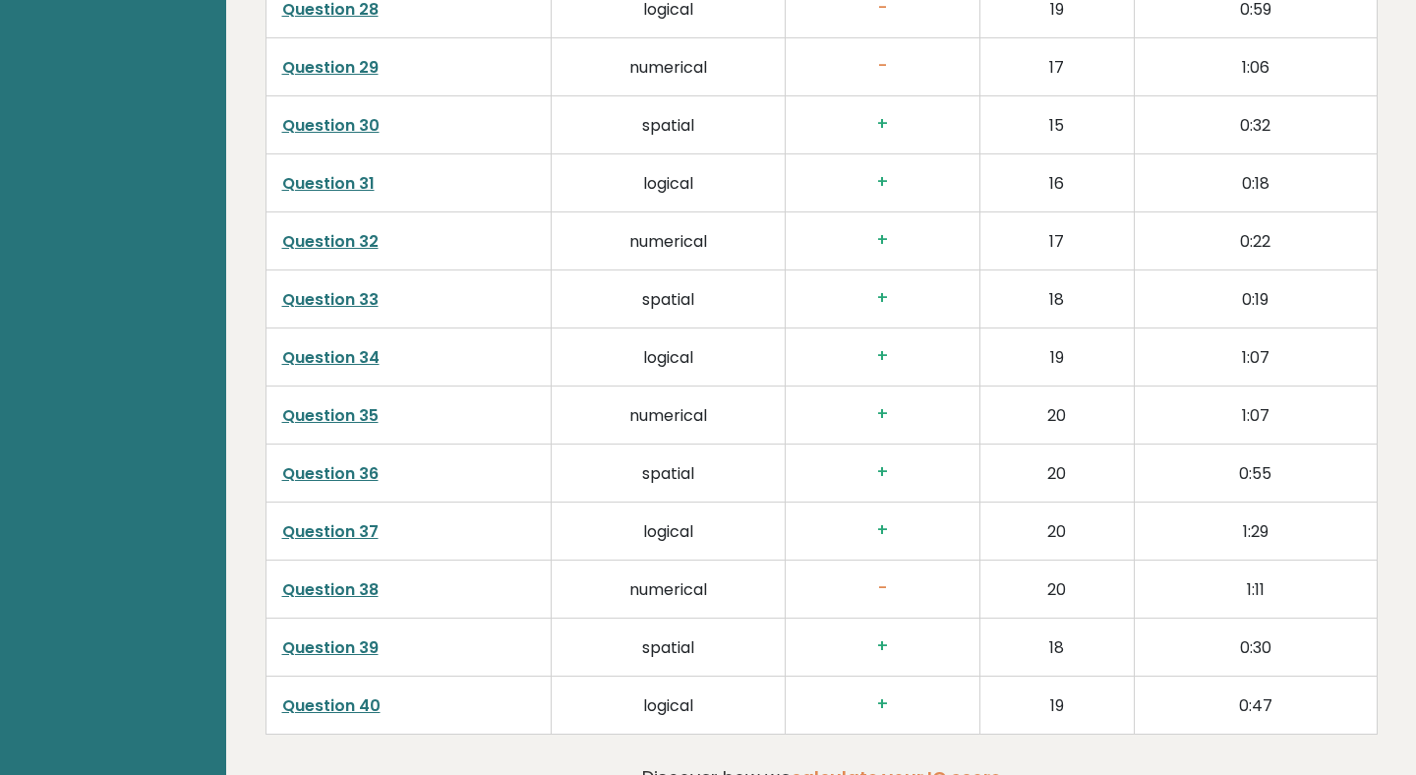
scroll to position [4768, 0]
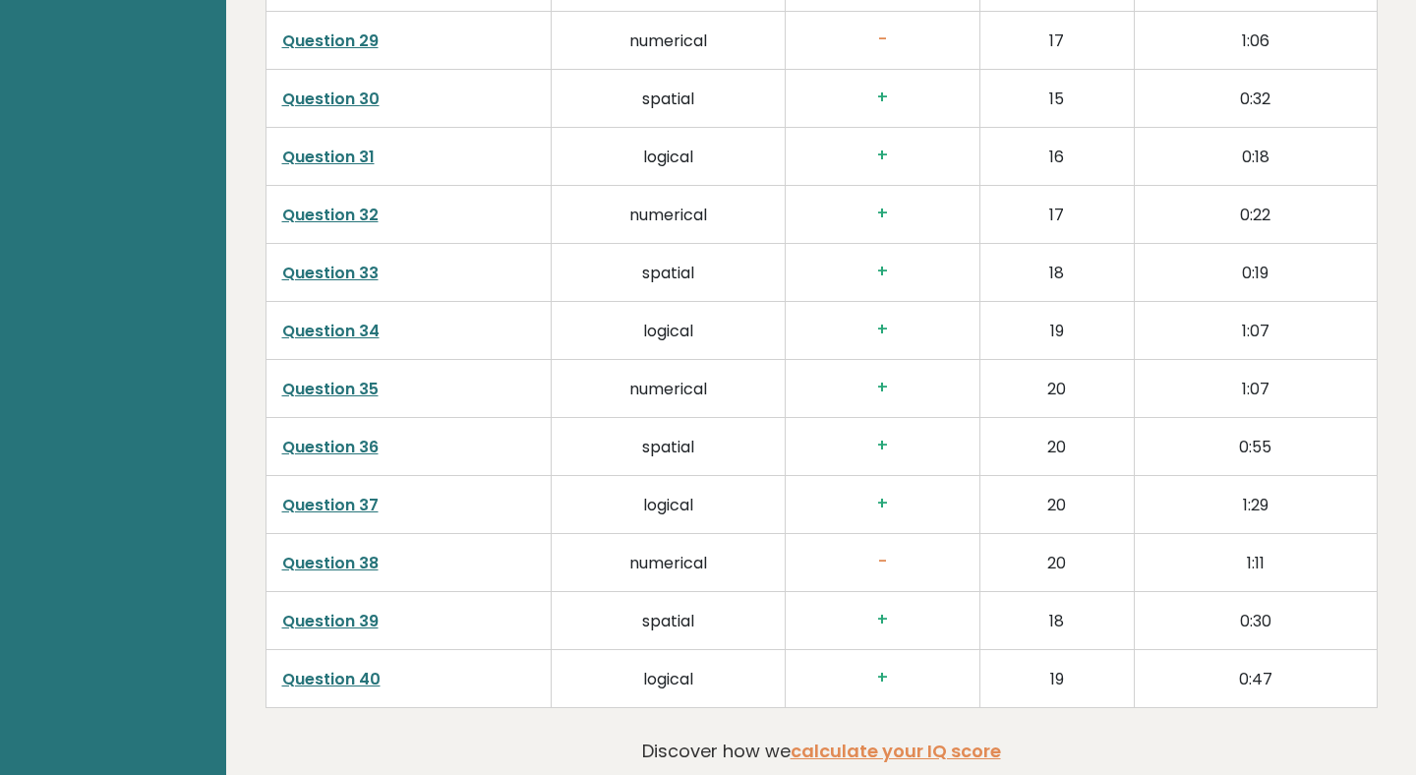
click at [336, 378] on link "Question 35" at bounding box center [330, 389] width 96 height 23
click at [360, 436] on link "Question 36" at bounding box center [330, 447] width 96 height 23
click at [361, 494] on link "Question 37" at bounding box center [330, 505] width 96 height 23
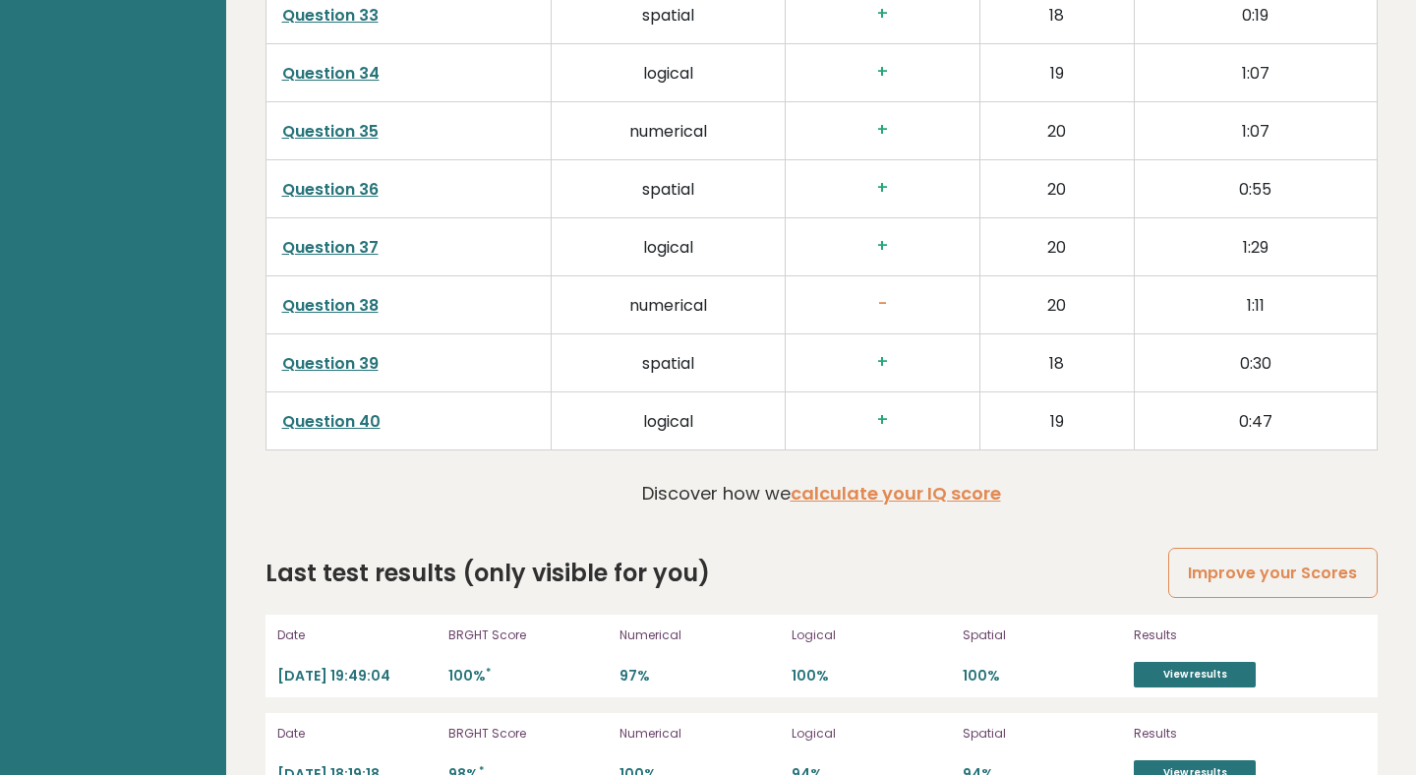
scroll to position [5048, 0]
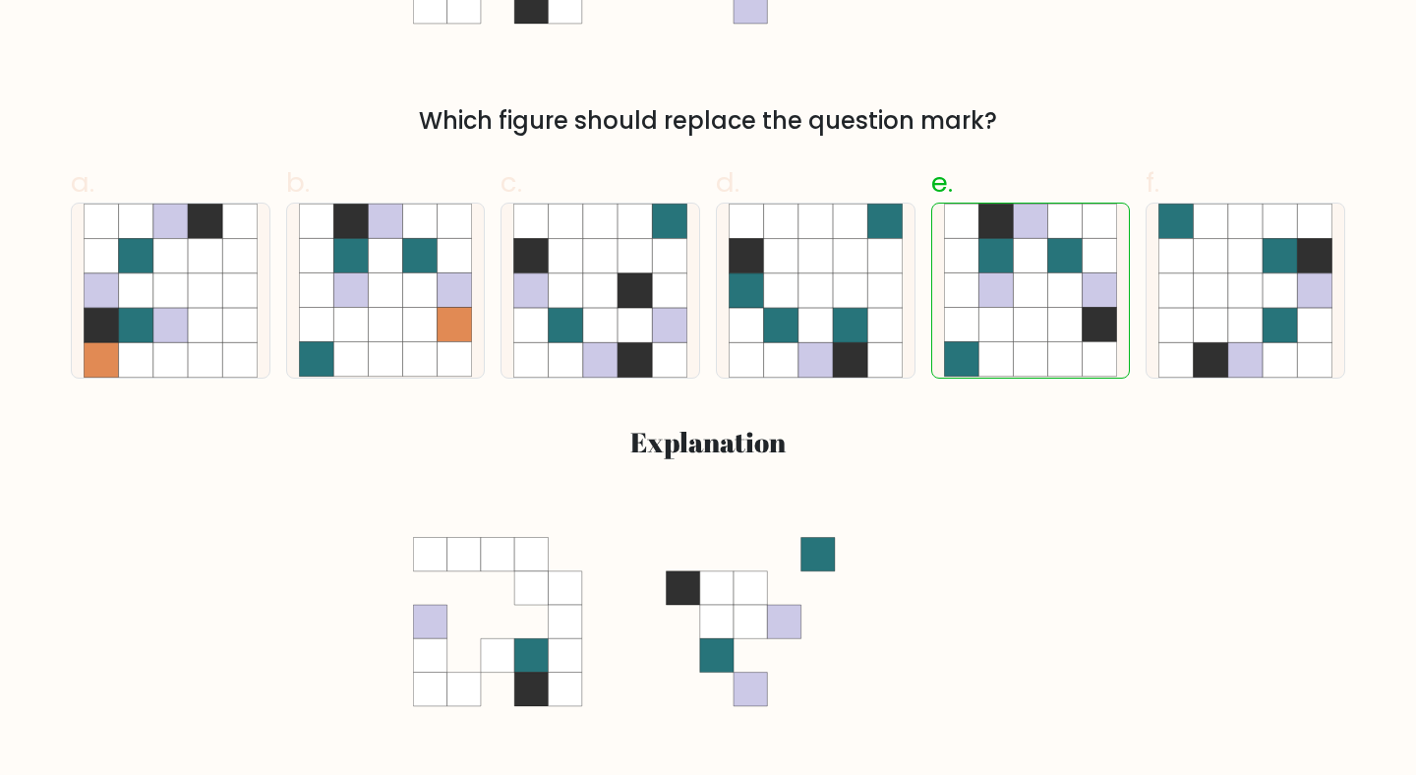
scroll to position [538, 0]
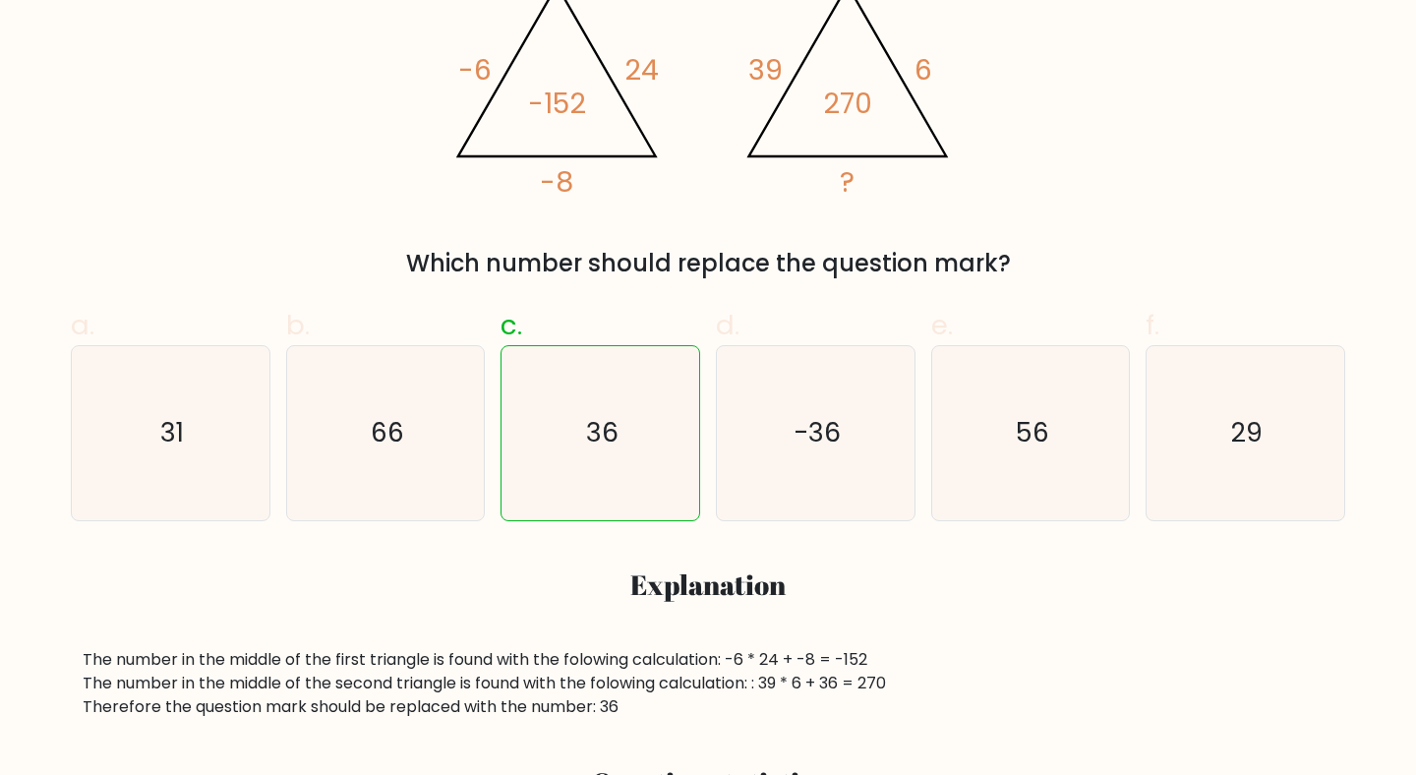
scroll to position [423, 0]
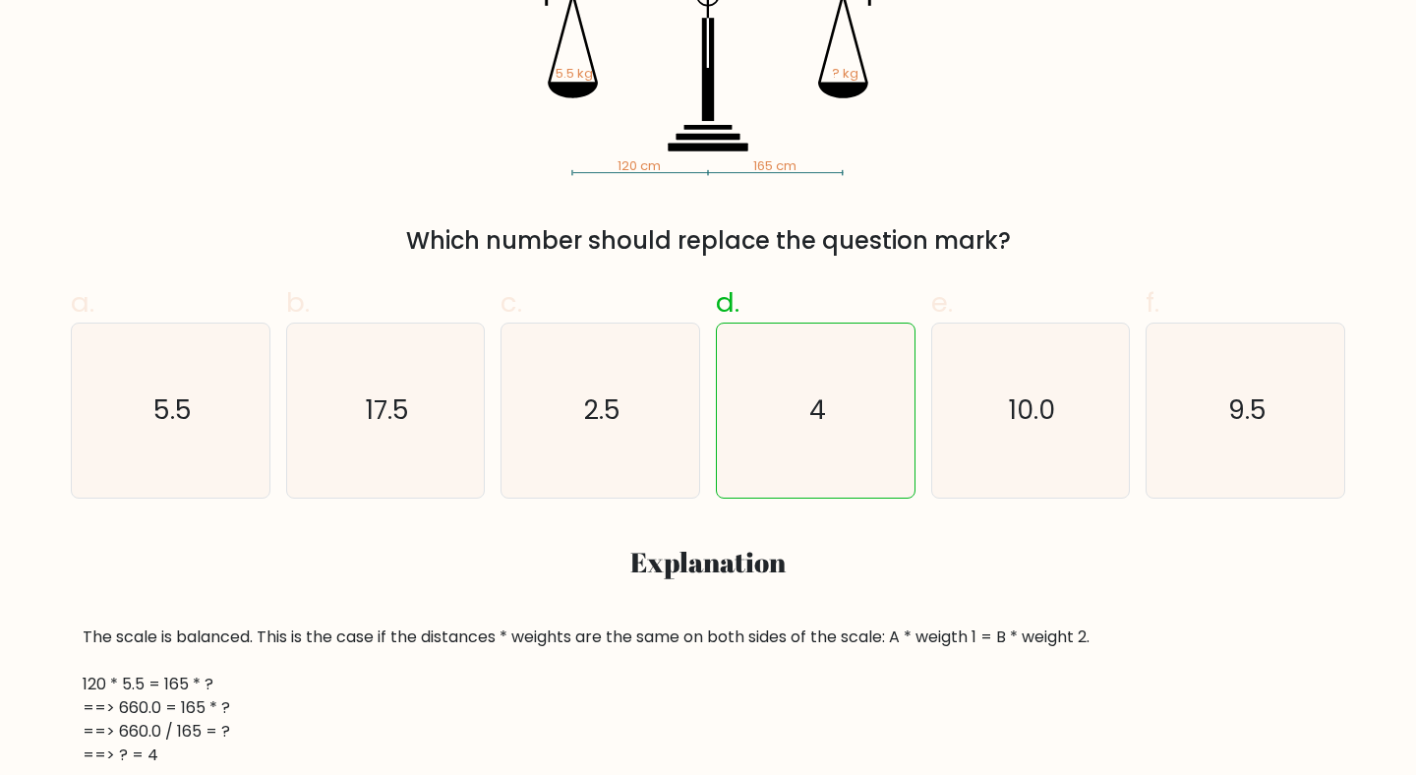
scroll to position [464, 0]
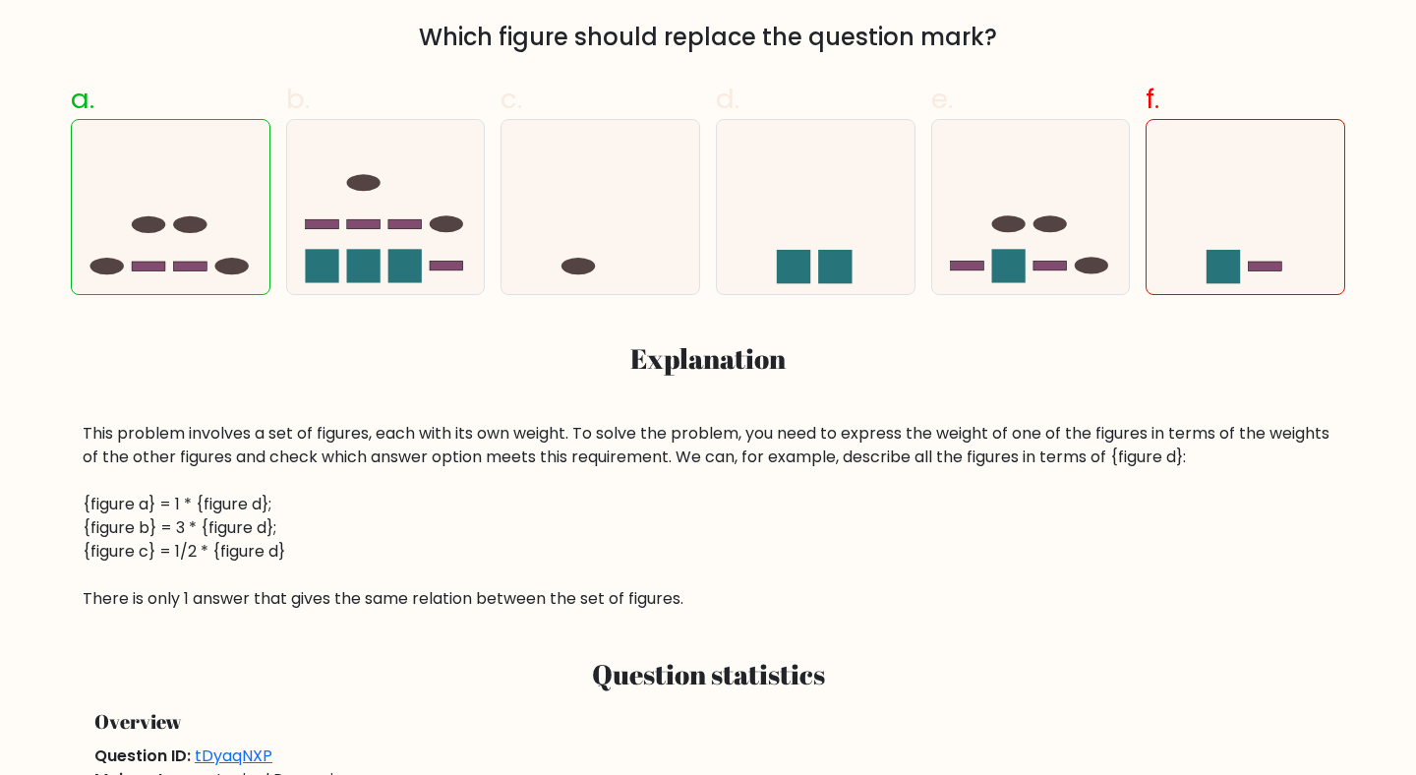
scroll to position [694, 0]
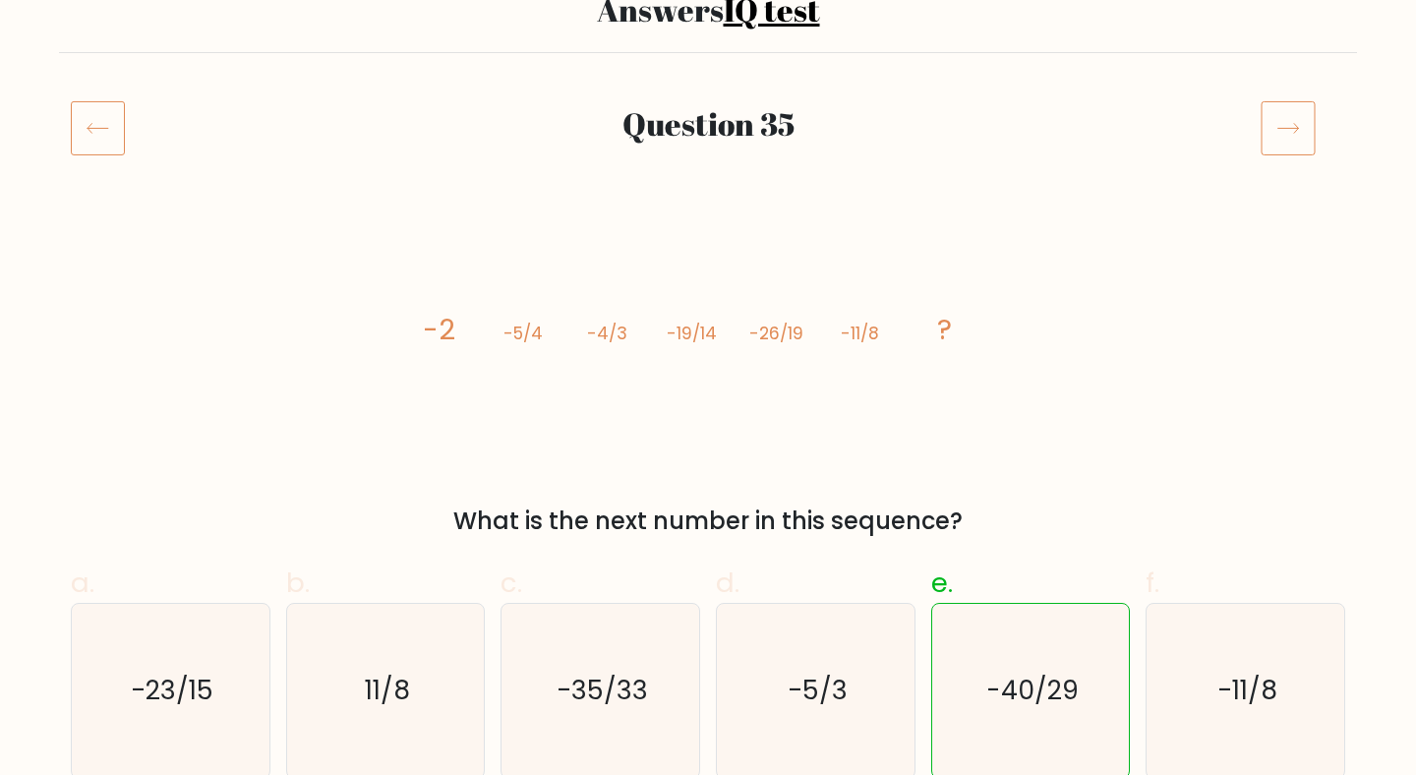
scroll to position [188, 0]
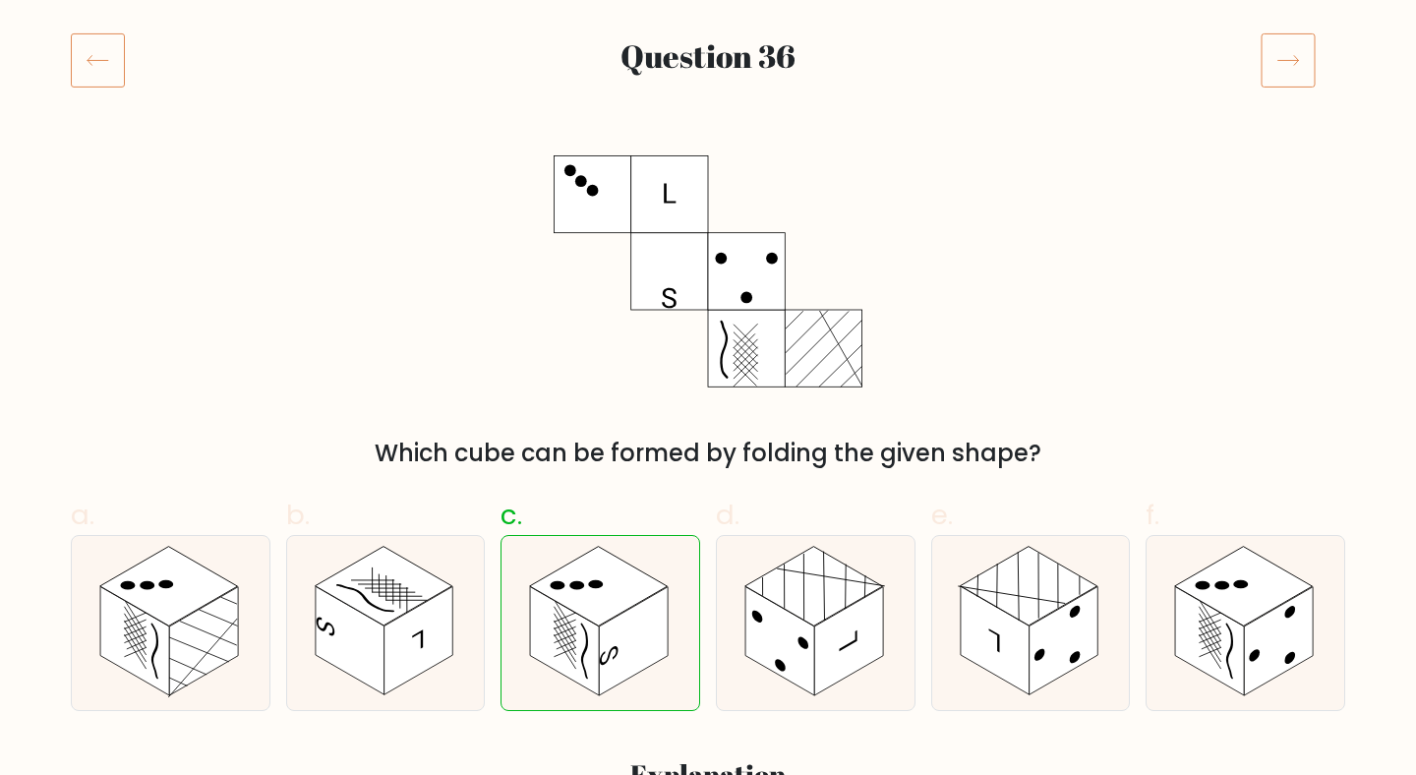
scroll to position [241, 0]
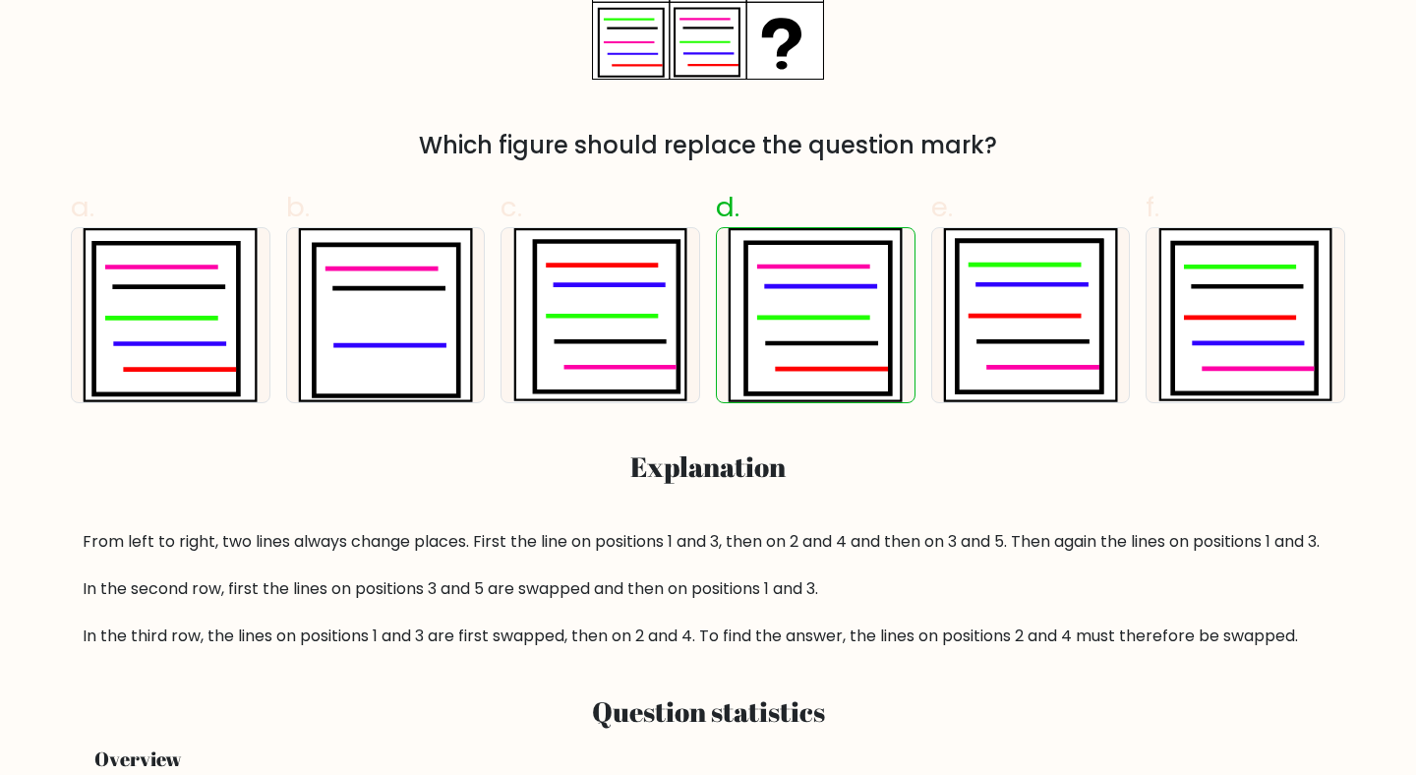
scroll to position [549, 0]
